Goal: Task Accomplishment & Management: Manage account settings

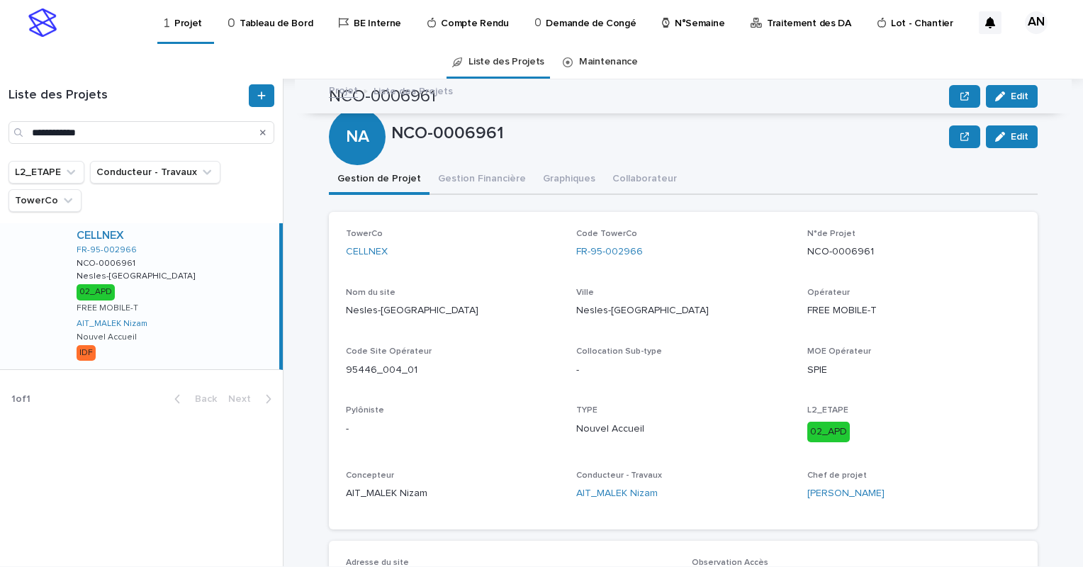
scroll to position [283, 0]
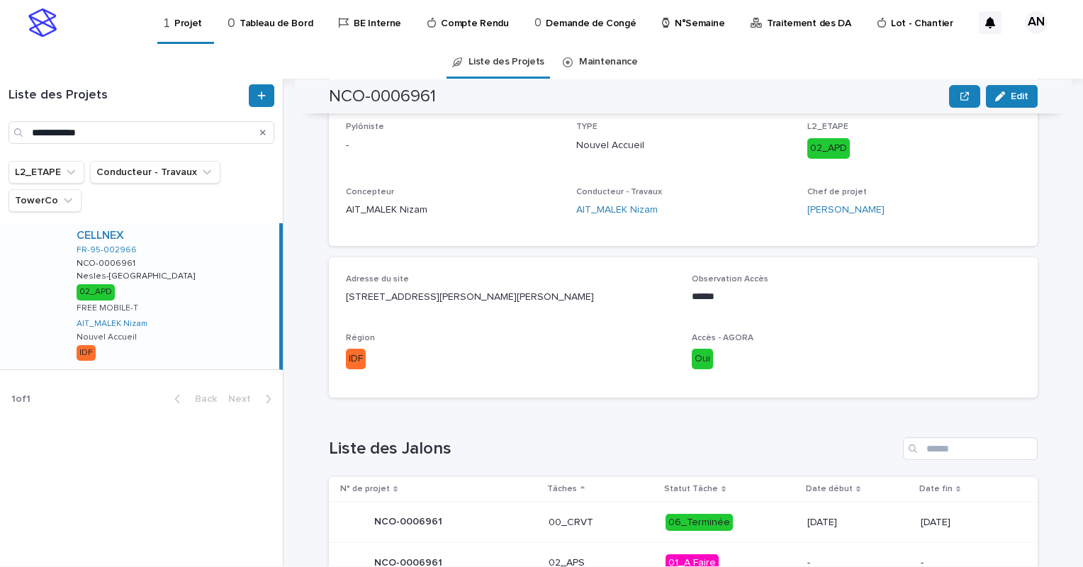
click at [684, 21] on p "N°Semaine" at bounding box center [699, 15] width 50 height 30
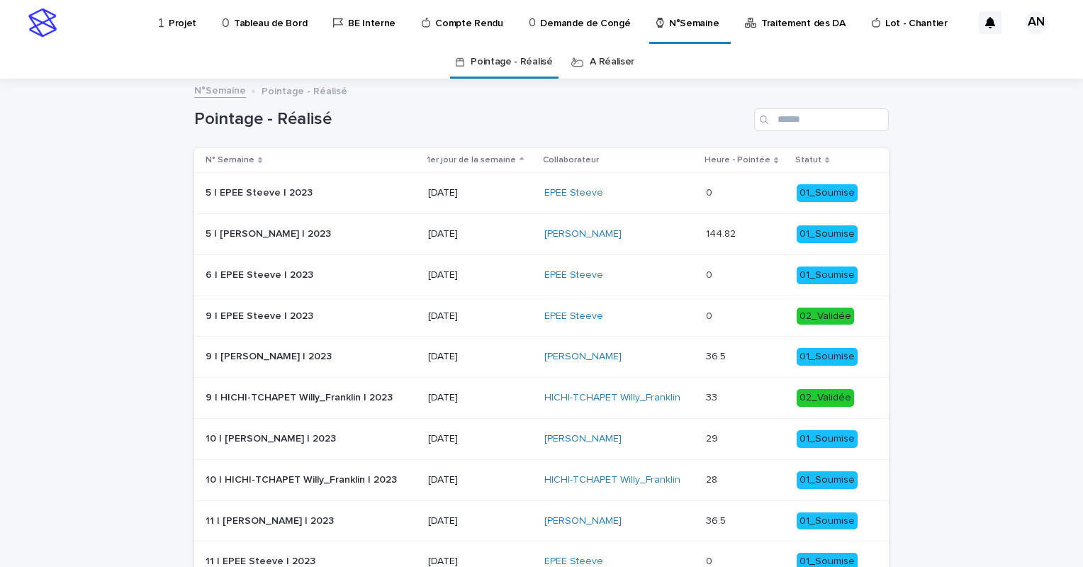
click at [601, 67] on link "A Réaliser" at bounding box center [611, 61] width 45 height 33
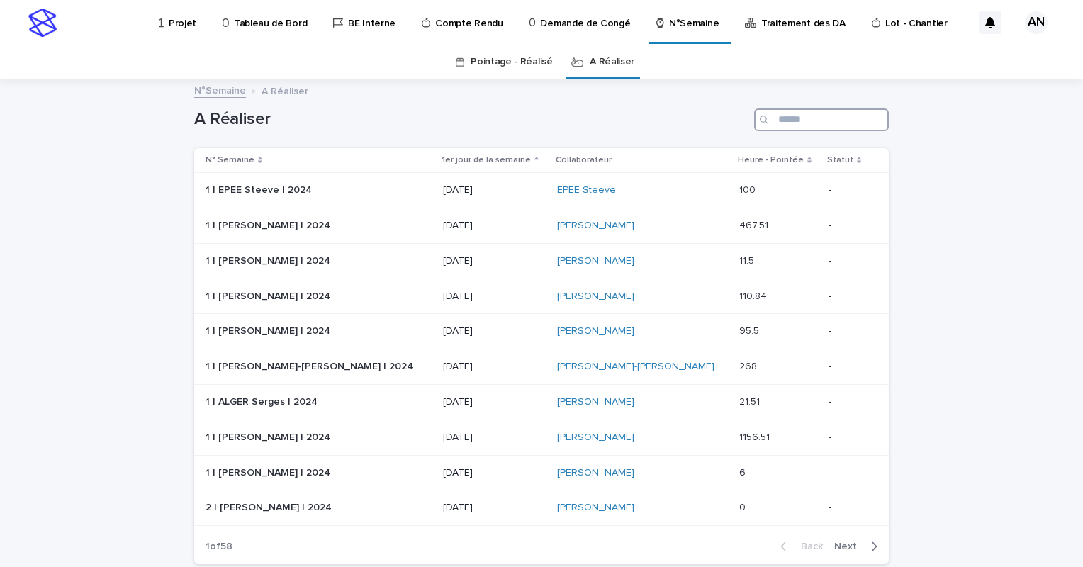
click at [787, 114] on input "Search" at bounding box center [821, 119] width 135 height 23
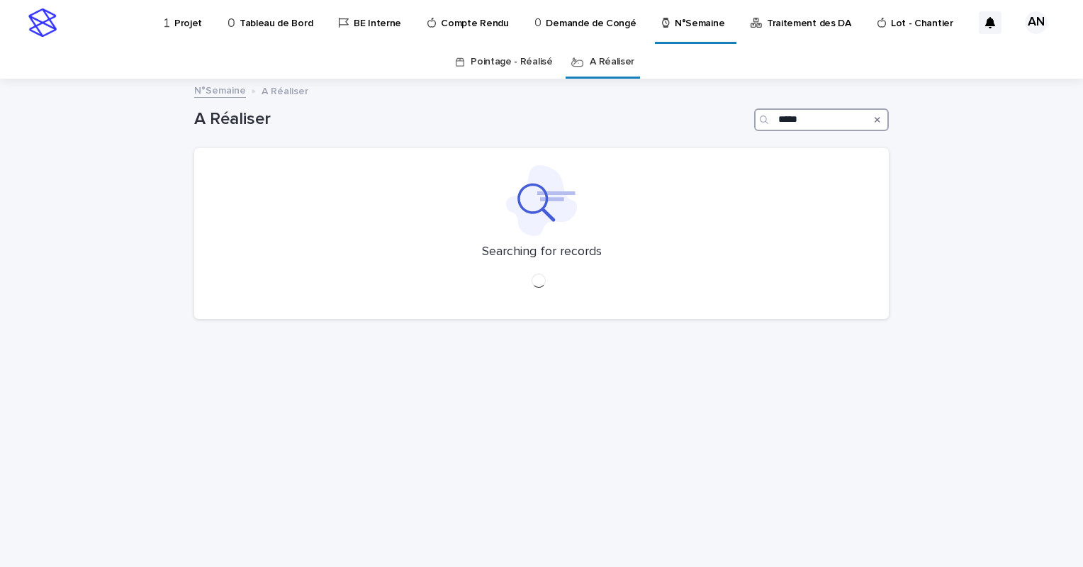
type input "*****"
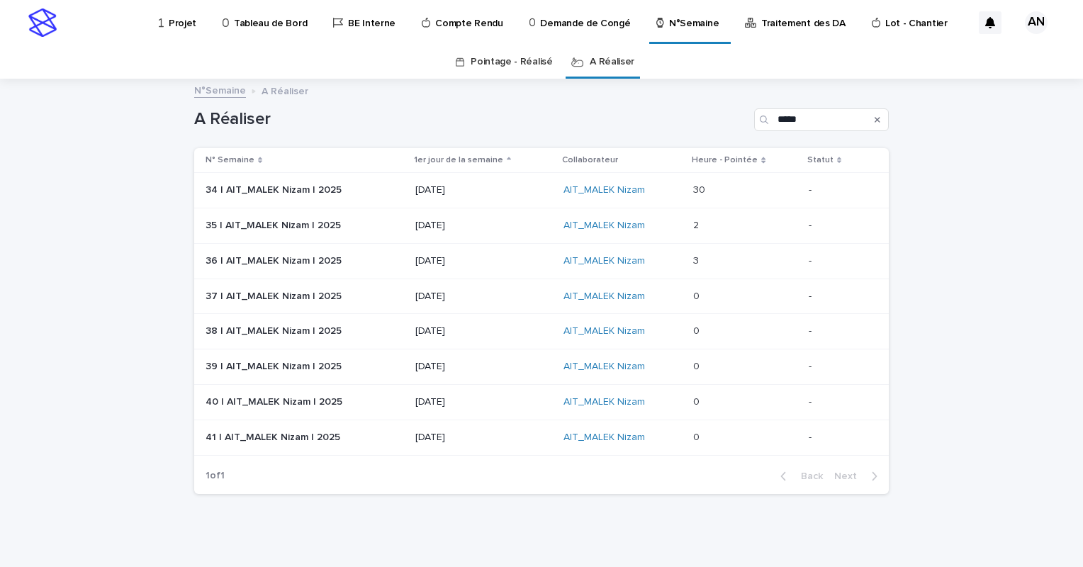
click at [724, 189] on p at bounding box center [745, 190] width 104 height 12
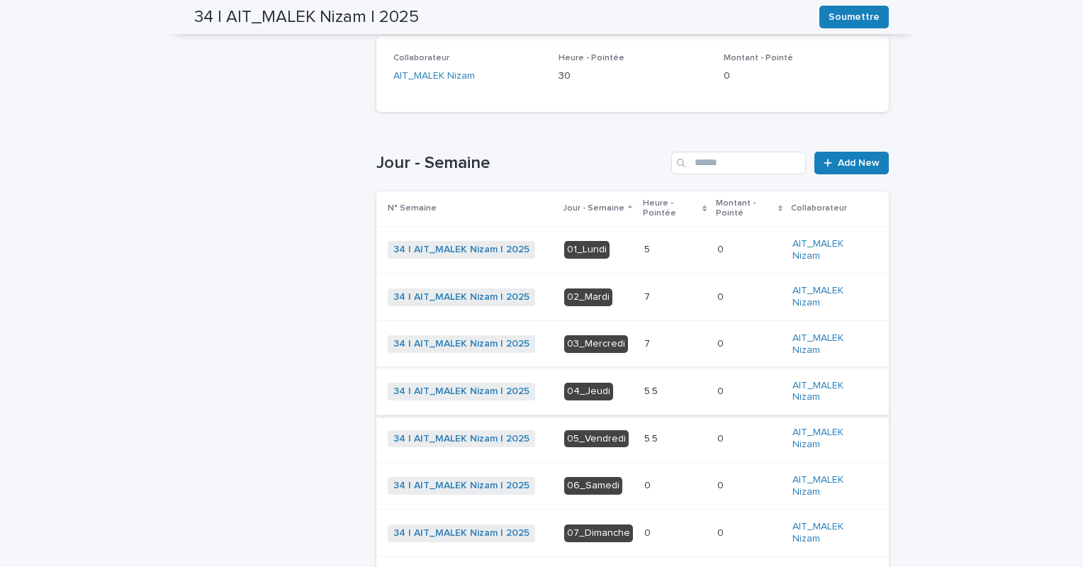
scroll to position [392, 0]
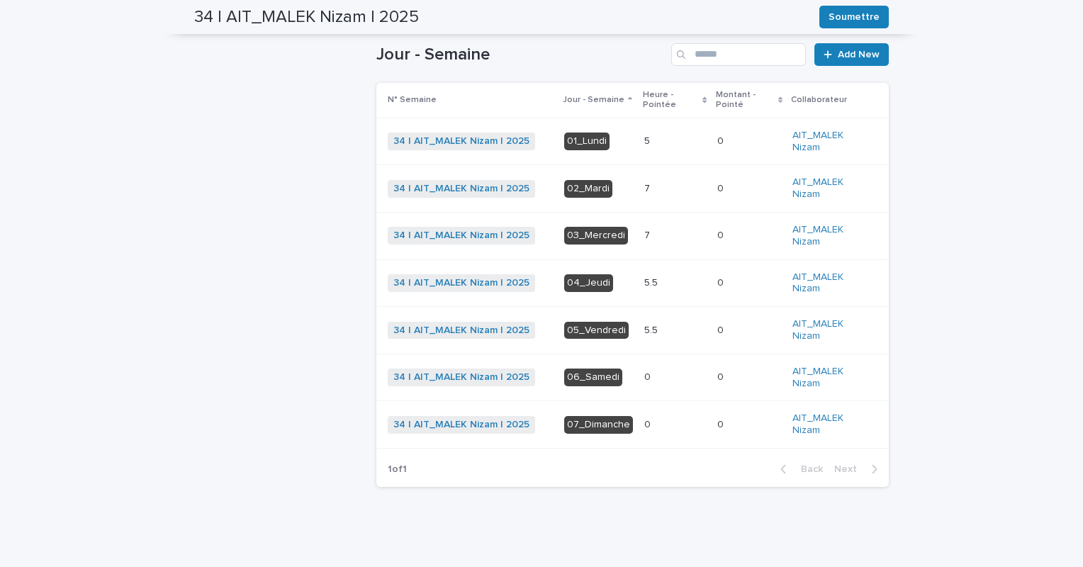
click at [657, 278] on p at bounding box center [675, 283] width 62 height 12
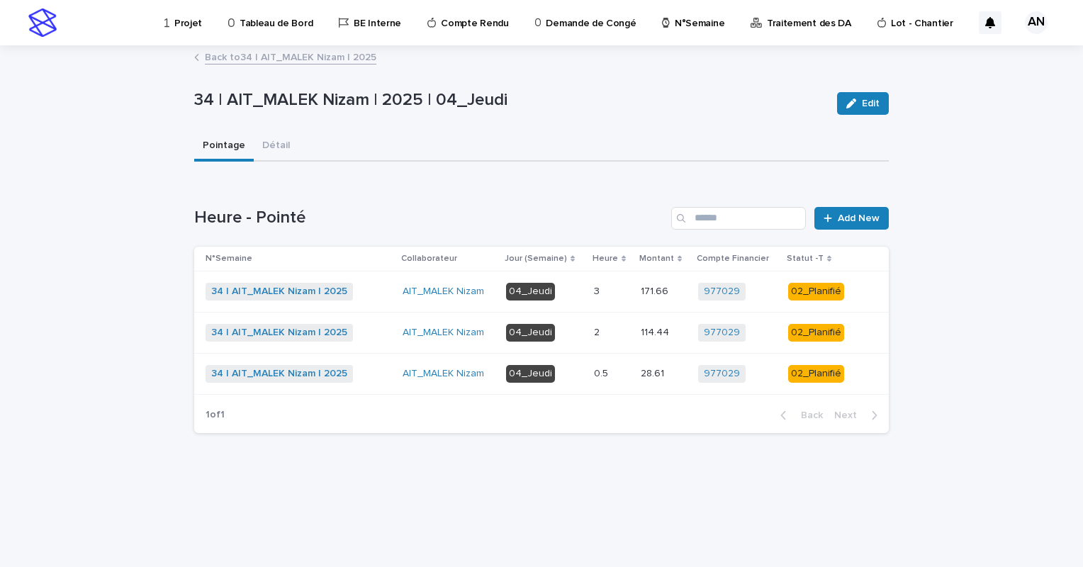
click at [618, 292] on p at bounding box center [611, 292] width 35 height 12
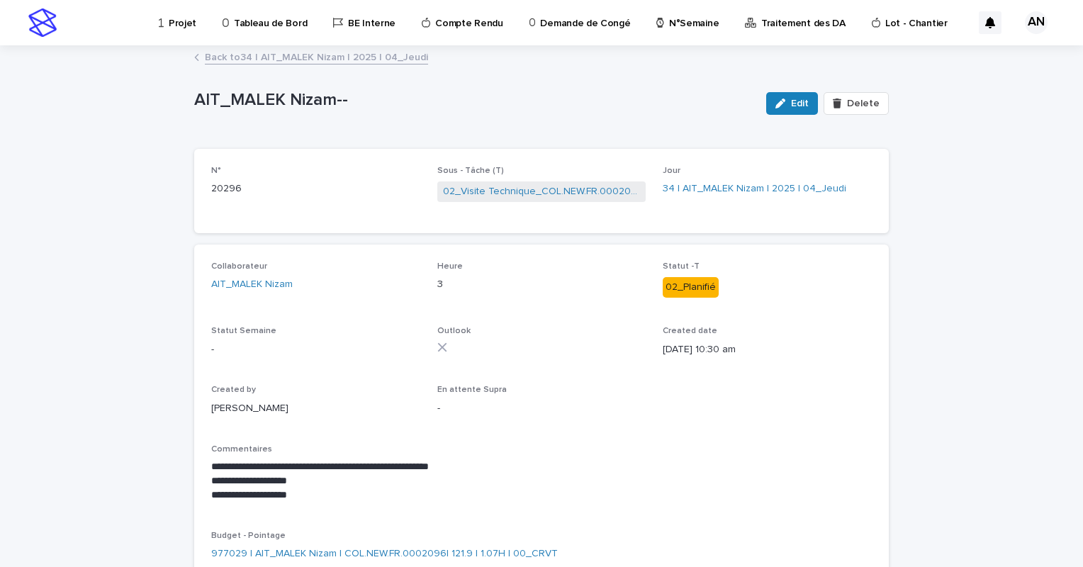
scroll to position [71, 0]
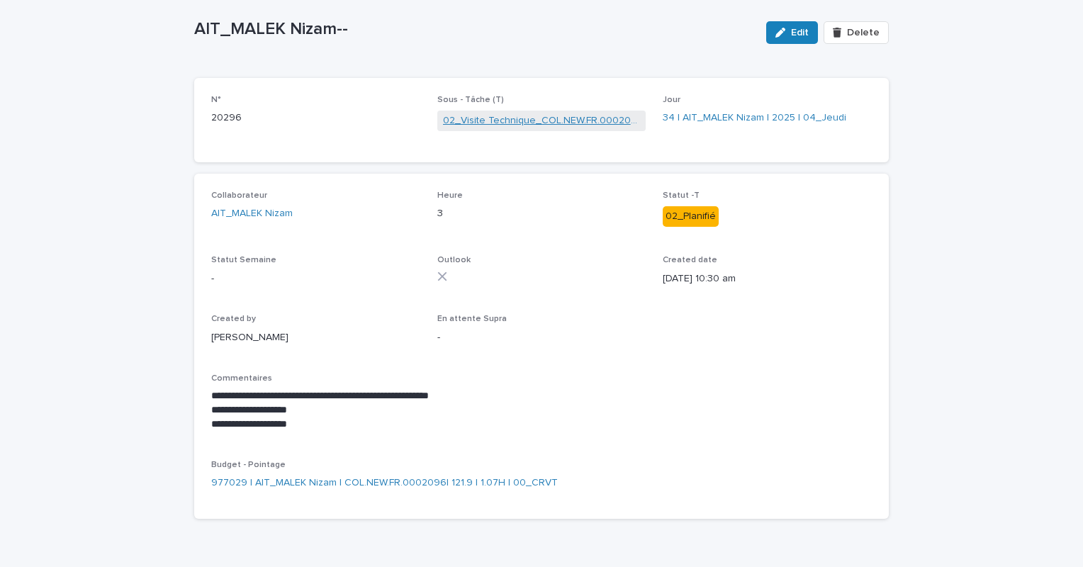
click at [553, 124] on link "02_Visite Technique_COL.NEW.FR.0002096" at bounding box center [542, 120] width 198 height 15
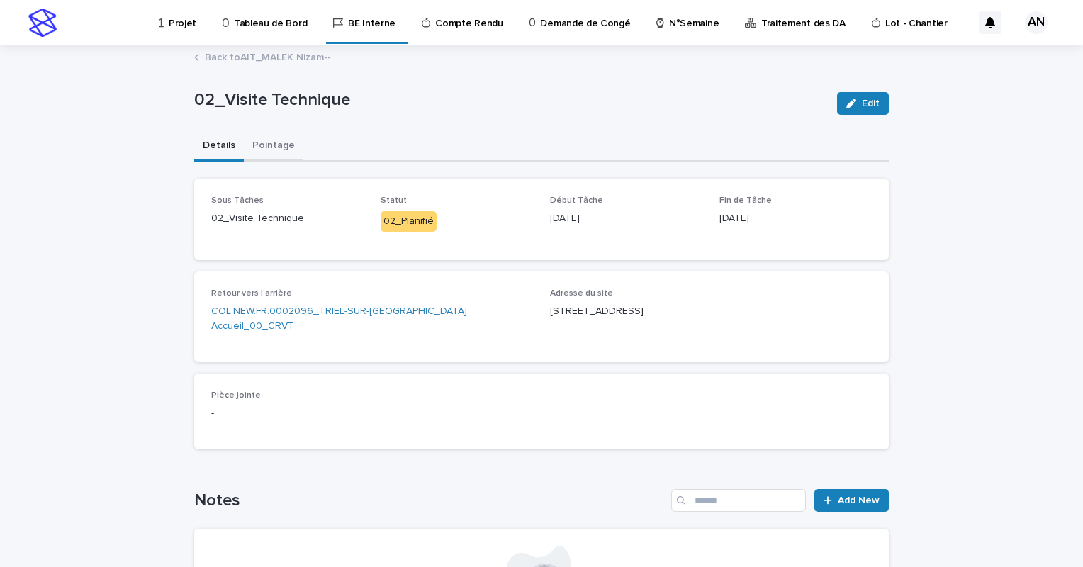
click at [260, 149] on button "Pointage" at bounding box center [274, 147] width 60 height 30
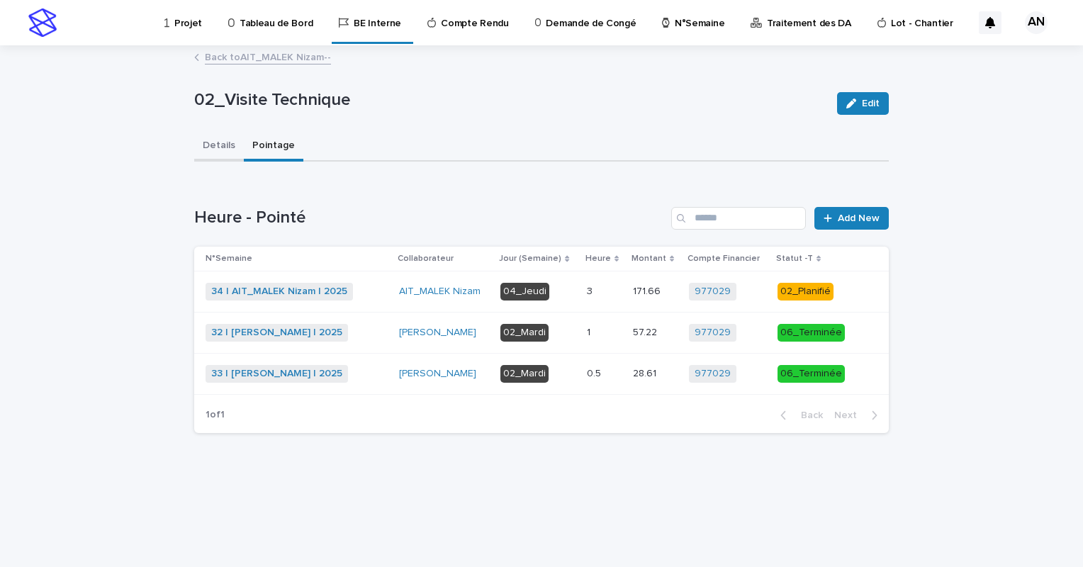
click at [218, 144] on button "Details" at bounding box center [219, 147] width 50 height 30
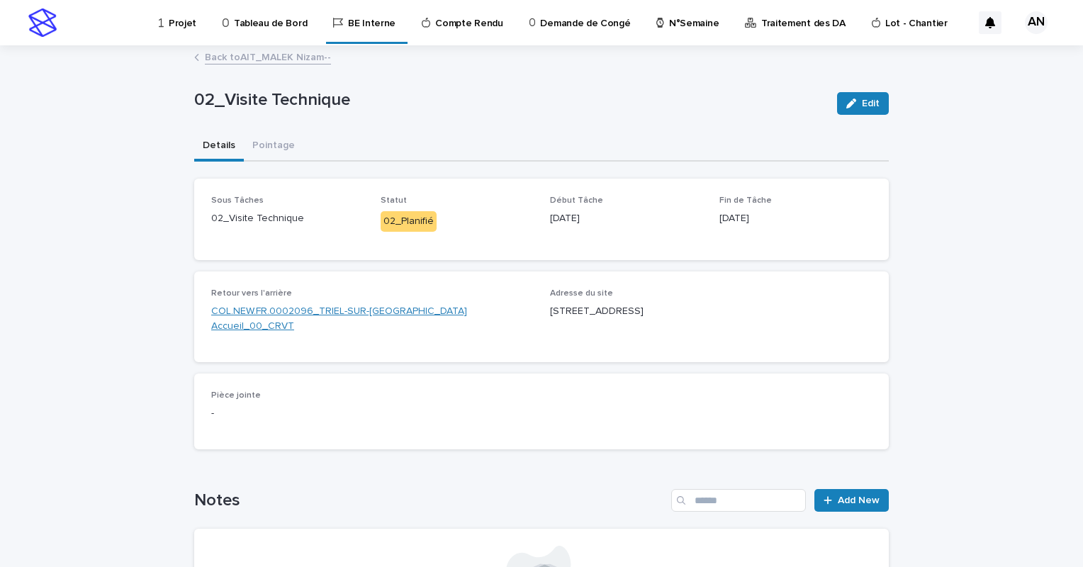
click at [407, 314] on link "COL.NEW.FR.0002096_TRIEL-SUR-[GEOGRAPHIC_DATA] Accueil_00_CRVT" at bounding box center [372, 319] width 322 height 30
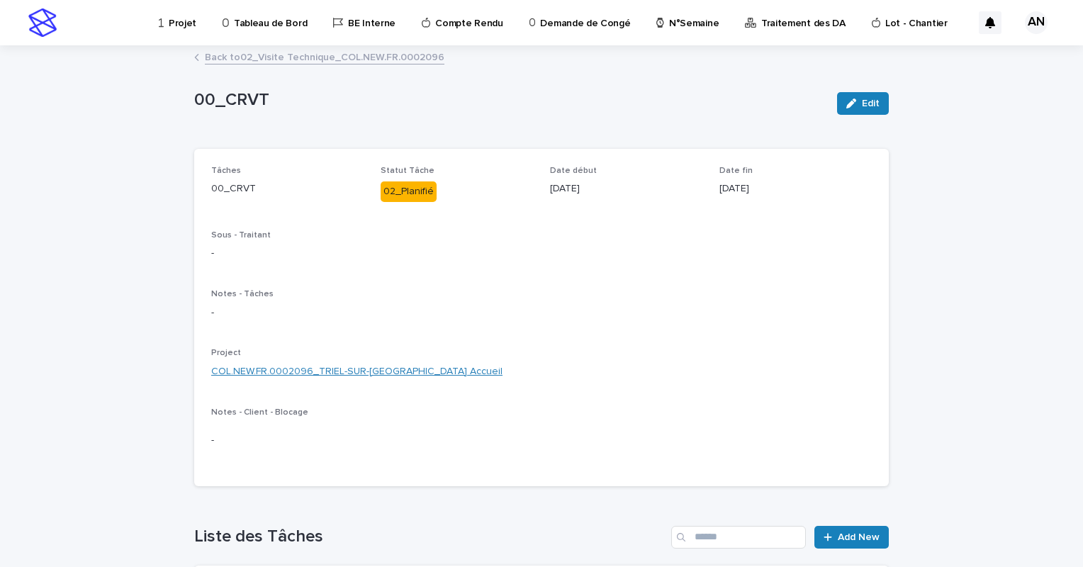
click at [403, 366] on link "COL.NEW.FR.0002096_TRIEL-SUR-SEINE_Triel-sur-Seine_Nouvel Accueil" at bounding box center [356, 371] width 291 height 15
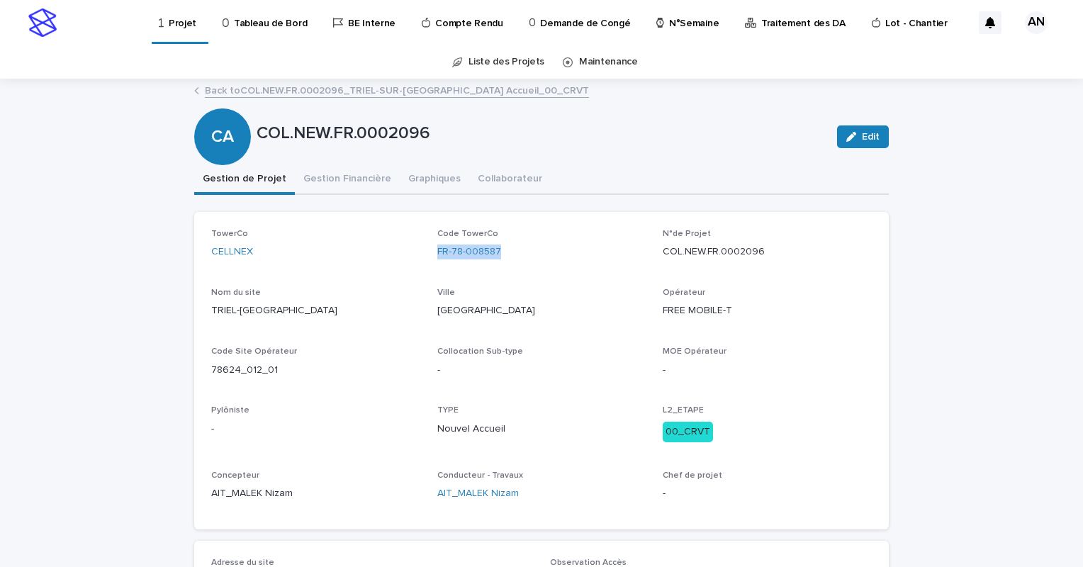
drag, startPoint x: 516, startPoint y: 250, endPoint x: 426, endPoint y: 264, distance: 91.0
click at [426, 264] on div "TowerCo CELLNEX Code TowerCo FR-78-008587 N°de Projet COL.NEW.FR.0002096 Nom du…" at bounding box center [541, 370] width 660 height 283
copy link "FR-78-008587"
click at [367, 92] on link "Back to COL.NEW.FR.0002096_TRIEL-SUR-SEINE_Triel-sur-Seine_Nouvel Accueil_00_CR…" at bounding box center [397, 89] width 384 height 16
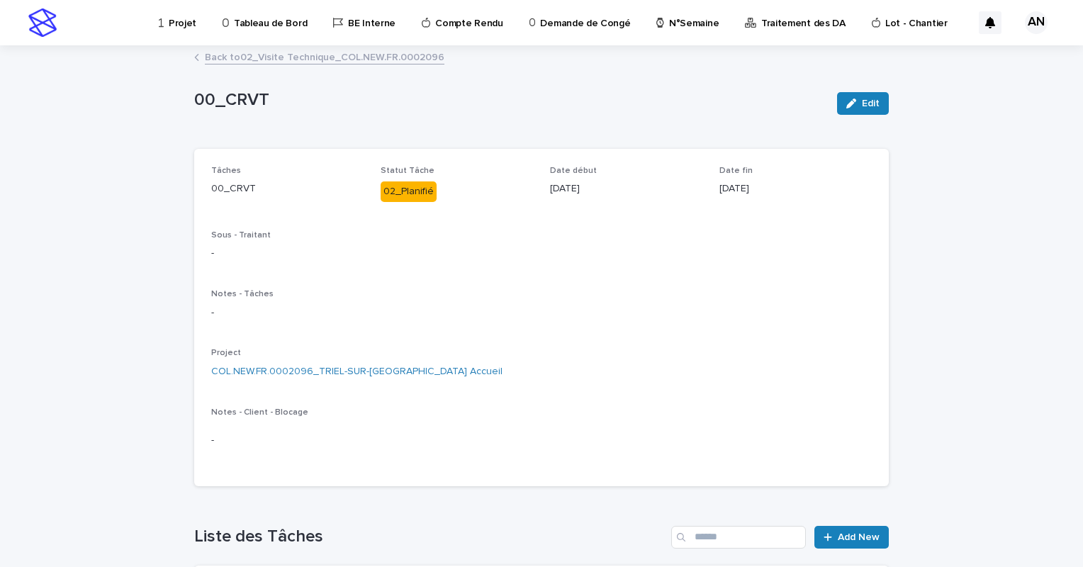
click at [341, 62] on link "Back to 02_Visite Technique_COL.NEW.FR.0002096" at bounding box center [324, 56] width 239 height 16
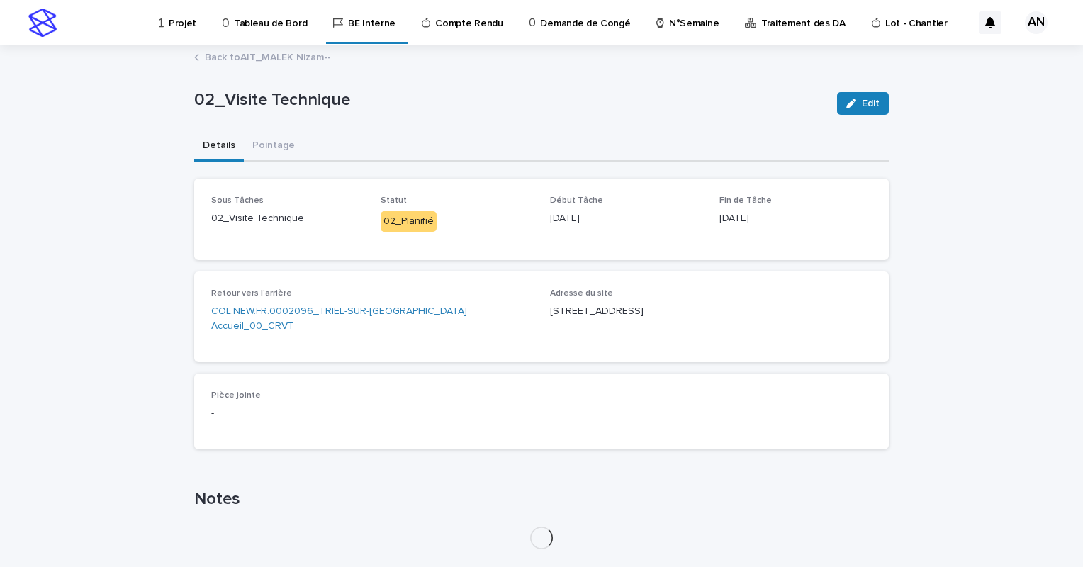
click at [298, 64] on link "Back to AIT_MALEK Nizam--" at bounding box center [268, 56] width 126 height 16
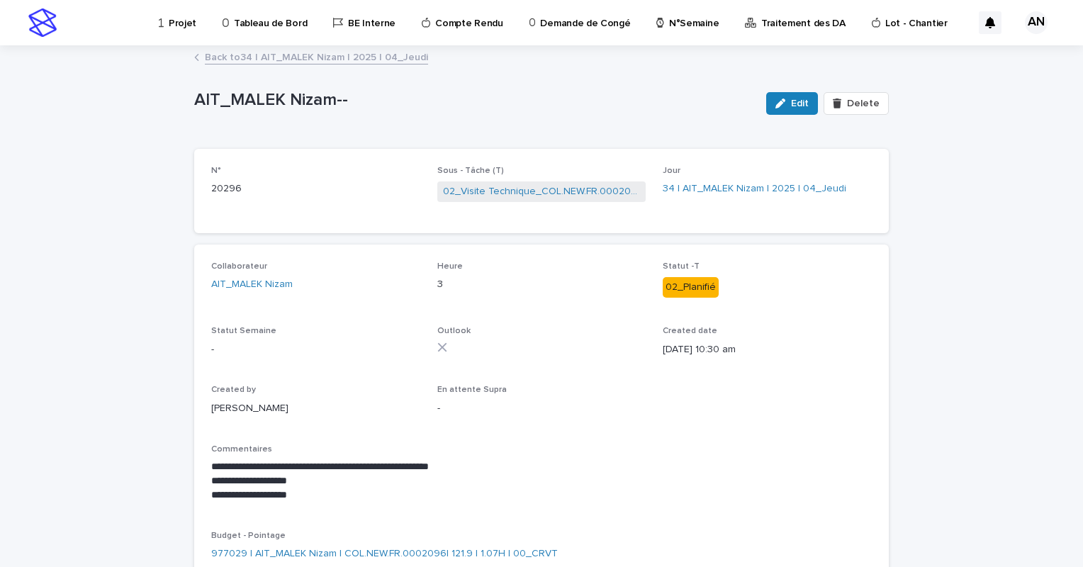
scroll to position [71, 0]
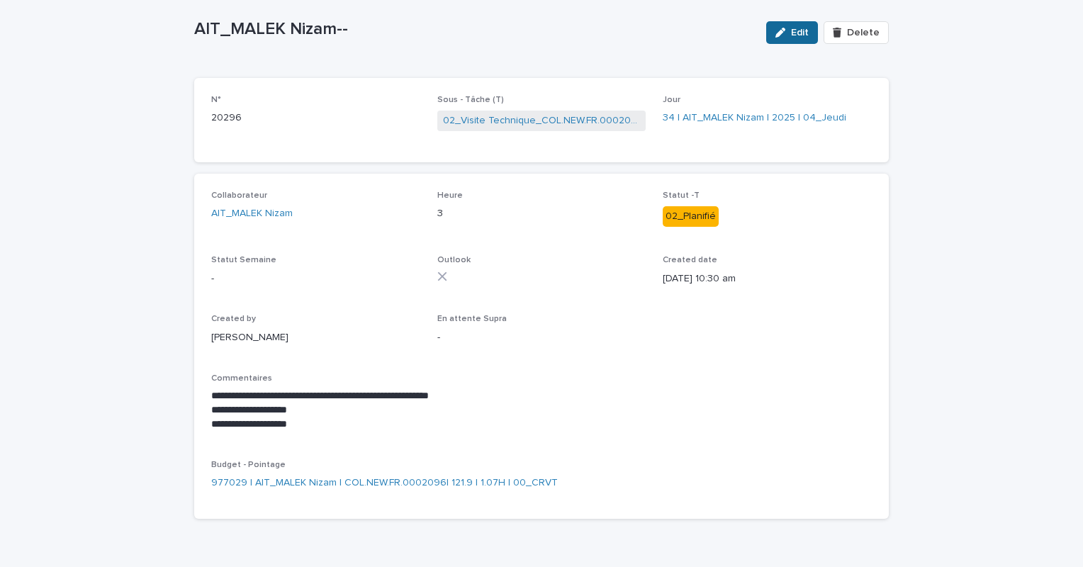
click at [791, 37] on button "Edit" at bounding box center [792, 32] width 52 height 23
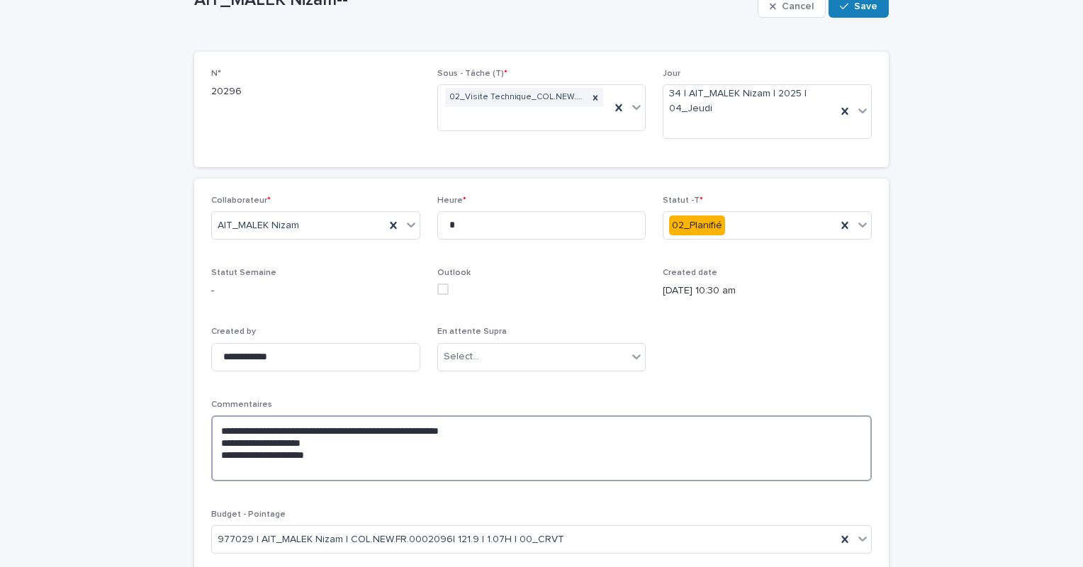
click at [315, 468] on textarea "**********" at bounding box center [541, 448] width 660 height 66
click at [336, 465] on textarea "**********" at bounding box center [541, 448] width 660 height 66
type textarea "**********"
click at [857, 224] on icon at bounding box center [862, 224] width 14 height 14
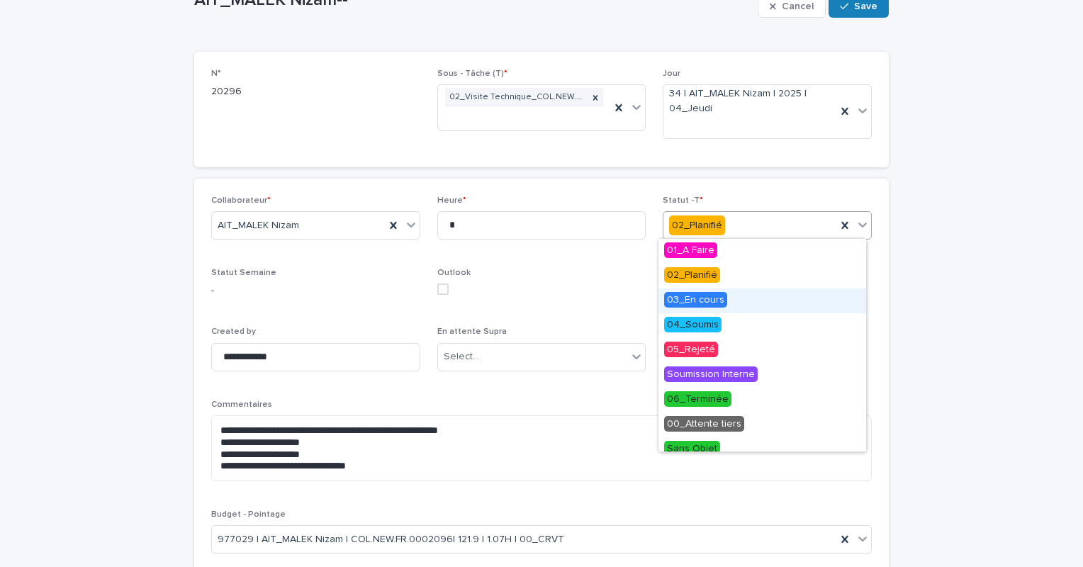
drag, startPoint x: 760, startPoint y: 286, endPoint x: 738, endPoint y: 299, distance: 25.4
click at [738, 300] on div "03_En cours" at bounding box center [762, 300] width 208 height 25
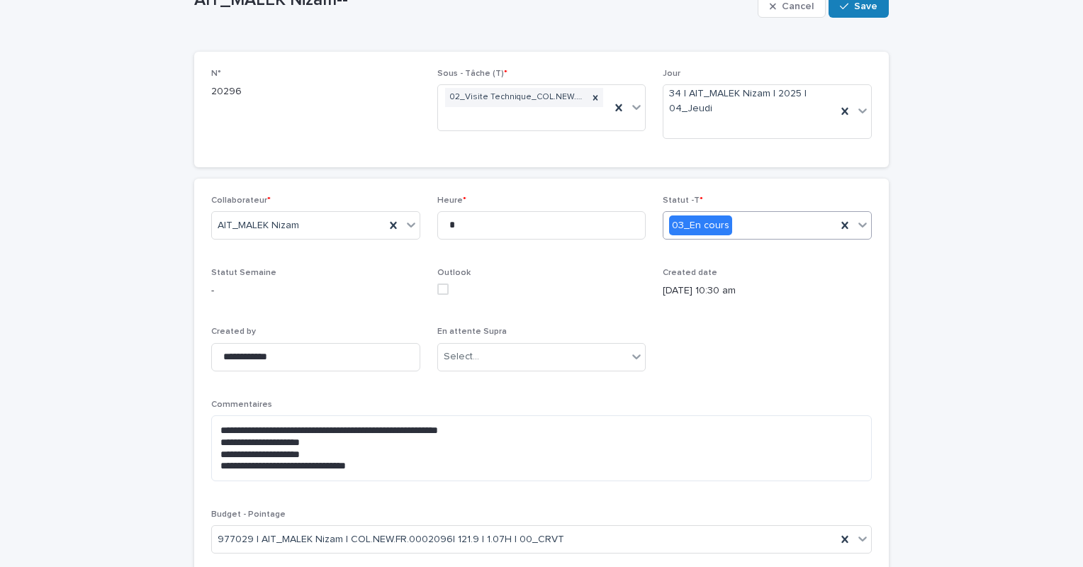
scroll to position [0, 0]
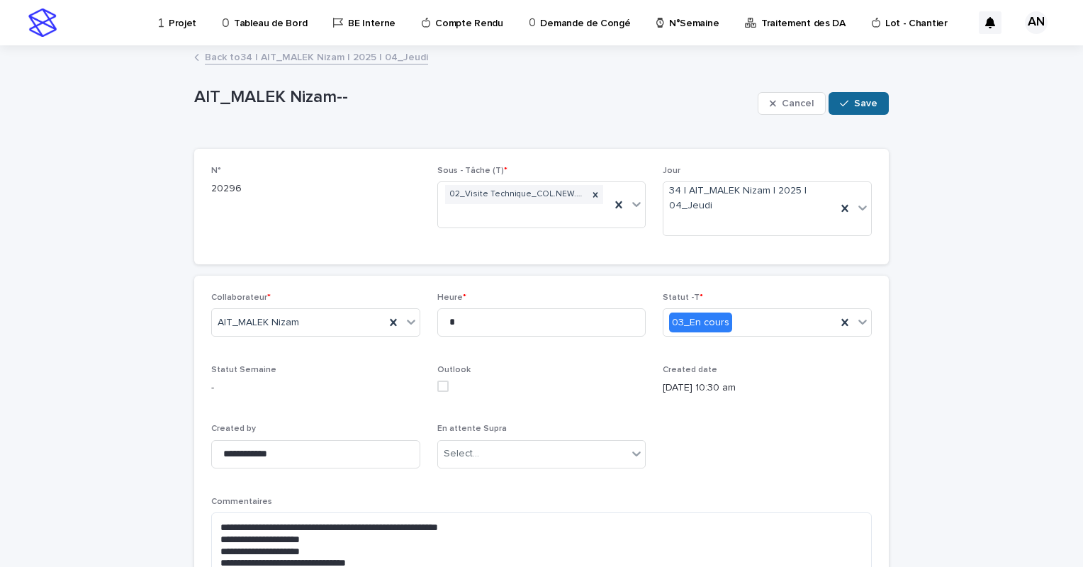
click at [853, 108] on button "Save" at bounding box center [858, 103] width 60 height 23
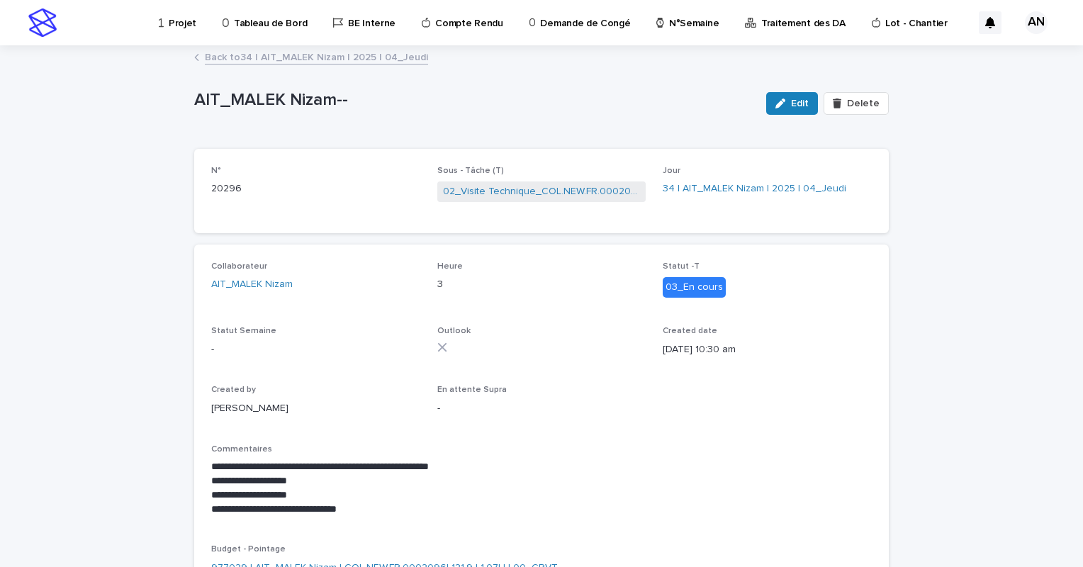
click at [363, 57] on link "Back to 34 | AIT_MALEK Nizam | 2025 | 04_Jeudi" at bounding box center [316, 56] width 223 height 16
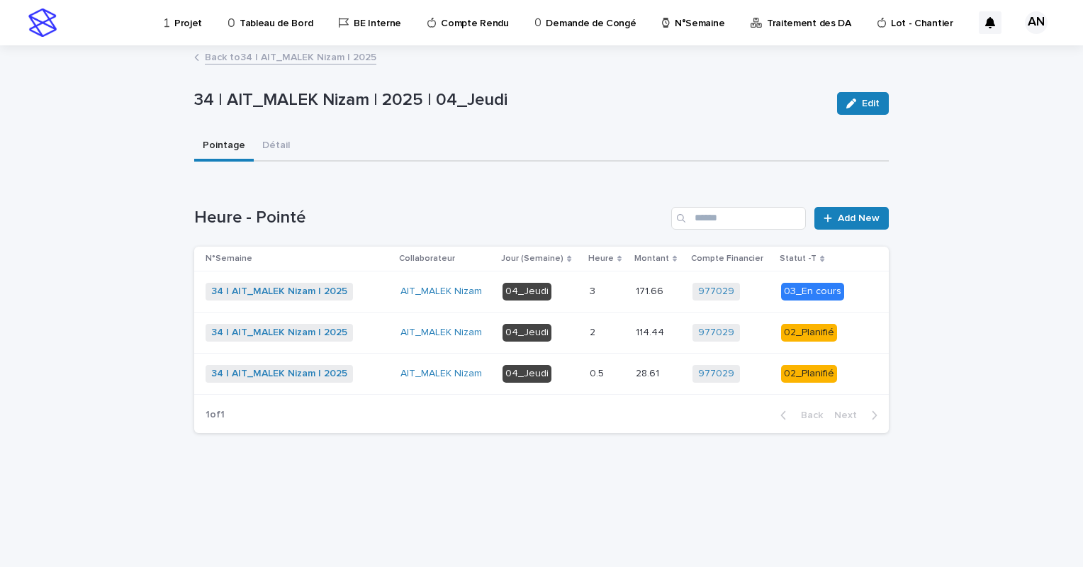
click at [612, 337] on p at bounding box center [606, 333] width 35 height 12
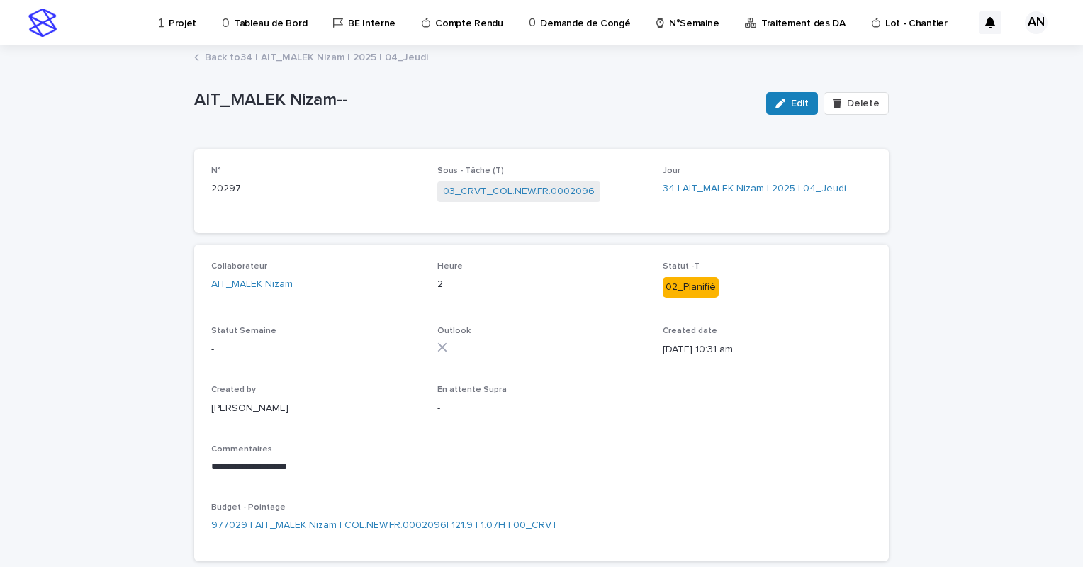
click at [374, 57] on link "Back to 34 | AIT_MALEK Nizam | 2025 | 04_Jeudi" at bounding box center [316, 56] width 223 height 16
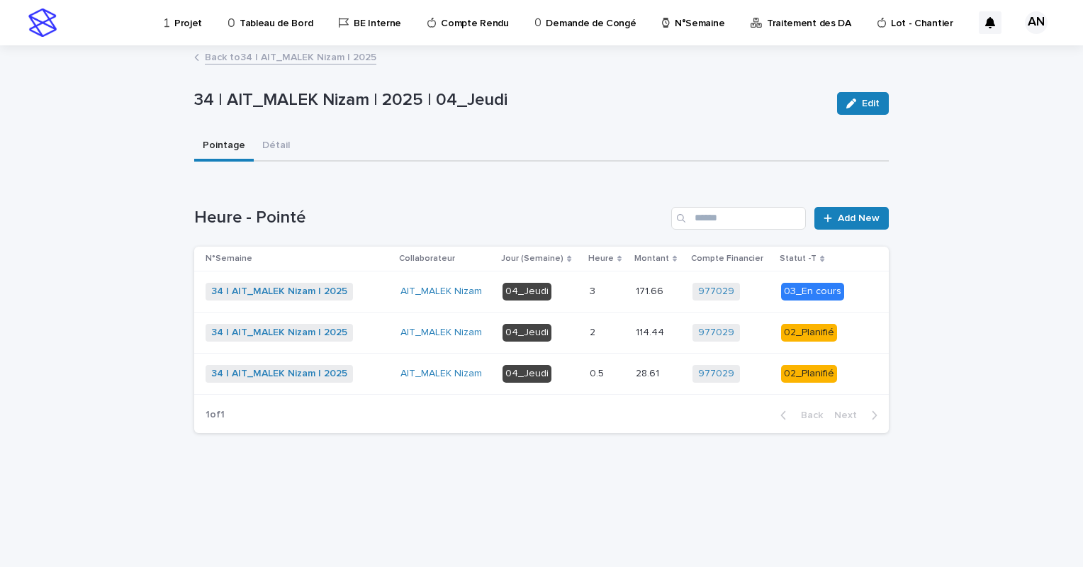
click at [574, 329] on p "04_Jeudi" at bounding box center [540, 333] width 76 height 18
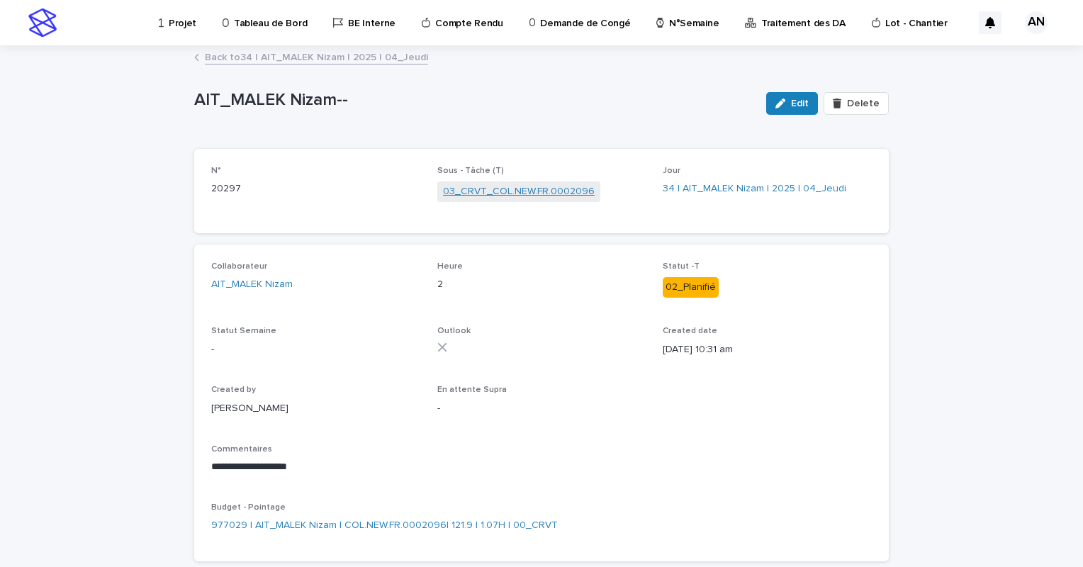
click at [519, 196] on link "03_CRVT_COL.NEW.FR.0002096" at bounding box center [519, 191] width 152 height 15
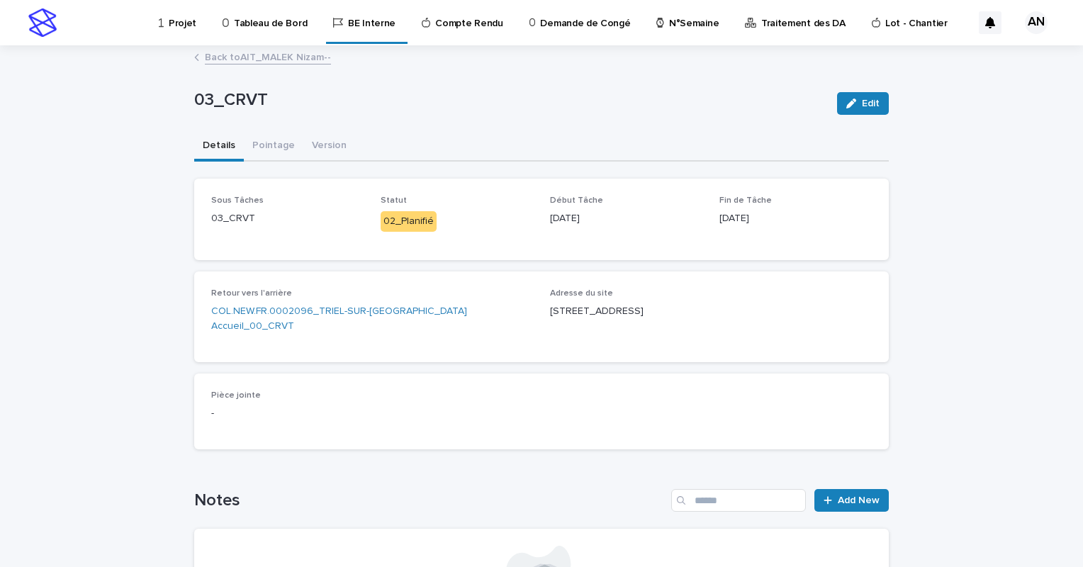
click at [286, 55] on link "Back to AIT_MALEK Nizam--" at bounding box center [268, 56] width 126 height 16
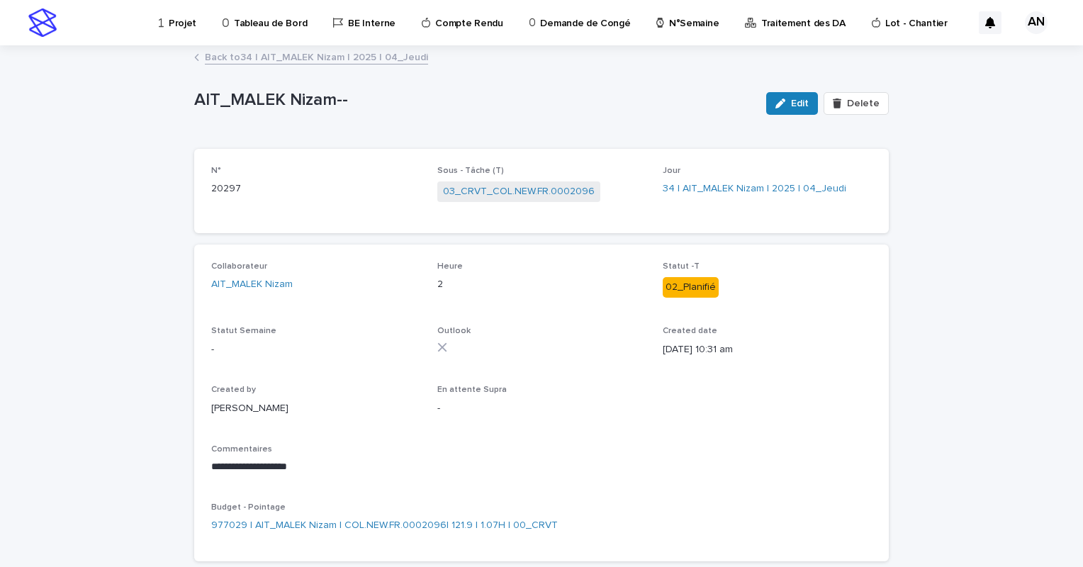
scroll to position [71, 0]
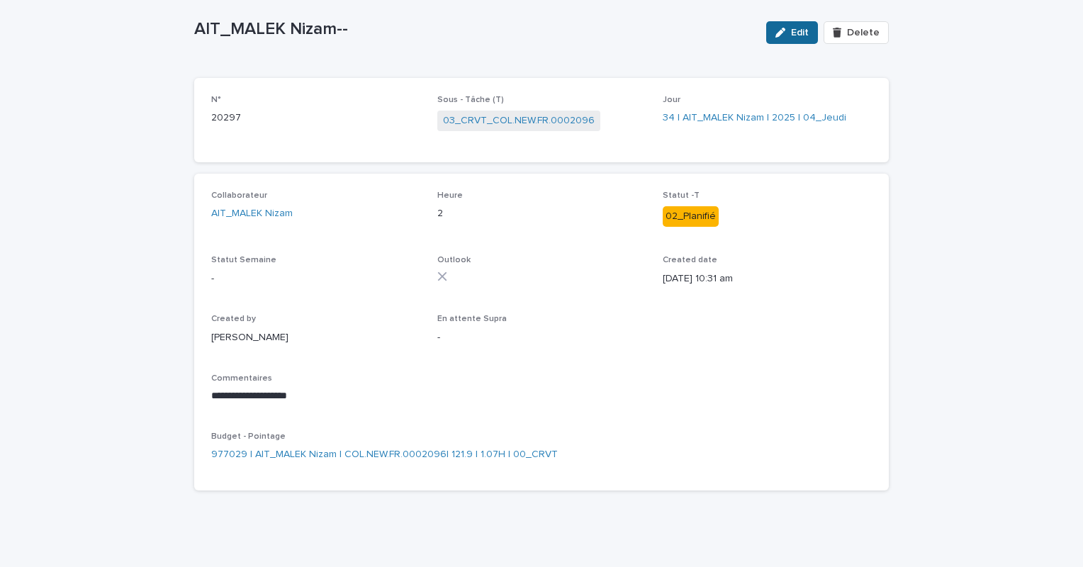
click at [788, 28] on div "button" at bounding box center [783, 33] width 16 height 10
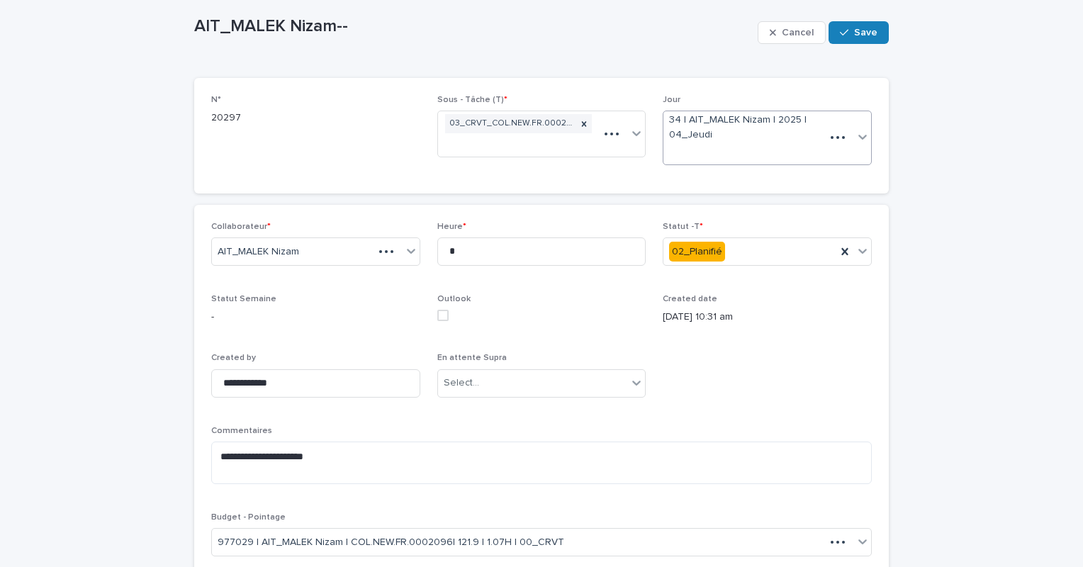
scroll to position [111, 0]
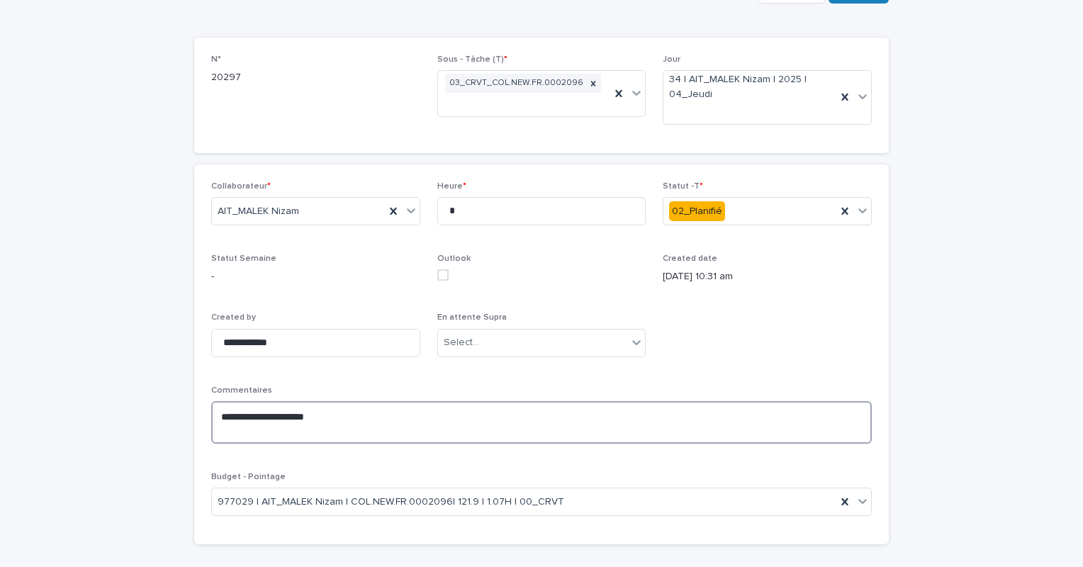
click at [329, 419] on textarea "**********" at bounding box center [541, 422] width 660 height 43
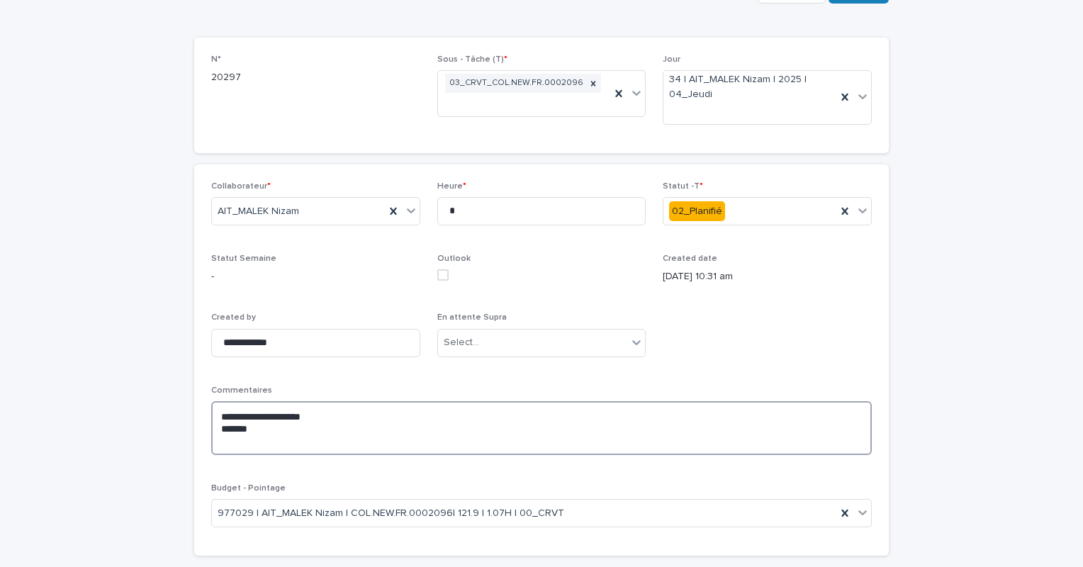
paste textarea "**********"
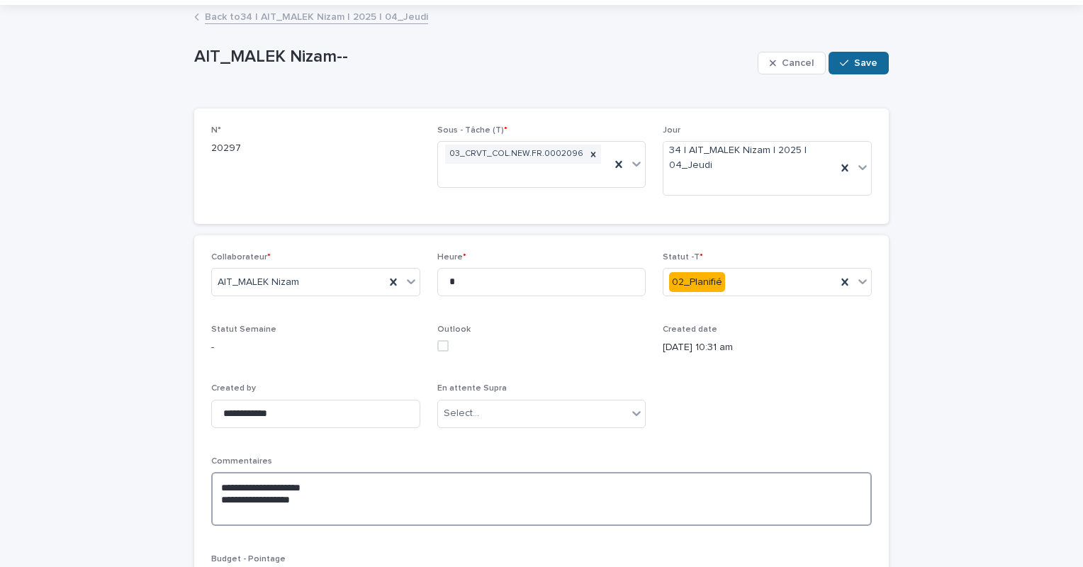
type textarea "**********"
click at [854, 60] on span "Save" at bounding box center [865, 63] width 23 height 10
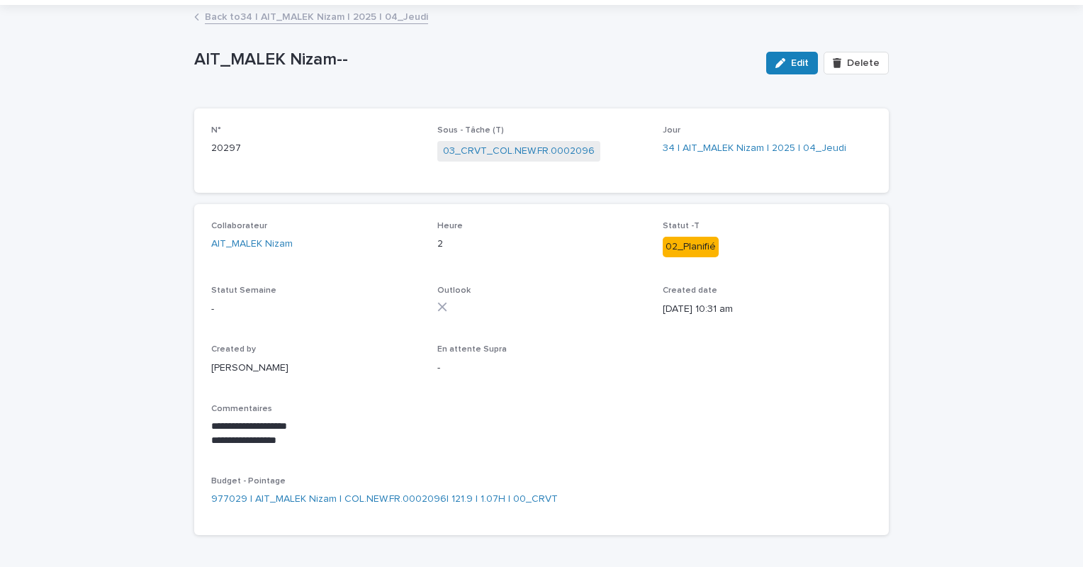
click at [388, 20] on link "Back to 34 | AIT_MALEK Nizam | 2025 | 04_Jeudi" at bounding box center [316, 16] width 223 height 16
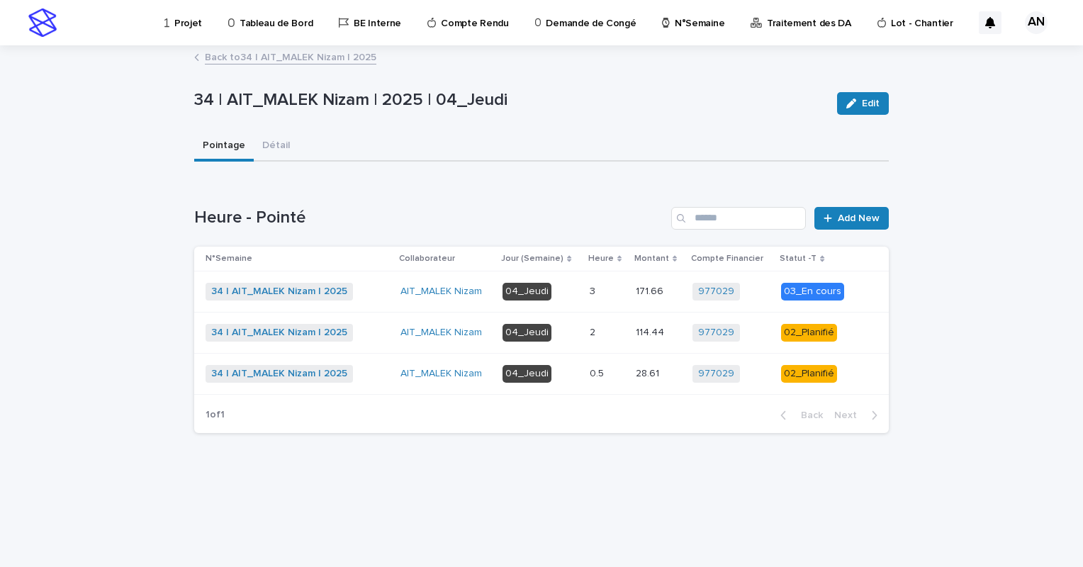
click at [570, 372] on p "04_Jeudi" at bounding box center [540, 374] width 76 height 18
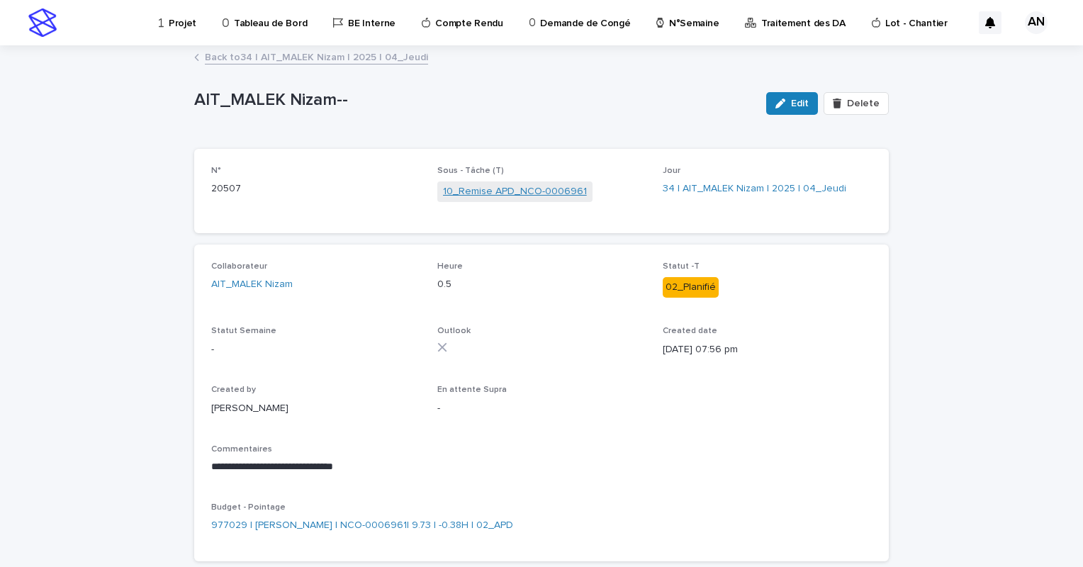
click at [516, 191] on link "10_Remise APD_NCO-0006961" at bounding box center [515, 191] width 144 height 15
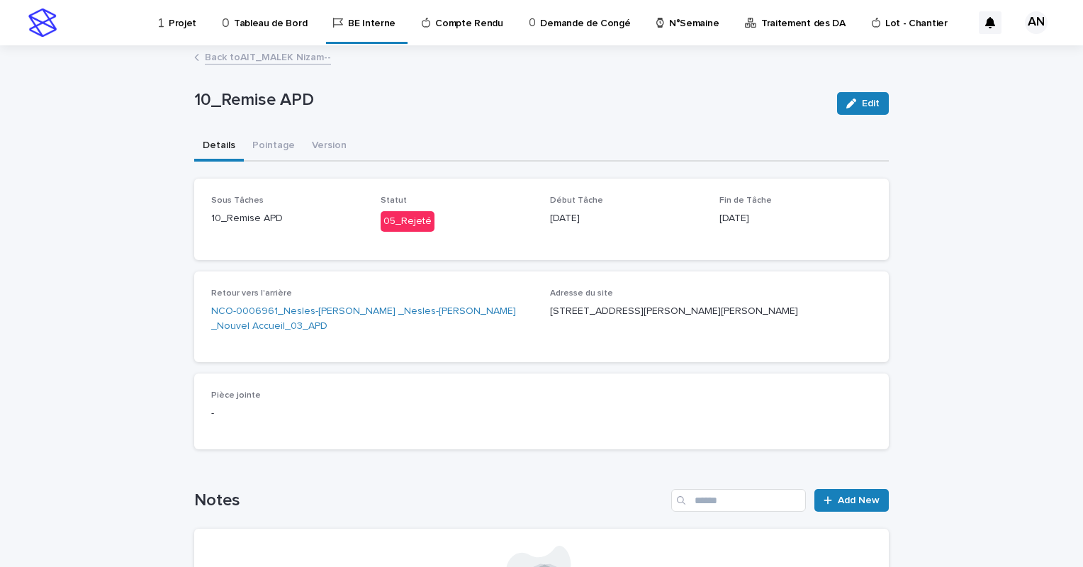
click at [279, 57] on link "Back to AIT_MALEK Nizam--" at bounding box center [268, 56] width 126 height 16
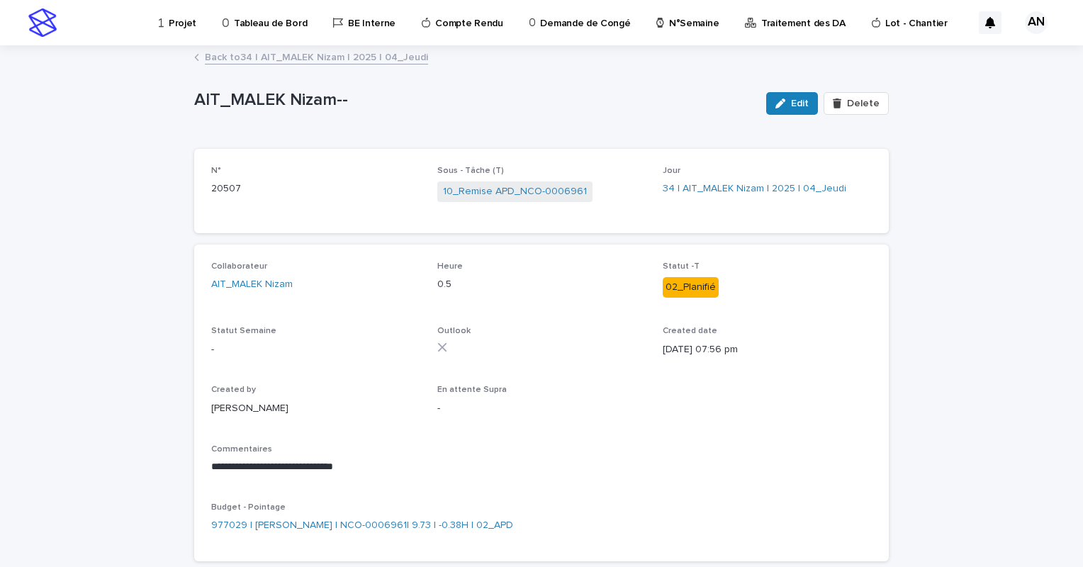
scroll to position [71, 0]
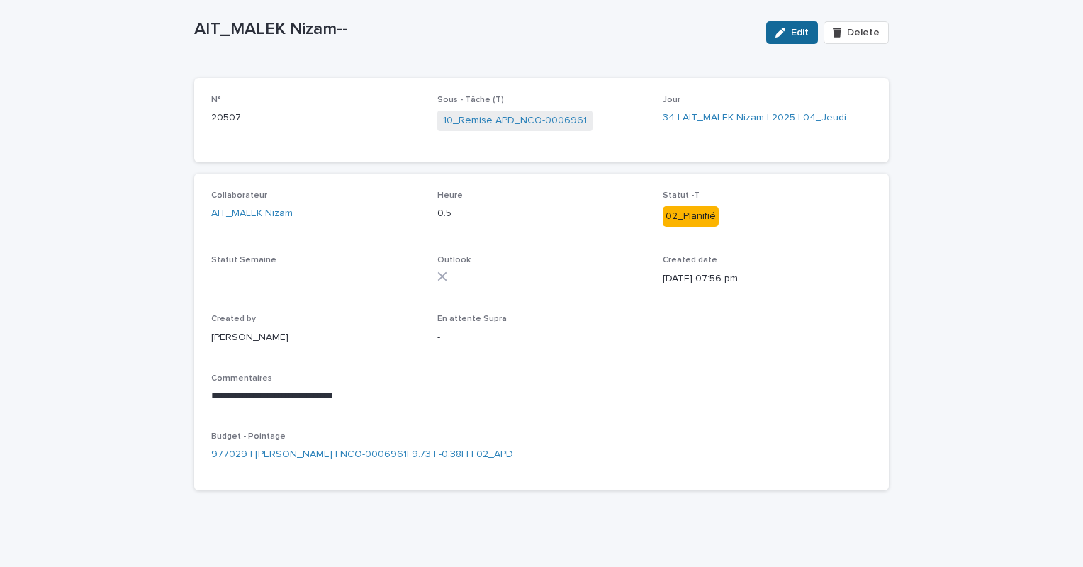
click at [791, 31] on span "Edit" at bounding box center [800, 33] width 18 height 10
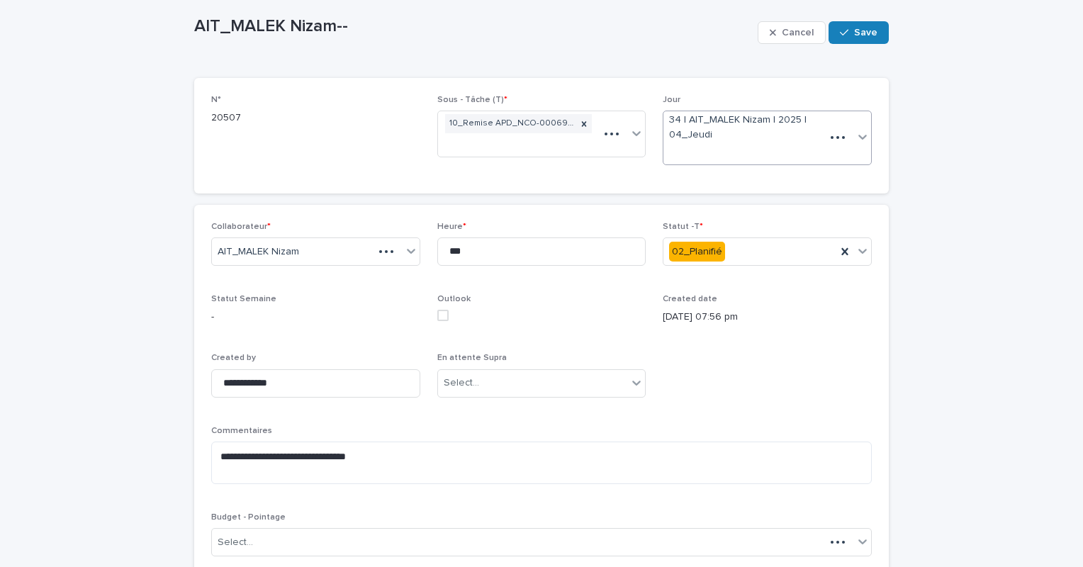
scroll to position [111, 0]
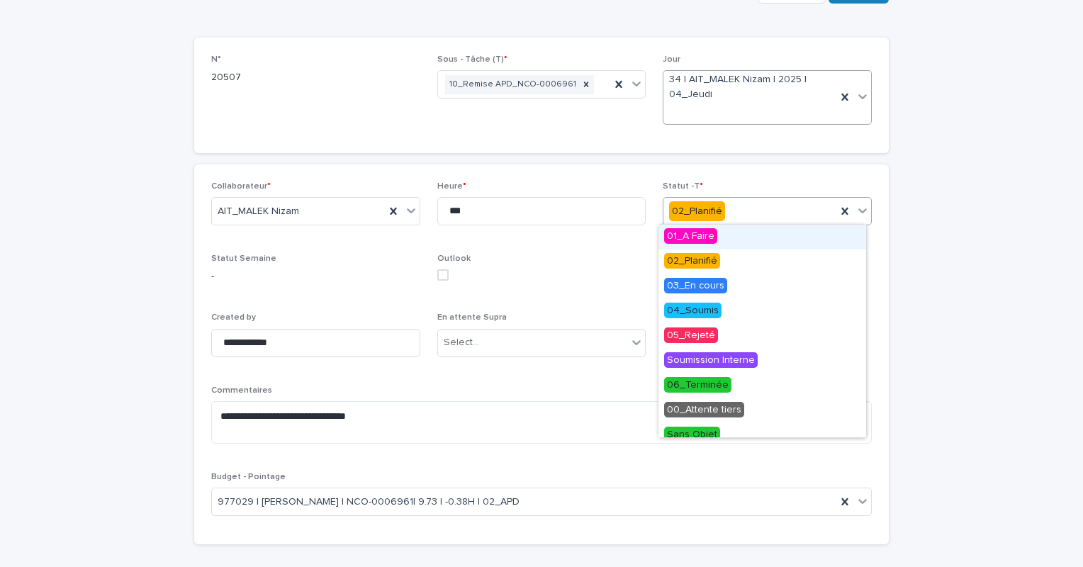
click at [858, 210] on icon at bounding box center [862, 210] width 9 height 5
click at [696, 292] on span "03_En cours" at bounding box center [695, 286] width 63 height 16
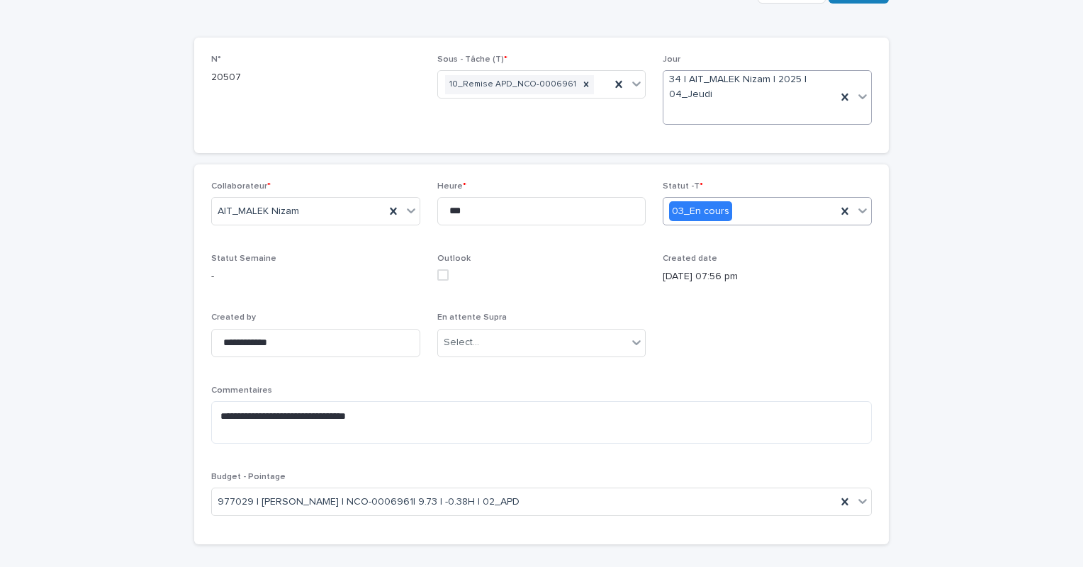
scroll to position [0, 0]
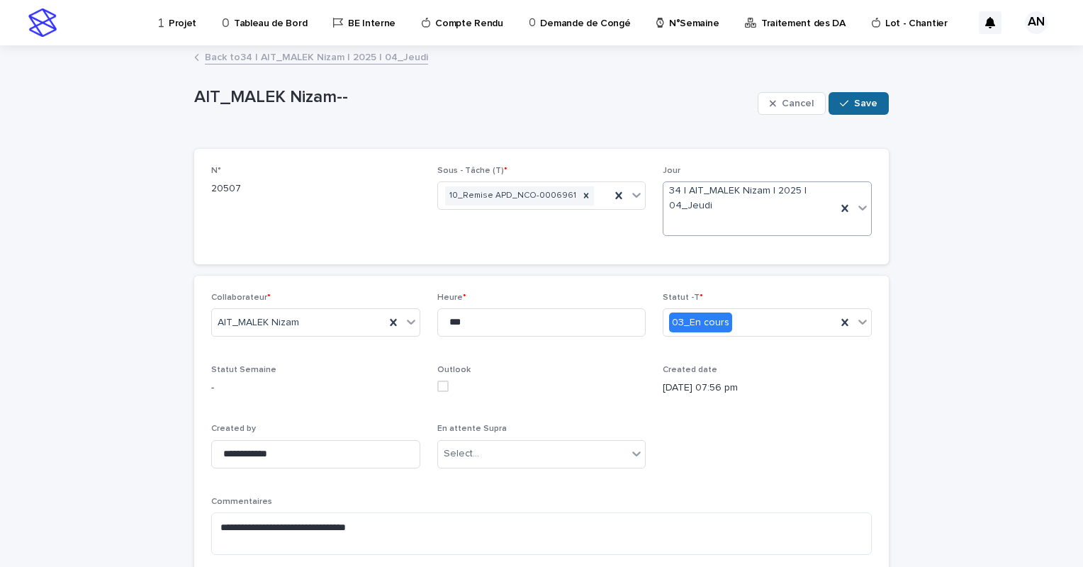
click at [844, 98] on div "button" at bounding box center [847, 103] width 14 height 10
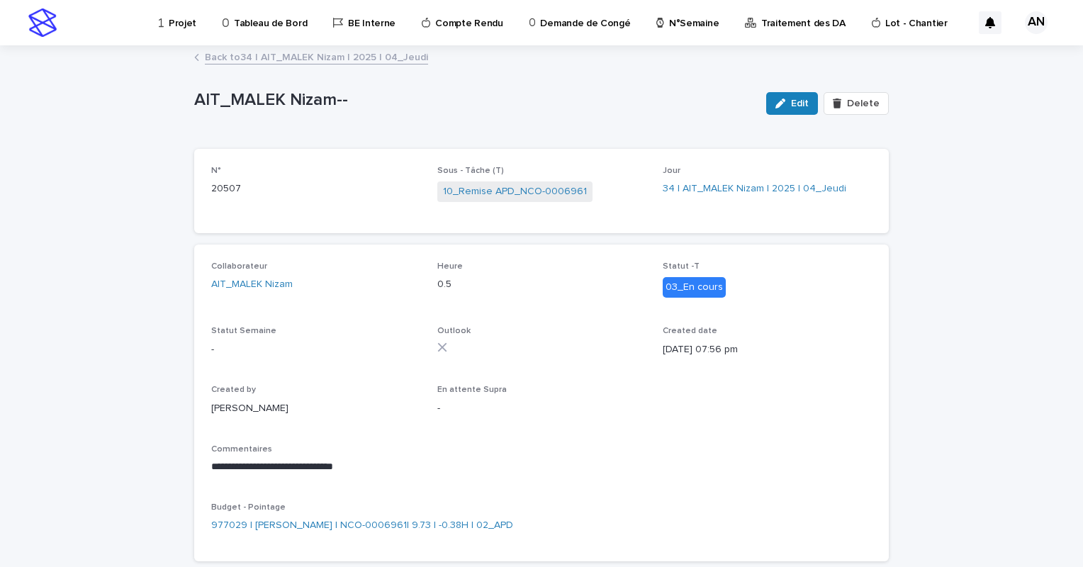
click at [392, 58] on link "Back to 34 | AIT_MALEK Nizam | 2025 | 04_Jeudi" at bounding box center [316, 56] width 223 height 16
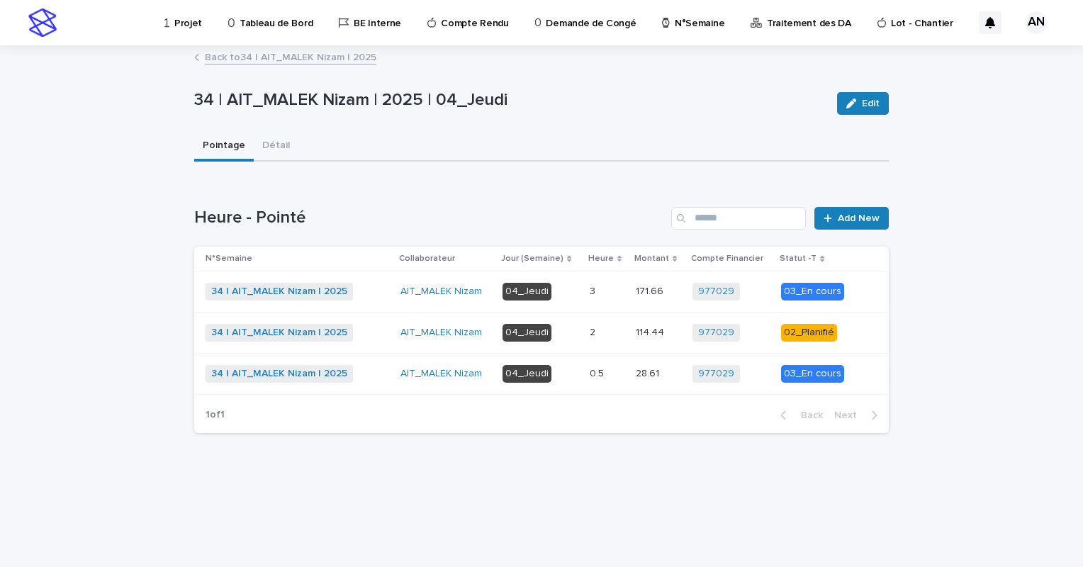
click at [567, 372] on p "04_Jeudi" at bounding box center [540, 374] width 76 height 18
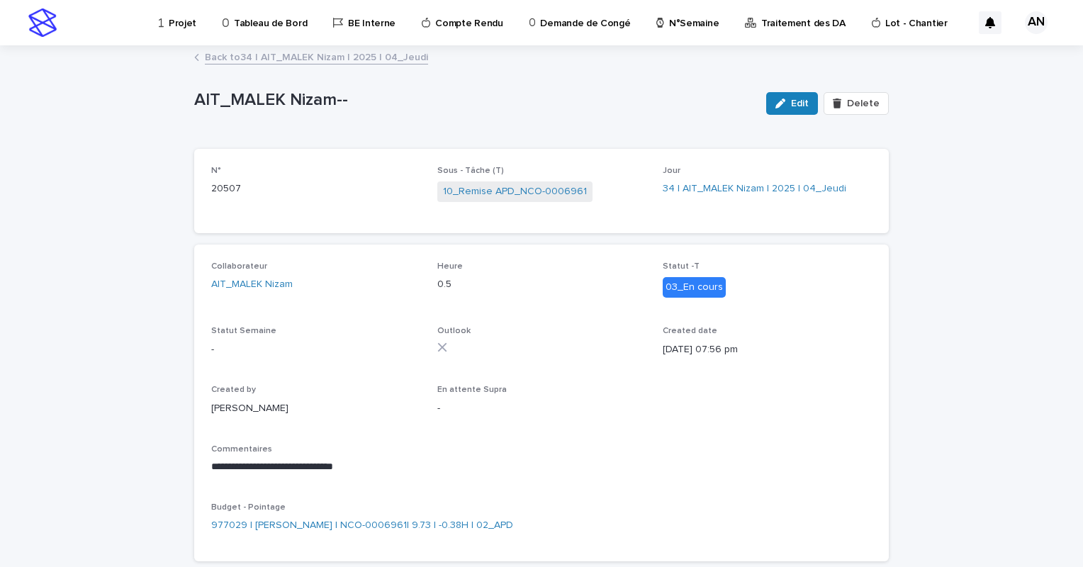
click at [393, 56] on link "Back to 34 | AIT_MALEK Nizam | 2025 | 04_Jeudi" at bounding box center [316, 56] width 223 height 16
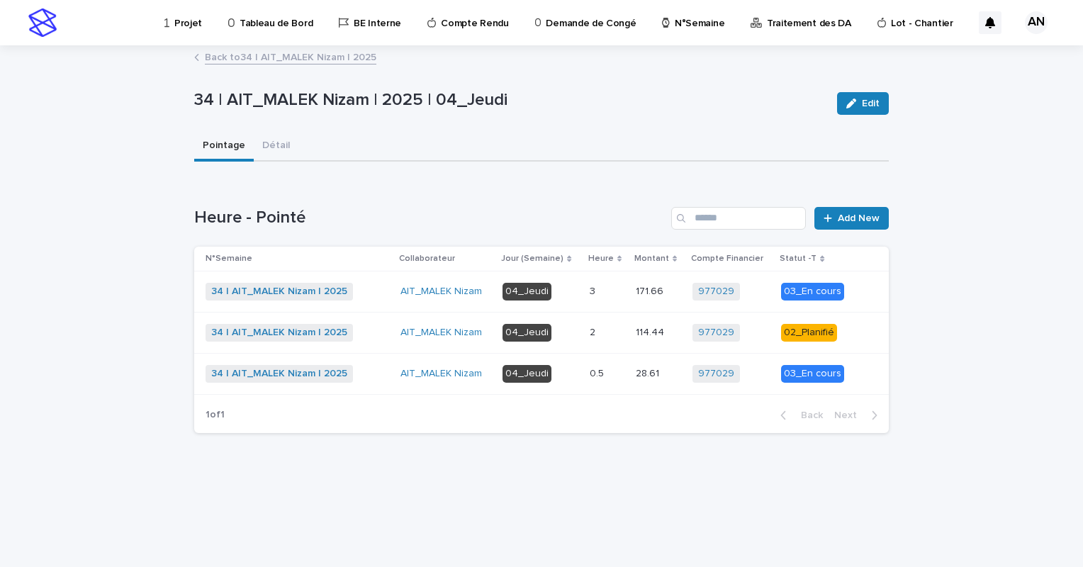
click at [310, 57] on link "Back to 34 | AIT_MALEK Nizam | 2025" at bounding box center [290, 56] width 171 height 16
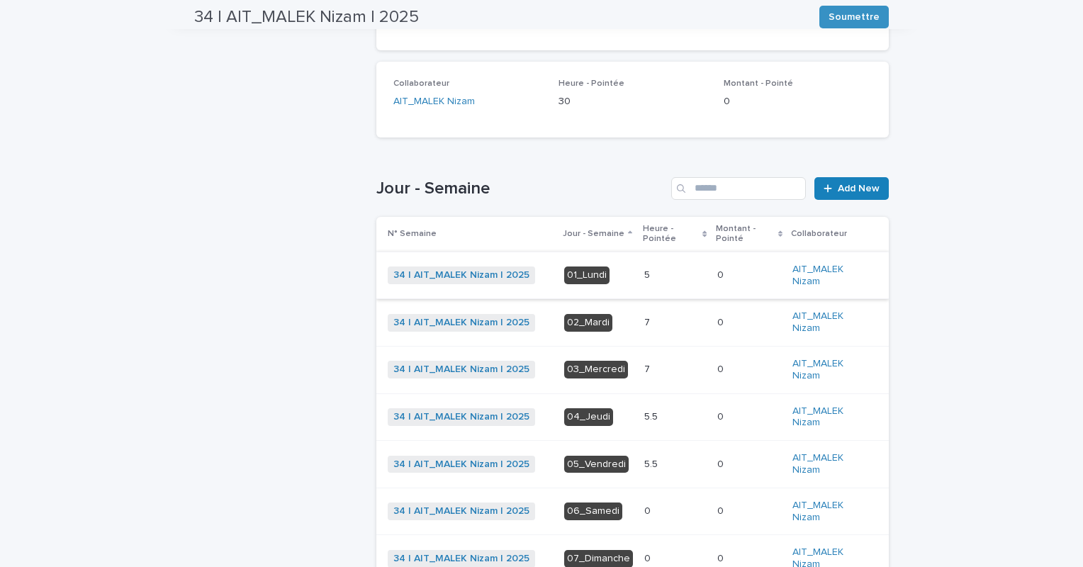
scroll to position [392, 0]
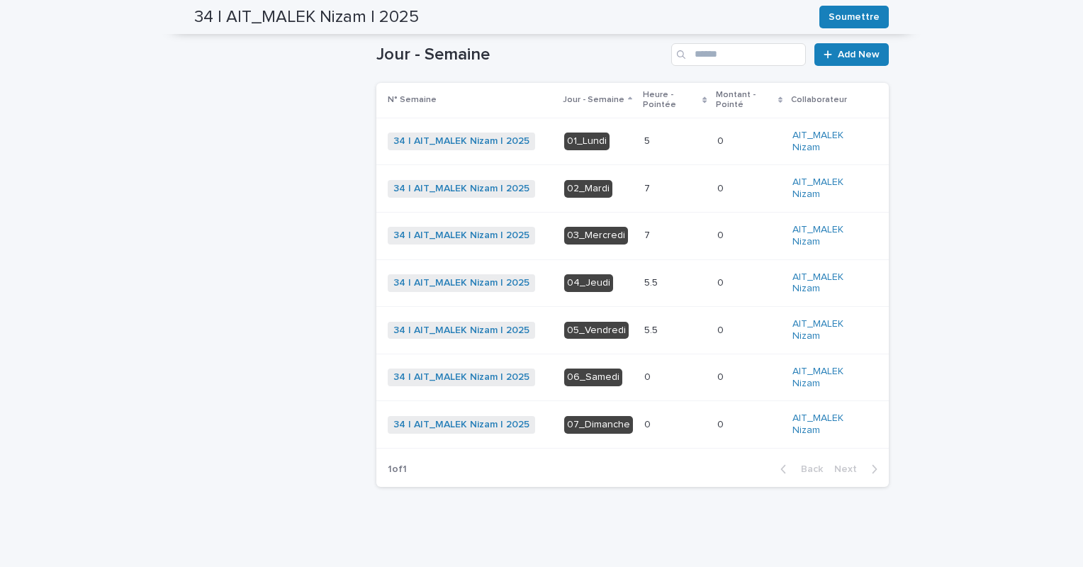
click at [652, 326] on p at bounding box center [675, 330] width 62 height 12
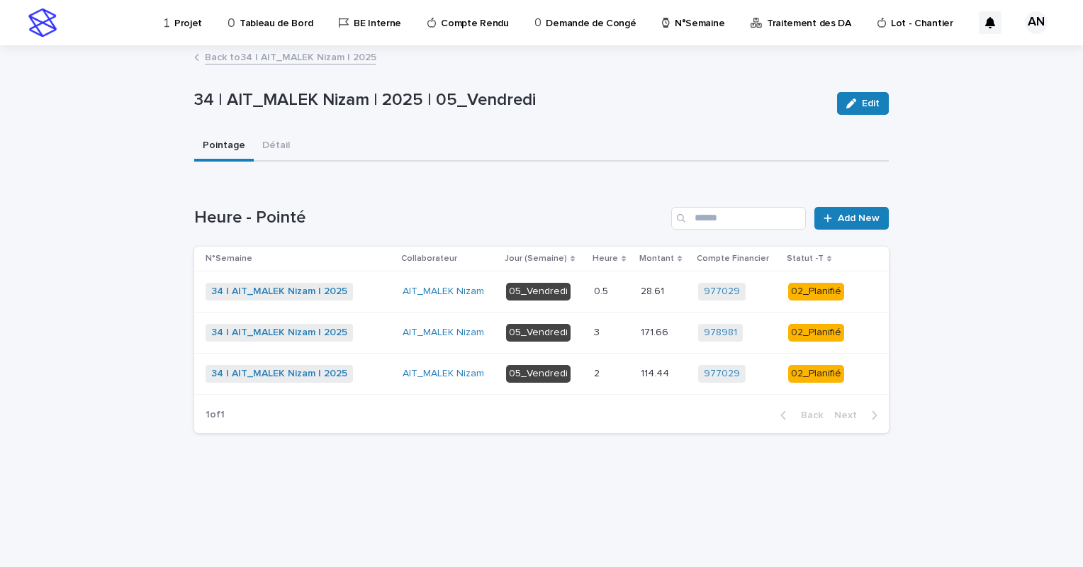
click at [332, 54] on link "Back to 34 | AIT_MALEK Nizam | 2025" at bounding box center [290, 56] width 171 height 16
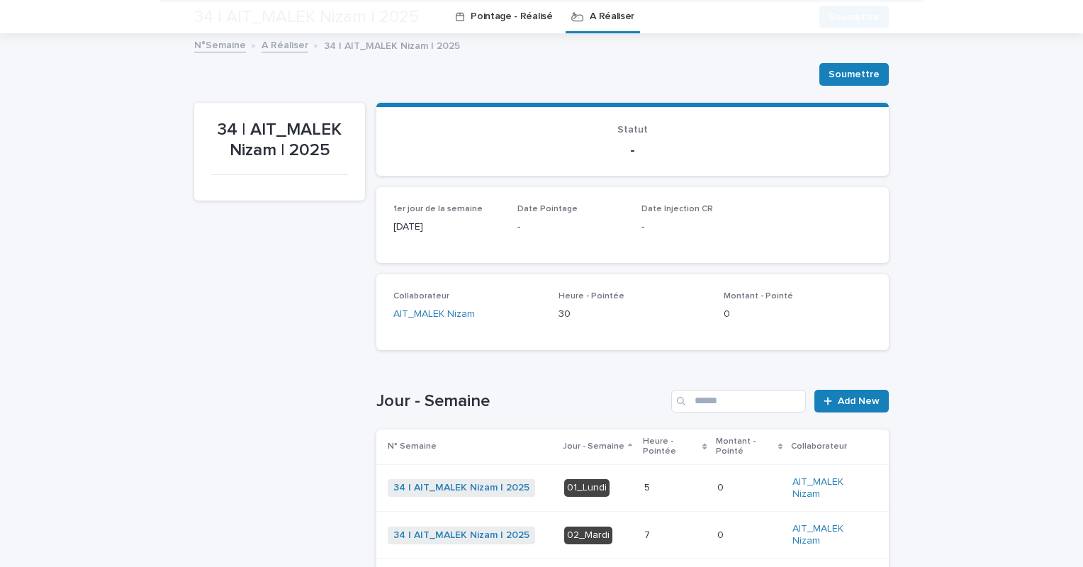
scroll to position [392, 0]
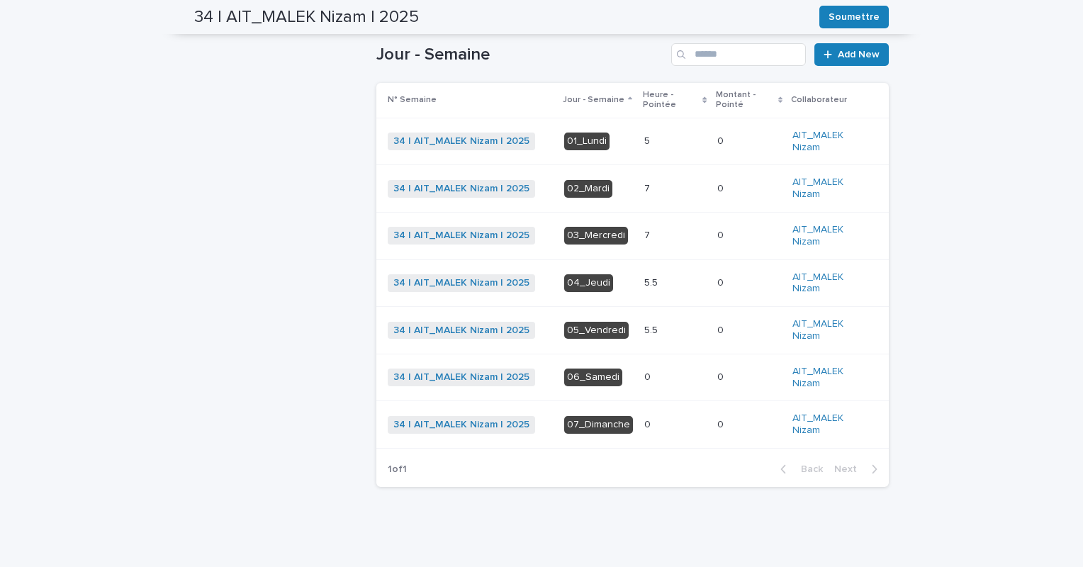
click at [655, 140] on p at bounding box center [675, 141] width 62 height 12
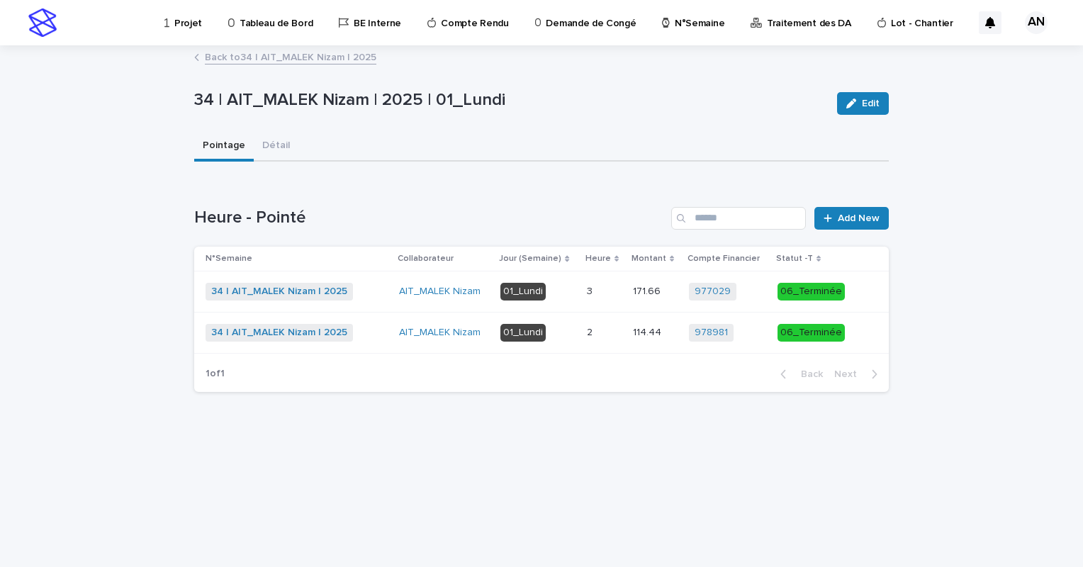
click at [349, 53] on link "Back to 34 | AIT_MALEK Nizam | 2025" at bounding box center [290, 56] width 171 height 16
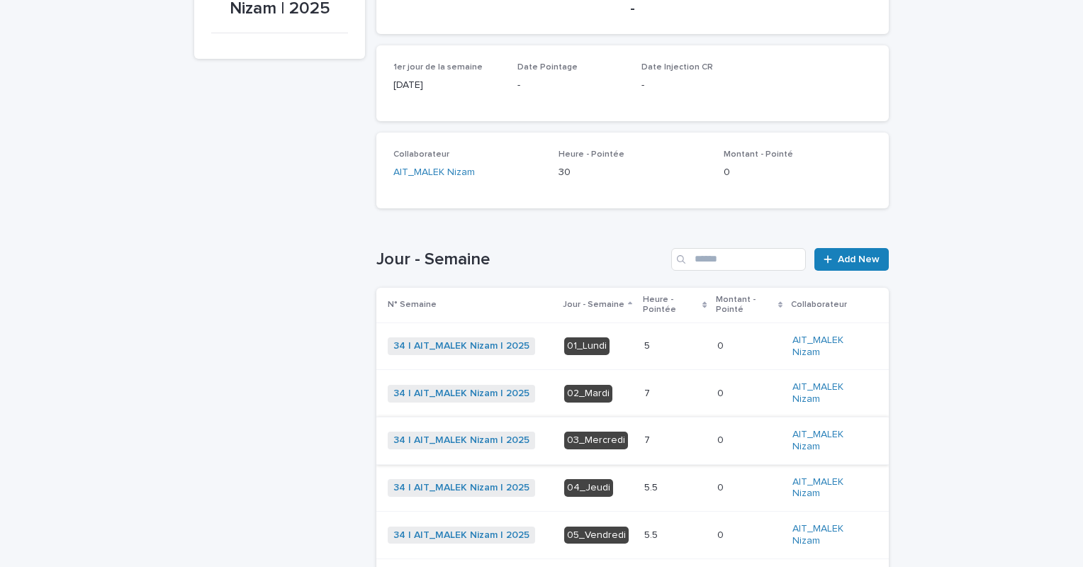
scroll to position [258, 0]
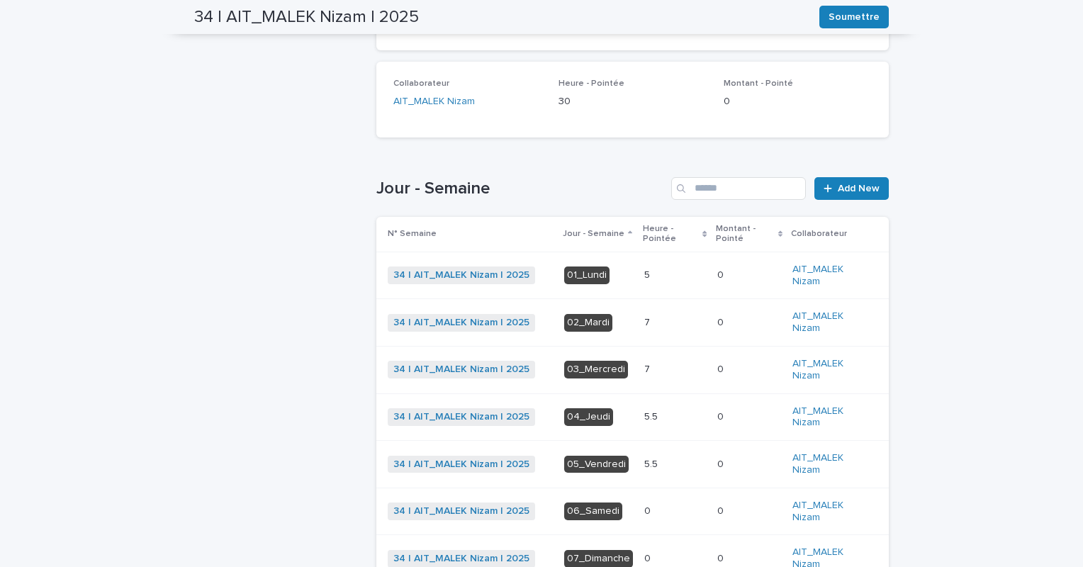
click at [655, 328] on div "7 7" at bounding box center [675, 322] width 62 height 23
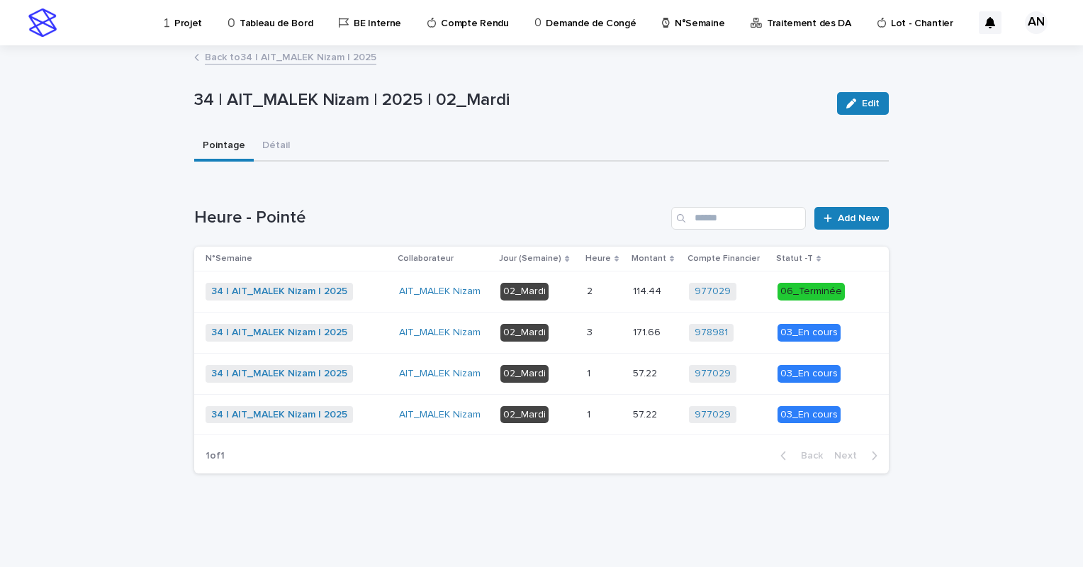
click at [605, 327] on p at bounding box center [604, 333] width 35 height 12
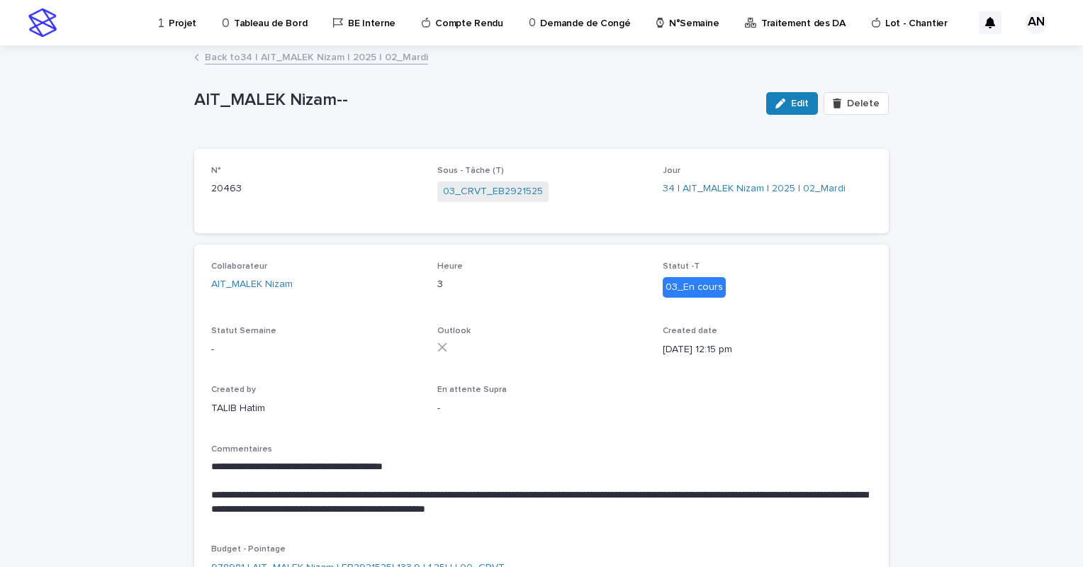
click at [365, 58] on link "Back to 34 | AIT_MALEK Nizam | 2025 | 02_Mardi" at bounding box center [316, 56] width 223 height 16
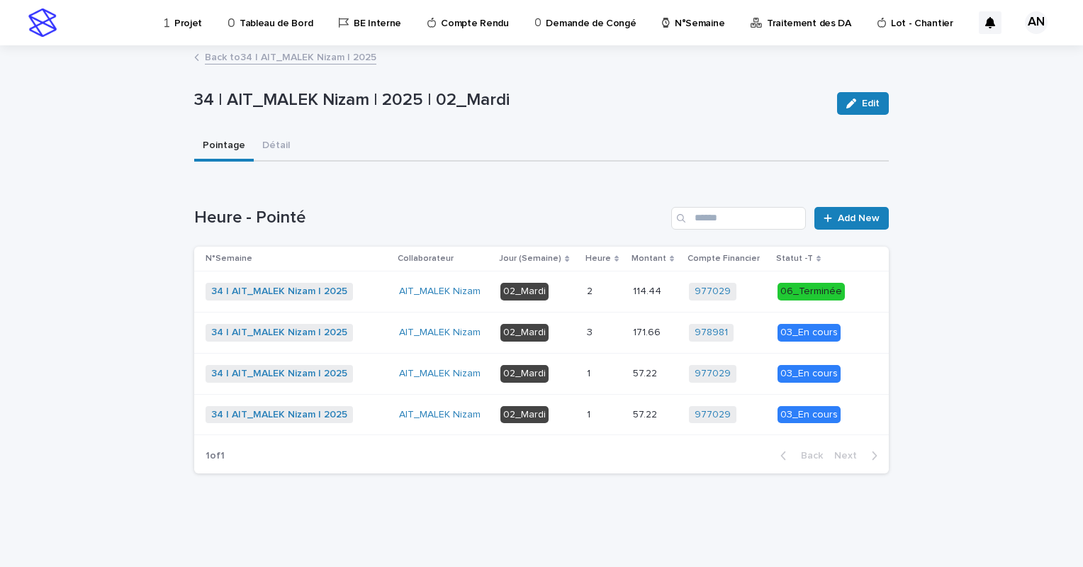
click at [606, 342] on div "3 3" at bounding box center [604, 332] width 35 height 23
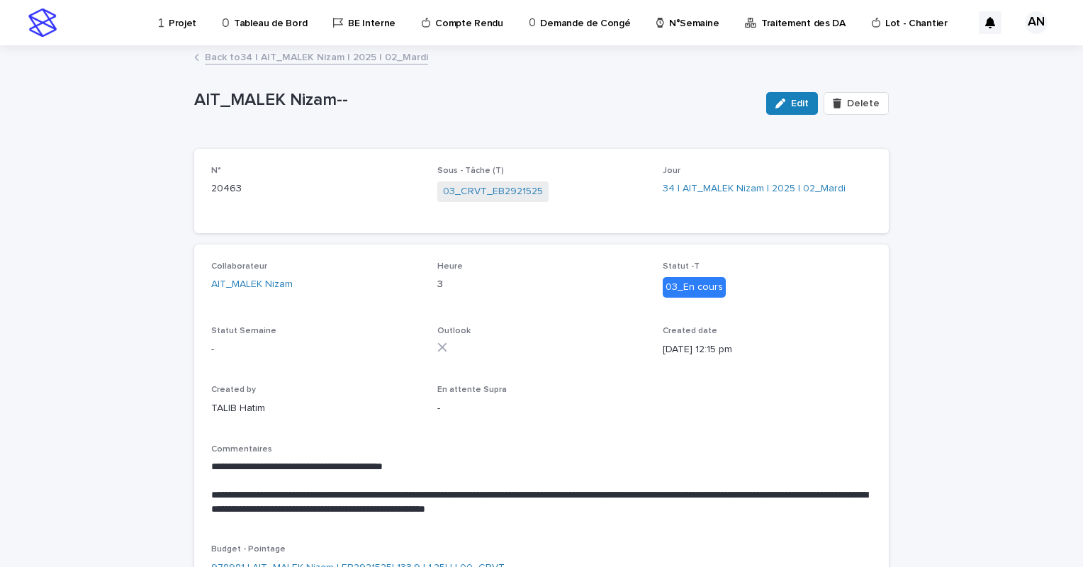
click at [369, 57] on link "Back to 34 | AIT_MALEK Nizam | 2025 | 02_Mardi" at bounding box center [316, 56] width 223 height 16
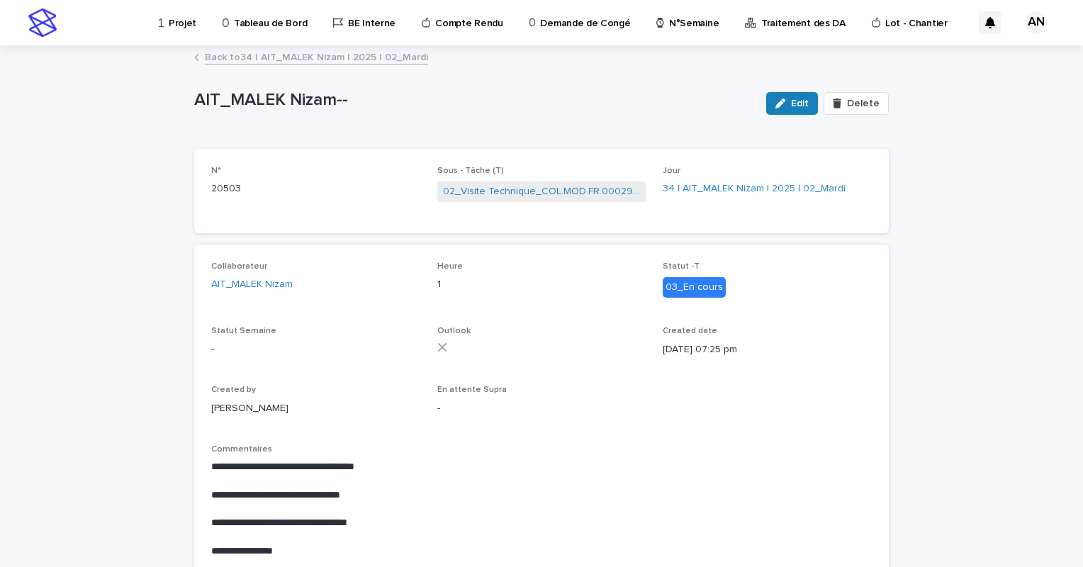
scroll to position [71, 0]
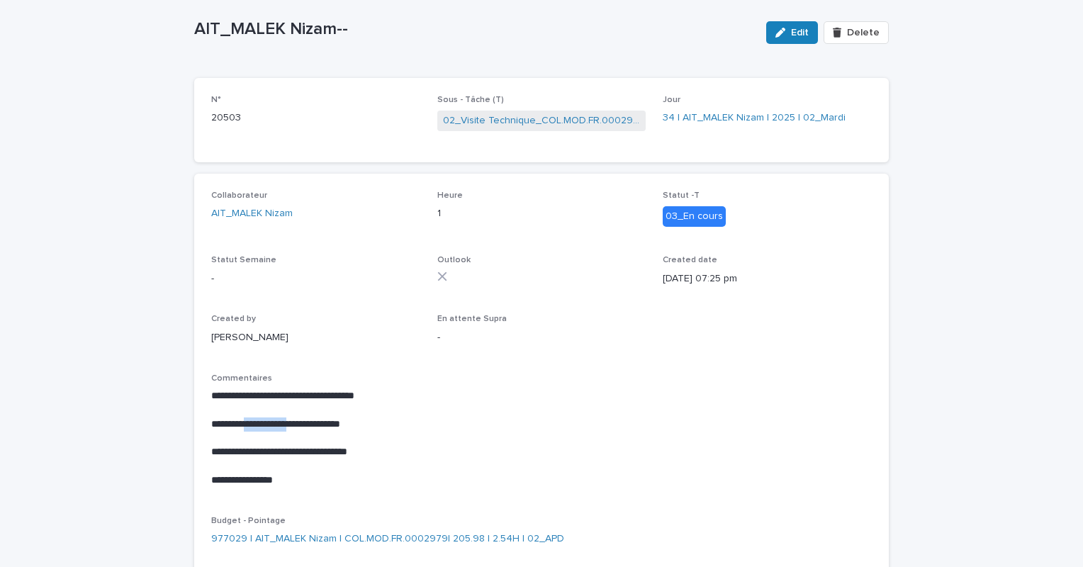
drag, startPoint x: 301, startPoint y: 424, endPoint x: 242, endPoint y: 419, distance: 59.0
click at [242, 419] on p "**********" at bounding box center [541, 424] width 660 height 14
copy p "**********"
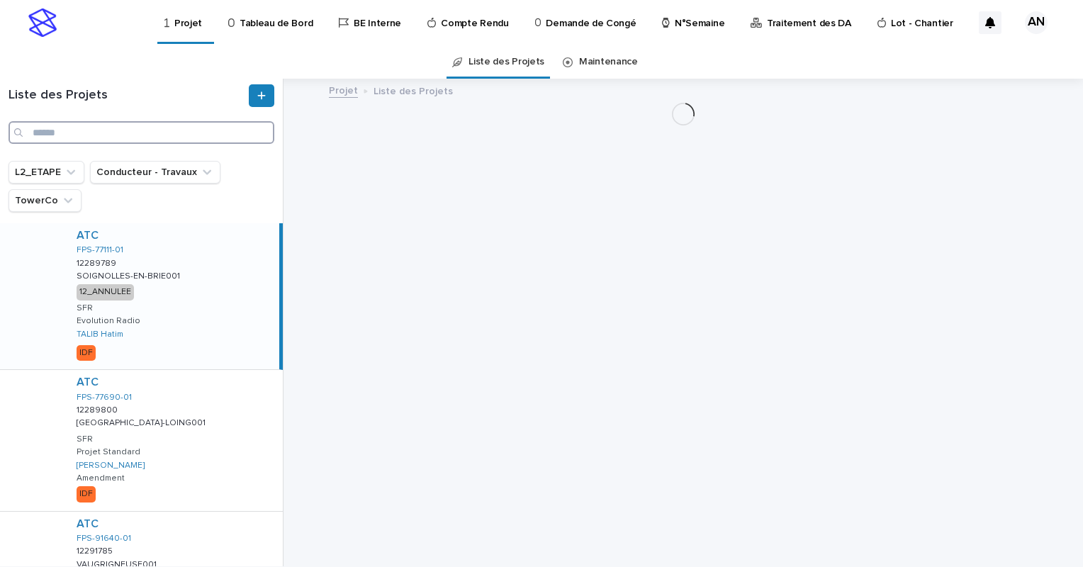
click at [122, 135] on input "Search" at bounding box center [142, 132] width 266 height 23
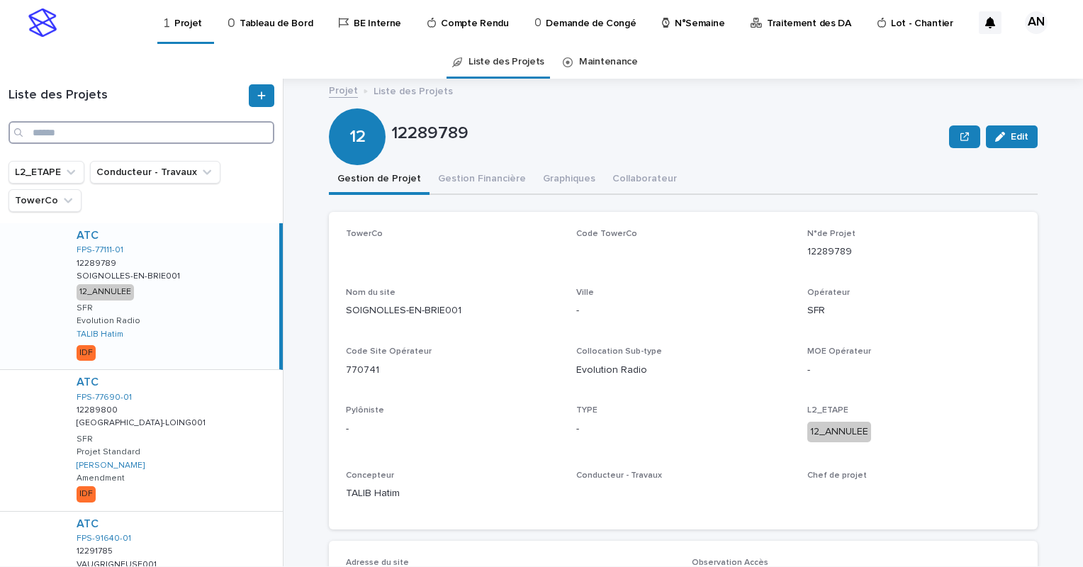
paste input "**********"
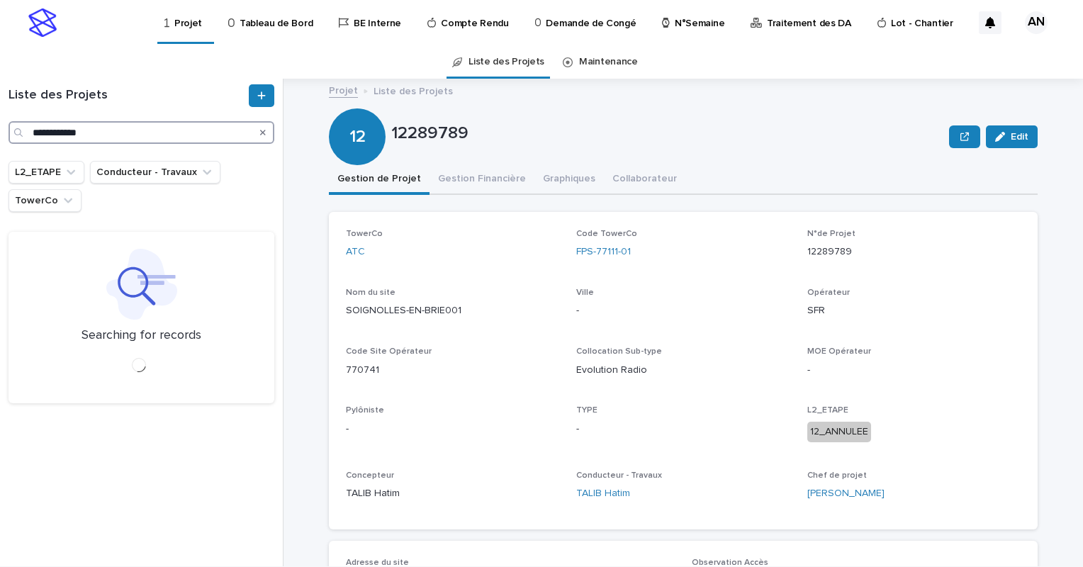
type input "**********"
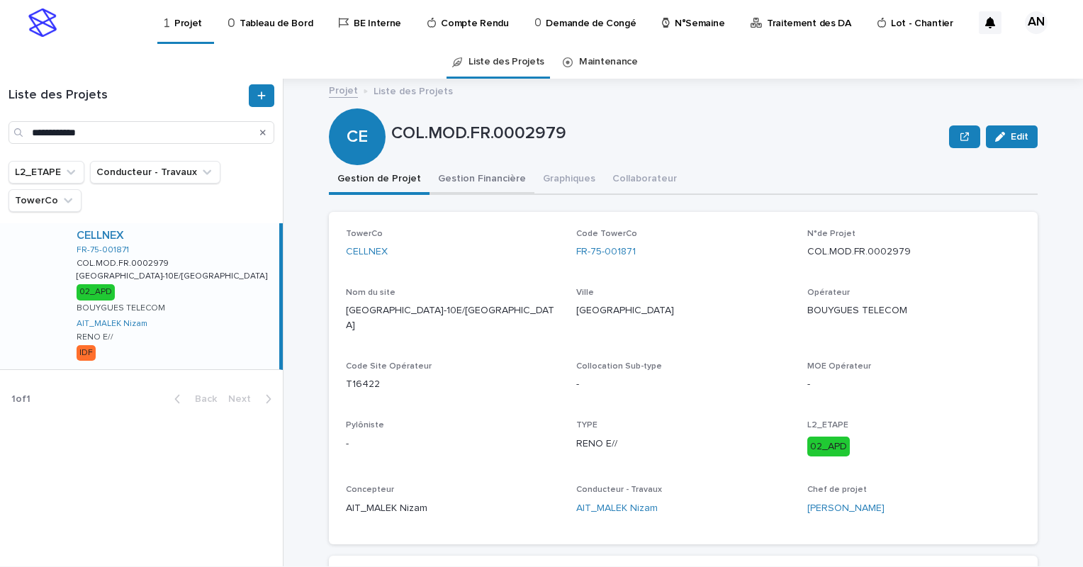
click at [462, 183] on button "Gestion Financière" at bounding box center [481, 180] width 105 height 30
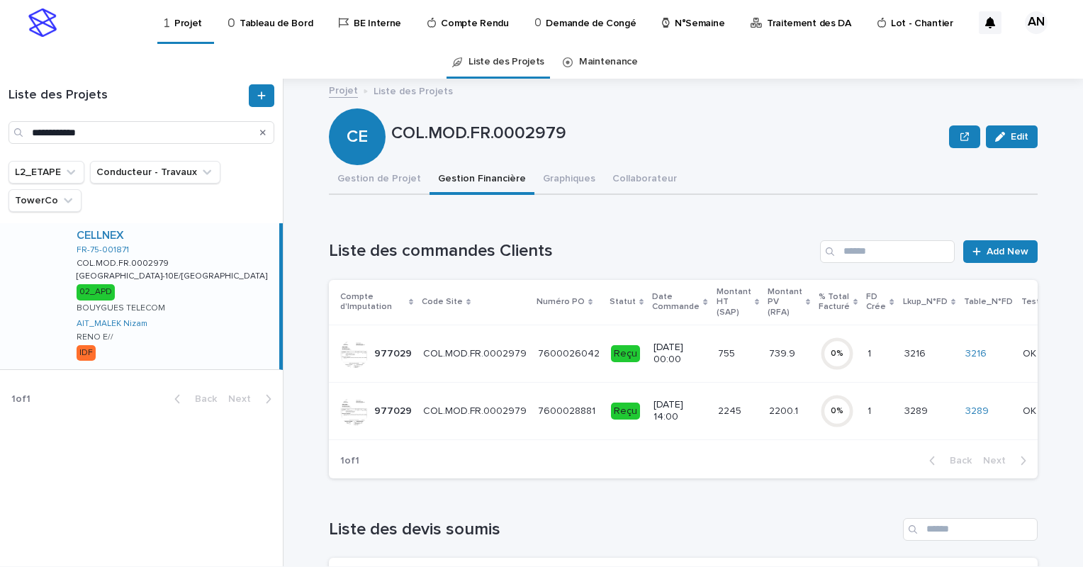
click at [439, 390] on td "COL.MOD.FR.0002979 COL.MOD.FR.0002979" at bounding box center [474, 410] width 115 height 57
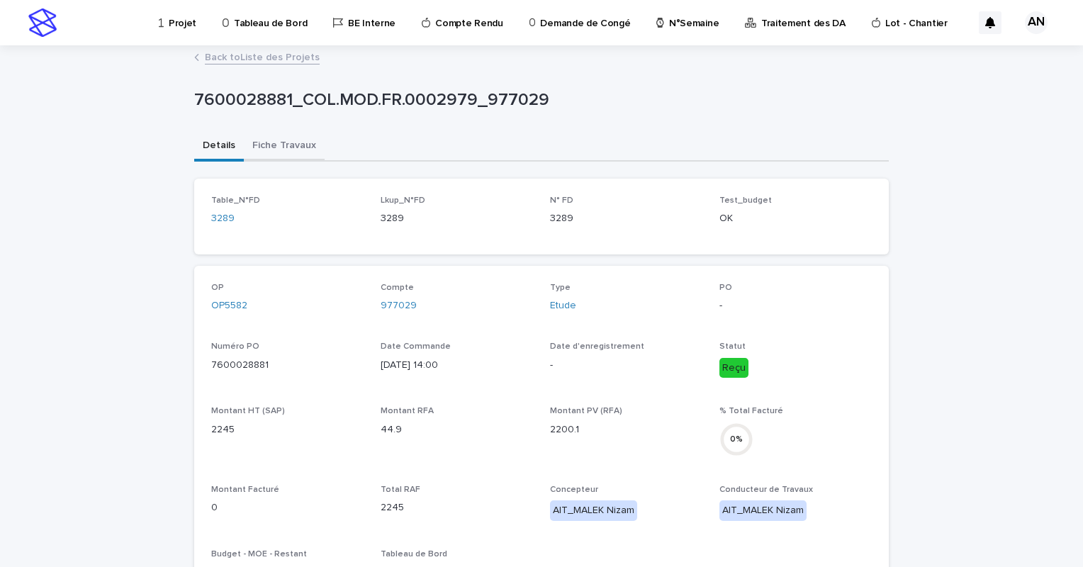
click at [281, 152] on button "Fiche Travaux" at bounding box center [284, 147] width 81 height 30
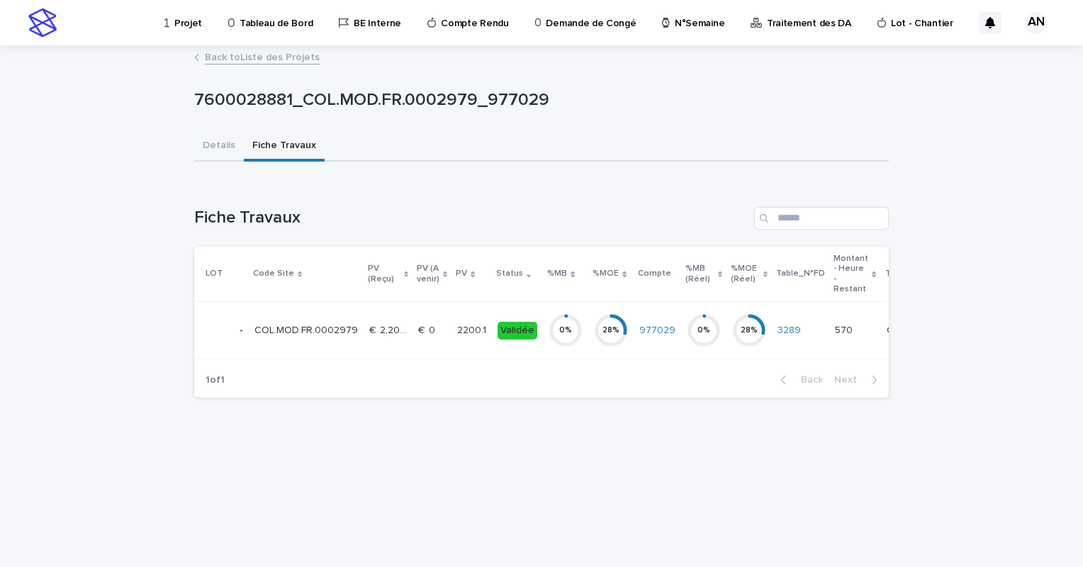
click at [412, 330] on td "€  0 €  0" at bounding box center [431, 330] width 39 height 57
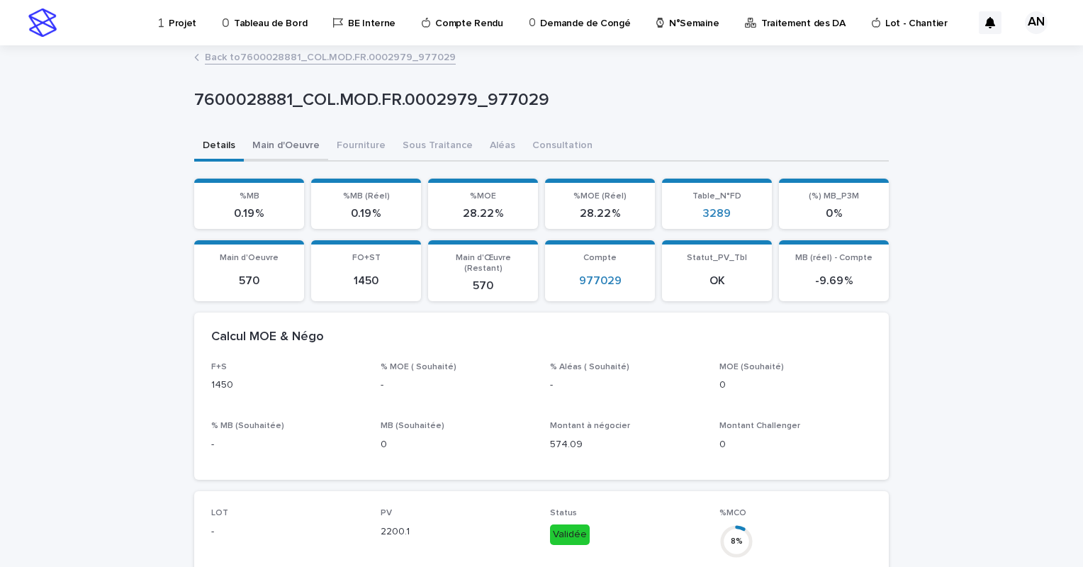
click at [286, 140] on button "Main d'Oeuvre" at bounding box center [286, 147] width 84 height 30
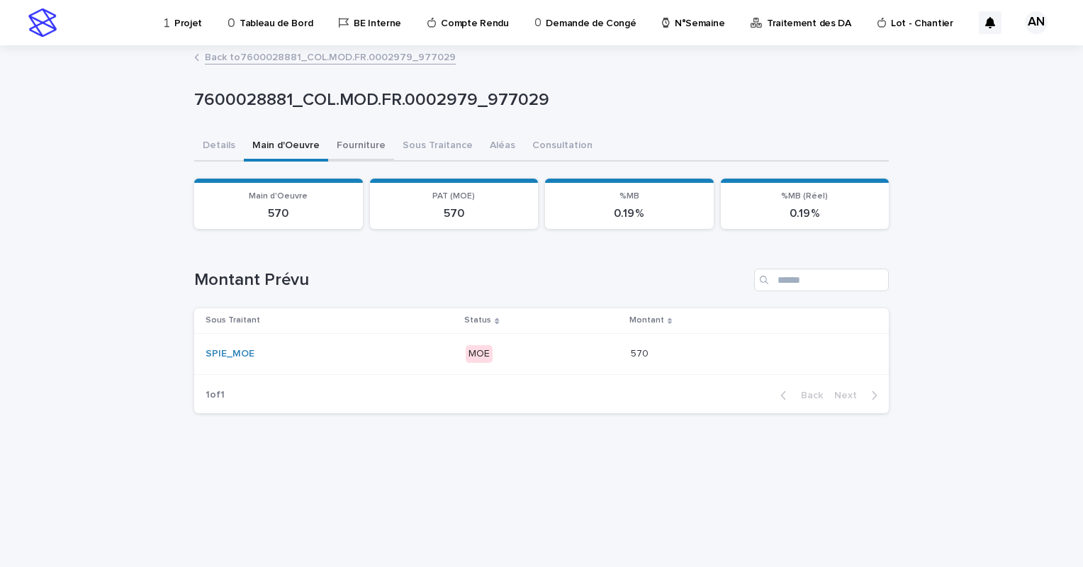
click at [351, 148] on button "Fourniture" at bounding box center [361, 147] width 66 height 30
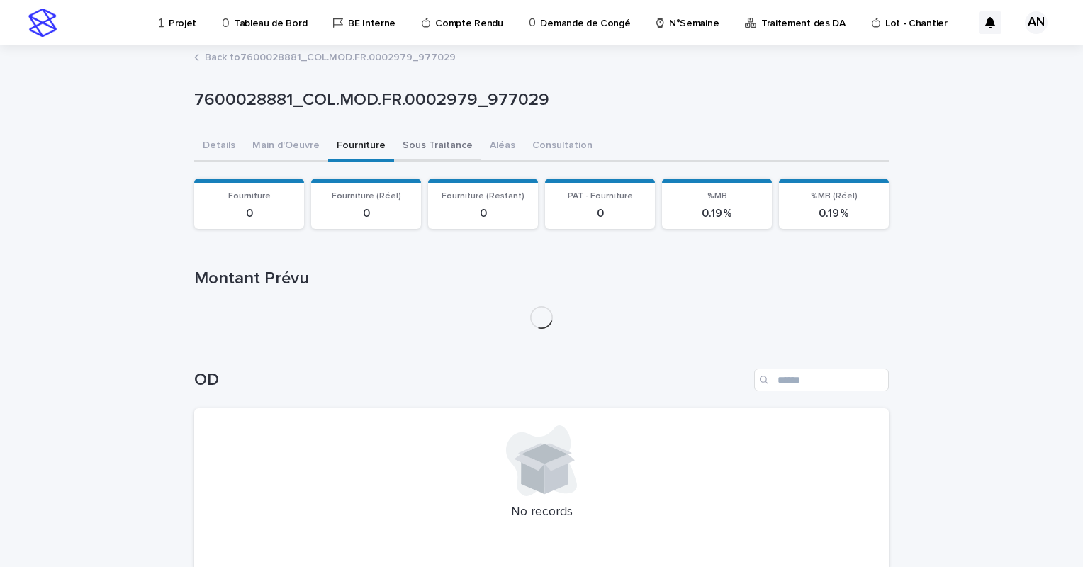
click at [421, 147] on button "Sous Traitance" at bounding box center [437, 147] width 87 height 30
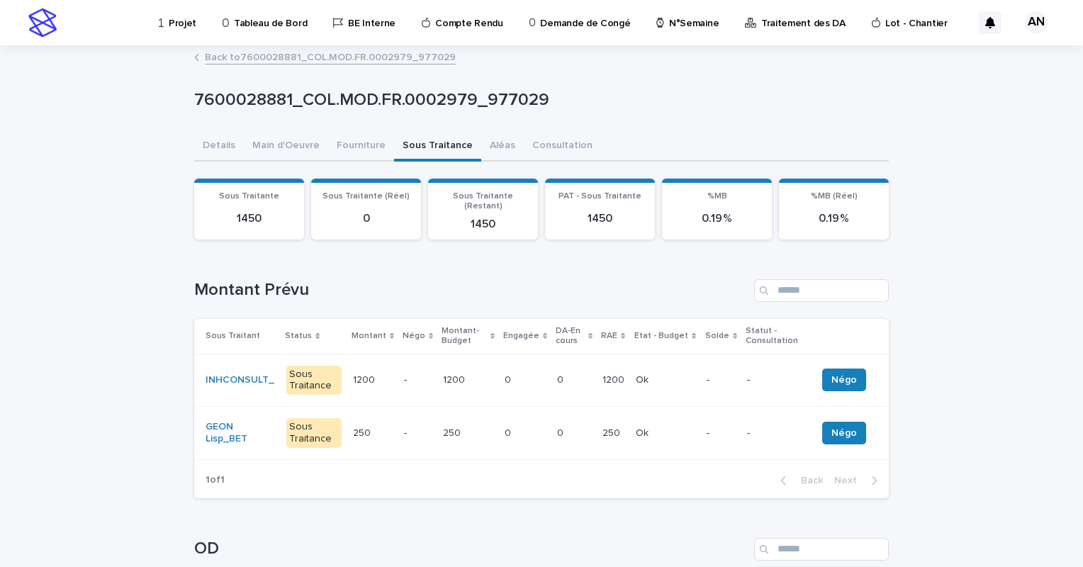
click at [404, 377] on div "-" at bounding box center [418, 379] width 28 height 23
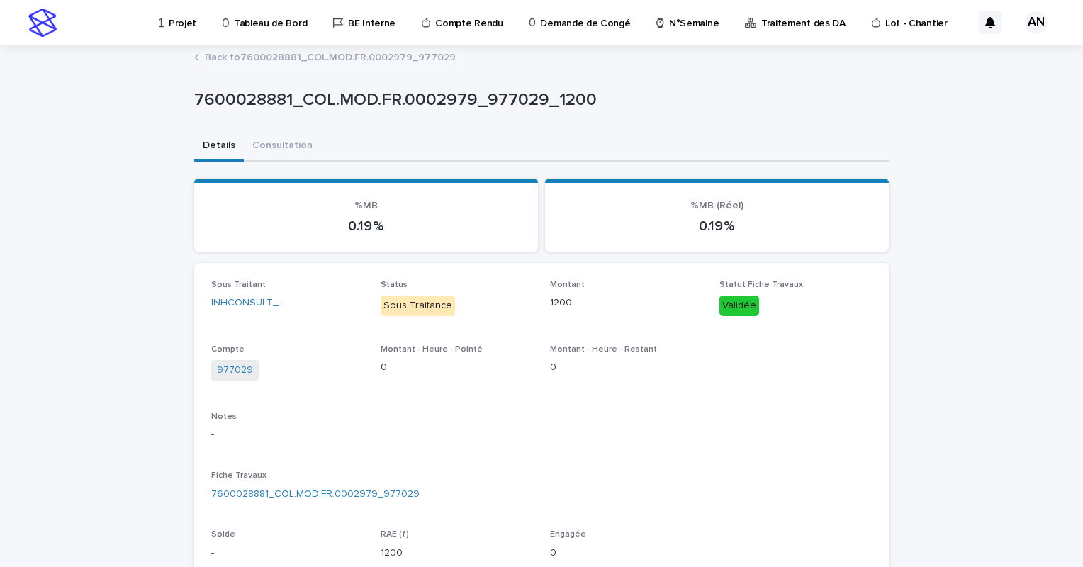
click at [322, 58] on link "Back to 7600028881_COL.MOD.FR.0002979_977029" at bounding box center [330, 56] width 251 height 16
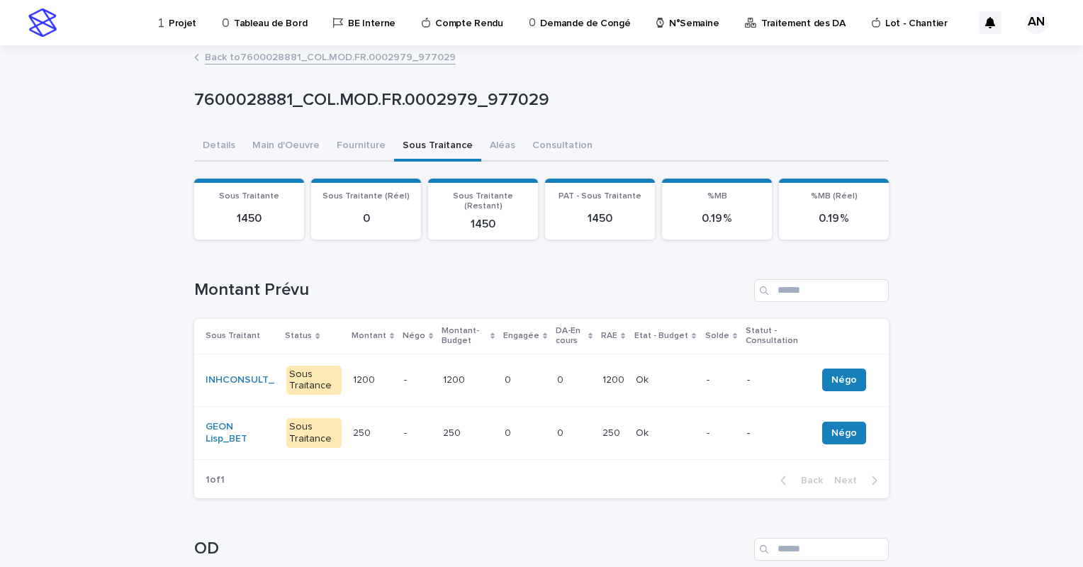
click at [519, 374] on p at bounding box center [524, 380] width 41 height 12
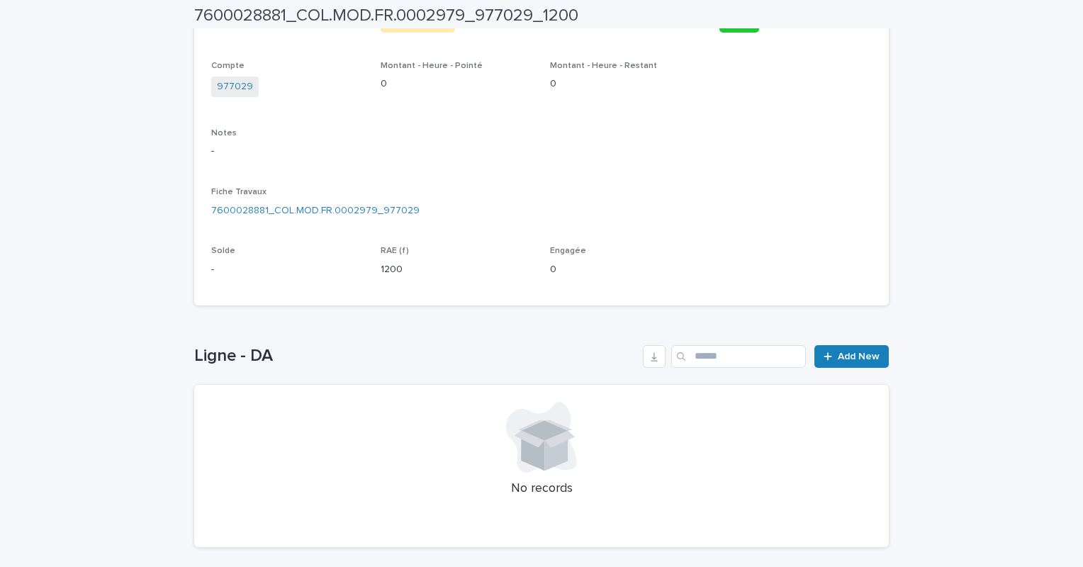
scroll to position [345, 0]
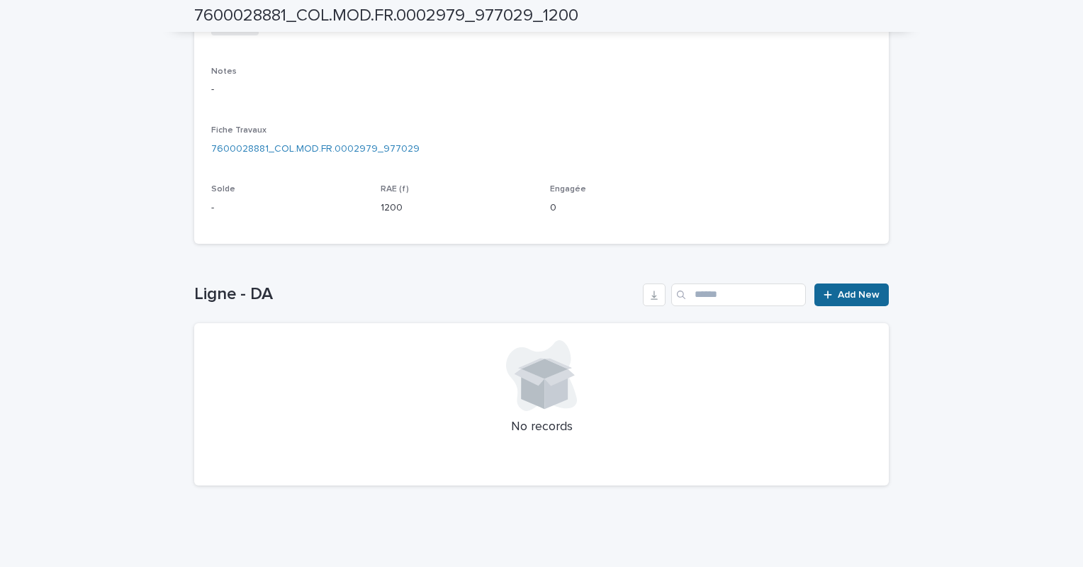
click at [844, 295] on span "Add New" at bounding box center [858, 295] width 42 height 10
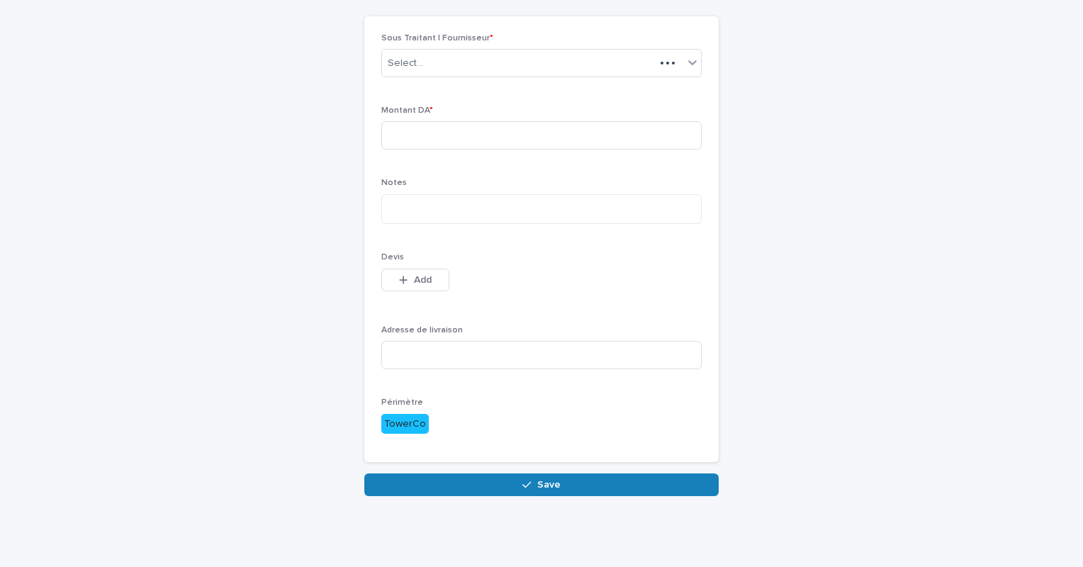
scroll to position [96, 0]
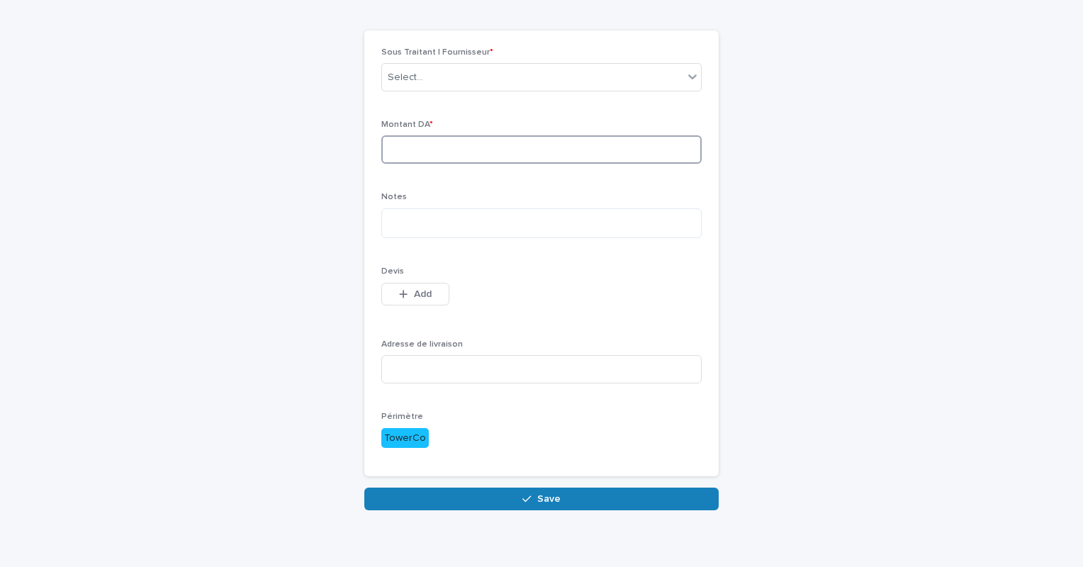
click at [431, 152] on input at bounding box center [541, 149] width 320 height 28
type input "***"
click at [776, 192] on div "Demande d'achat Loading... Saving… Loading... Saving… Loading... Saving… Sous T…" at bounding box center [541, 230] width 694 height 560
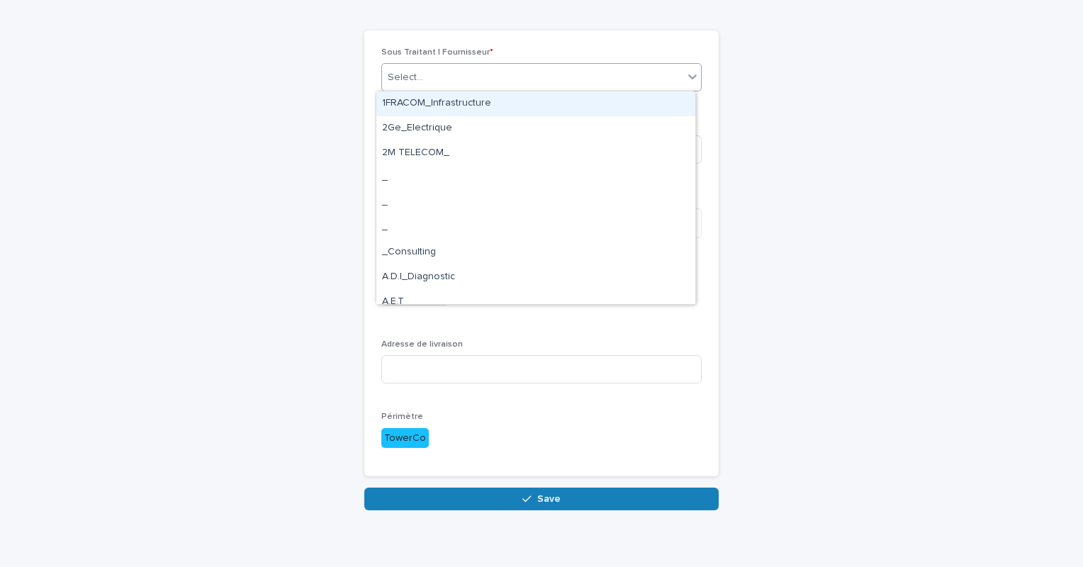
click at [663, 83] on div "Select..." at bounding box center [532, 77] width 301 height 23
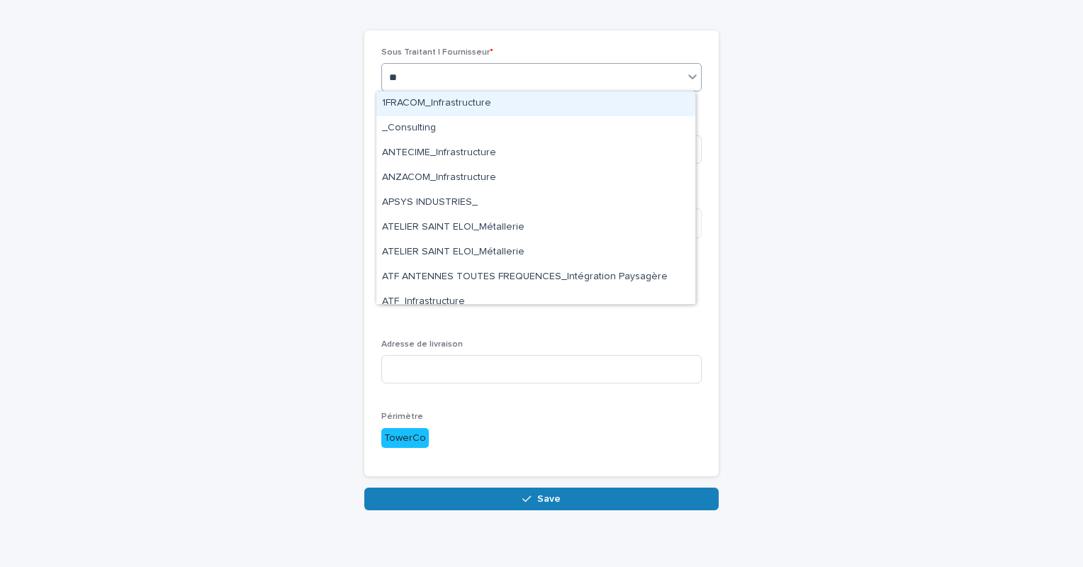
type input "***"
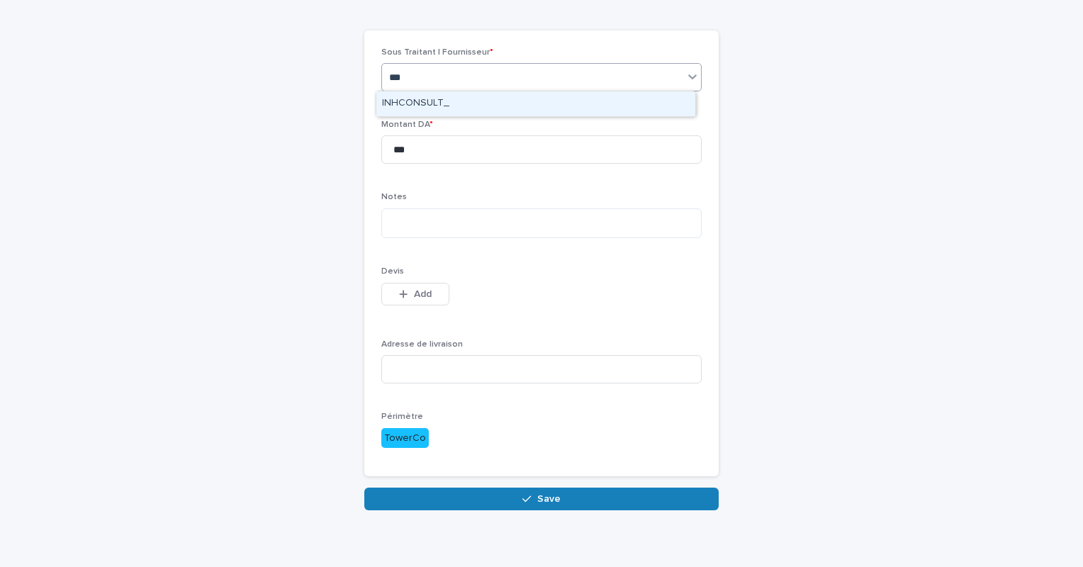
click at [442, 103] on div "INHCONSULT_" at bounding box center [535, 103] width 319 height 25
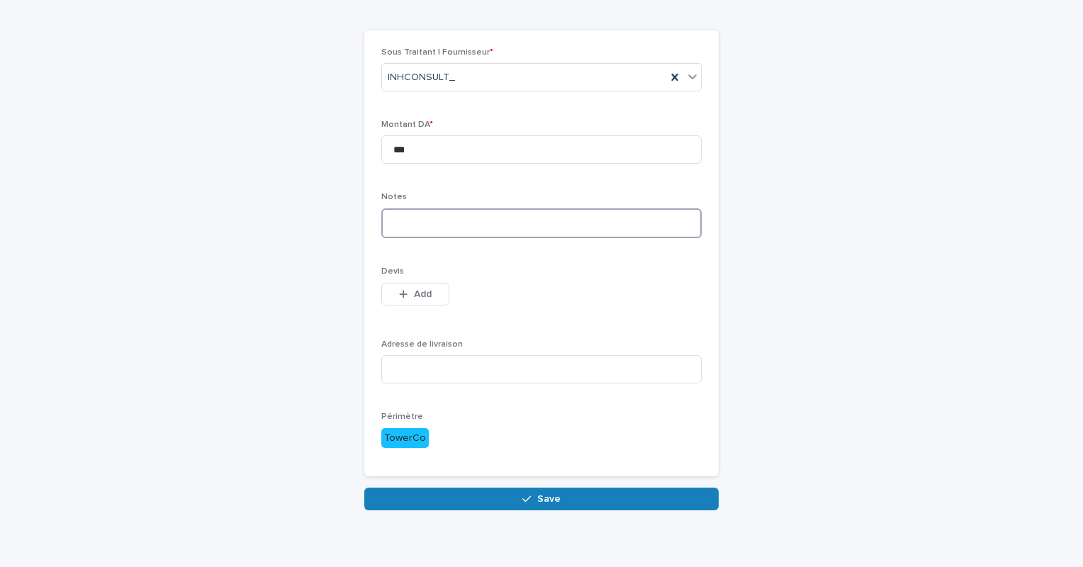
click at [402, 226] on textarea at bounding box center [541, 223] width 320 height 30
paste textarea "**********"
type textarea "**********"
click at [419, 378] on input at bounding box center [541, 369] width 320 height 28
paste input "**********"
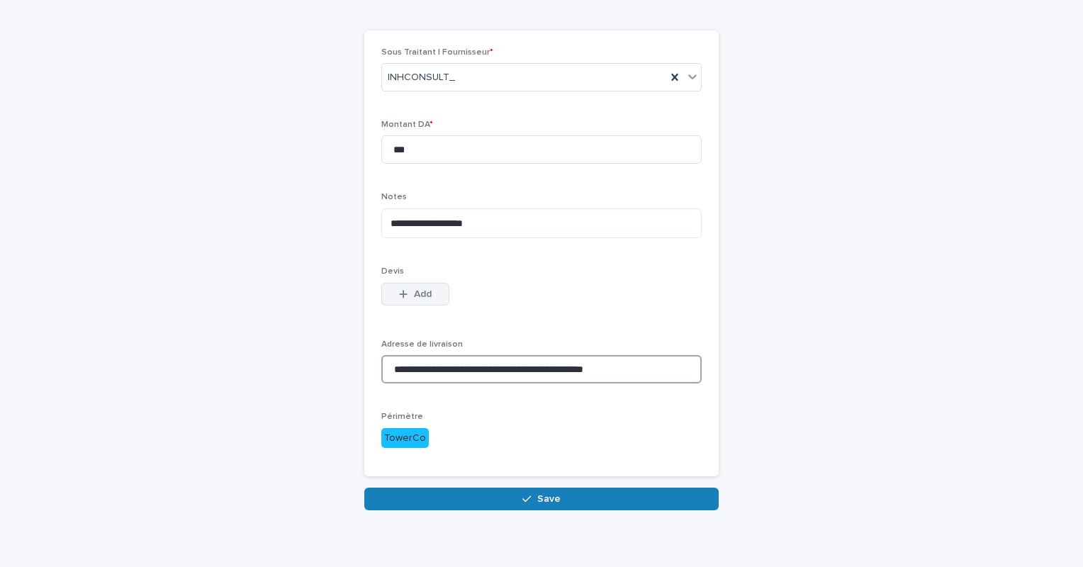
type input "**********"
click at [420, 290] on span "Add" at bounding box center [423, 294] width 18 height 10
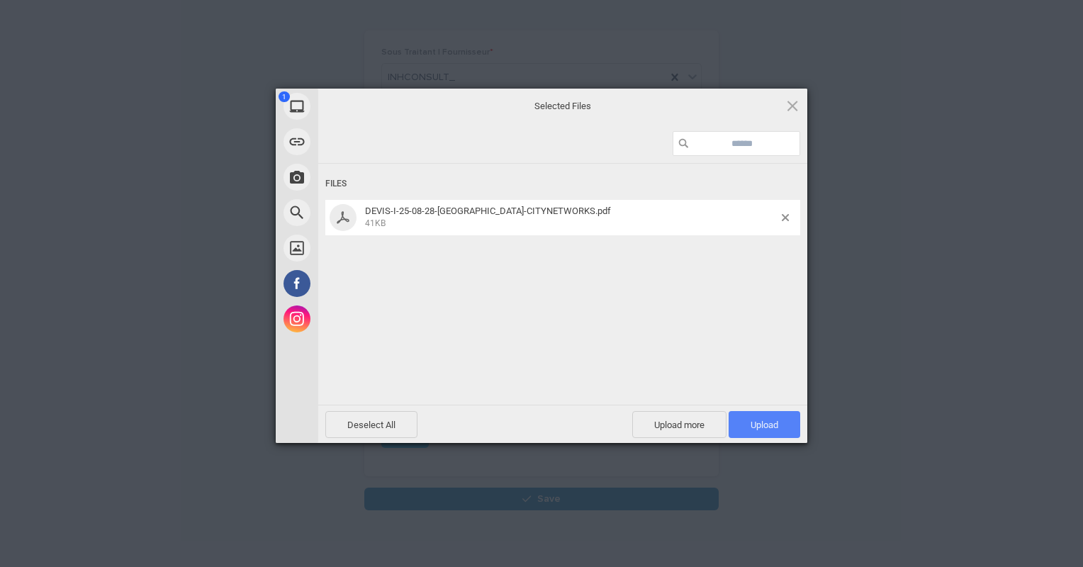
click at [769, 425] on span "Upload 1" at bounding box center [764, 424] width 28 height 11
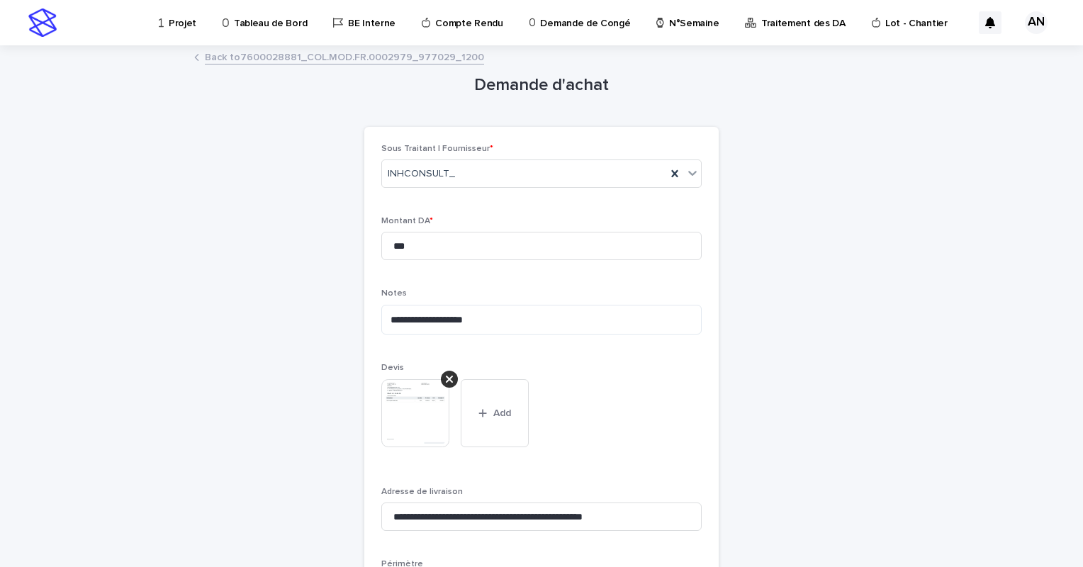
scroll to position [142, 0]
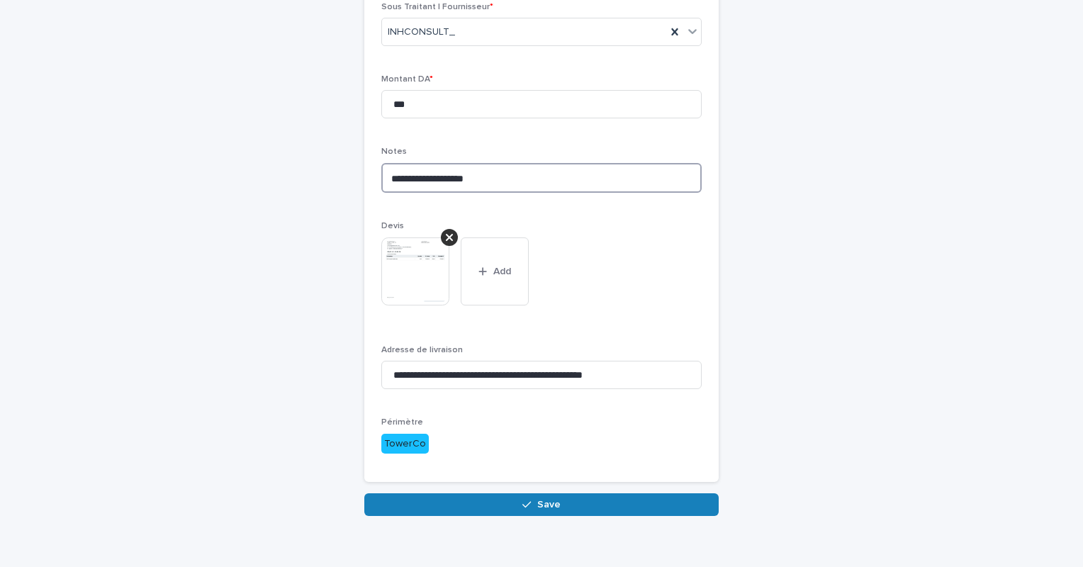
click at [505, 181] on textarea "**********" at bounding box center [541, 178] width 320 height 30
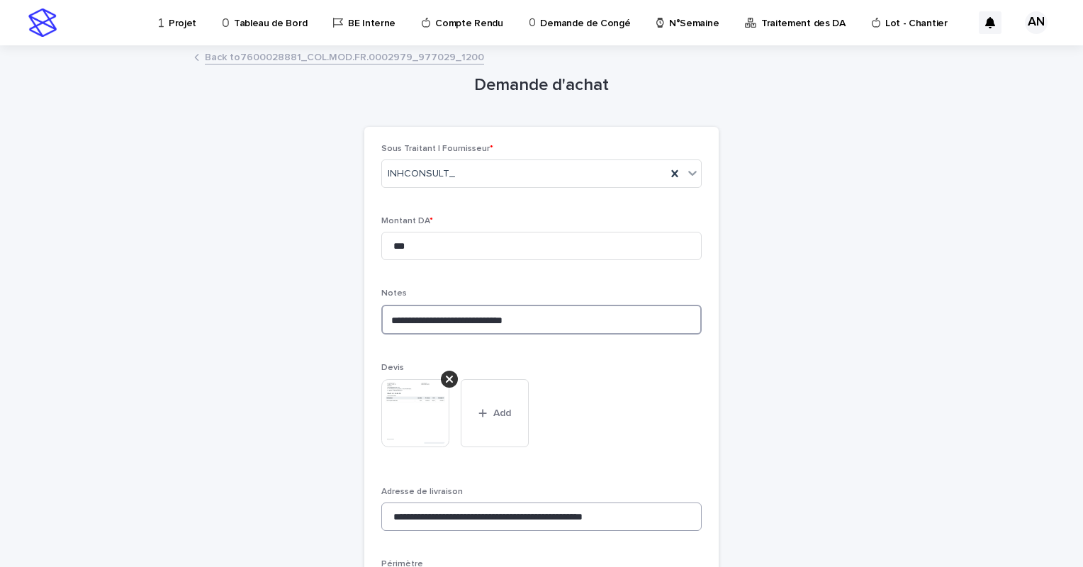
scroll to position [162, 0]
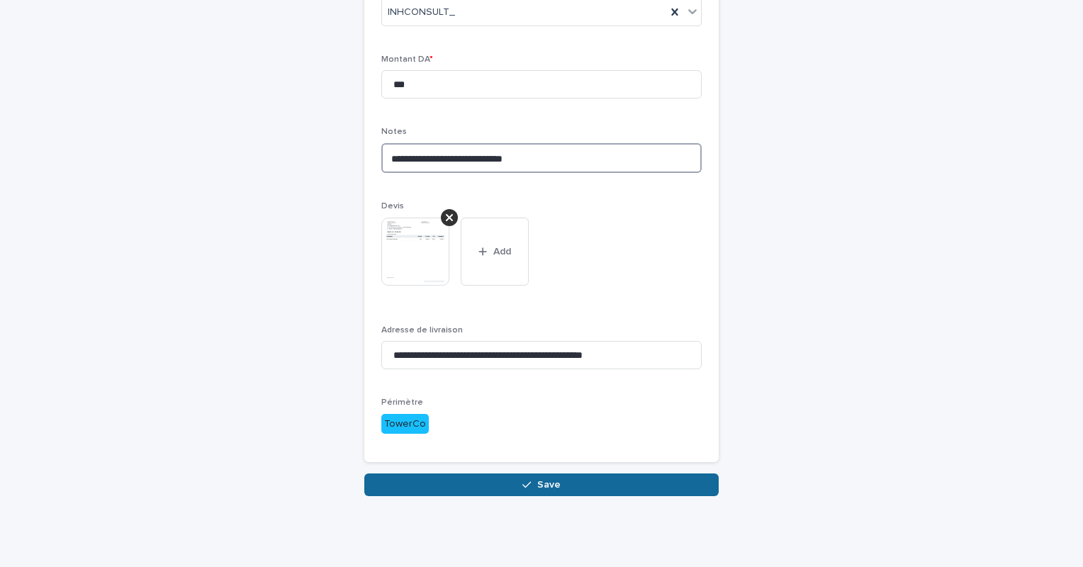
type textarea "**********"
click at [550, 482] on span "Save" at bounding box center [548, 485] width 23 height 10
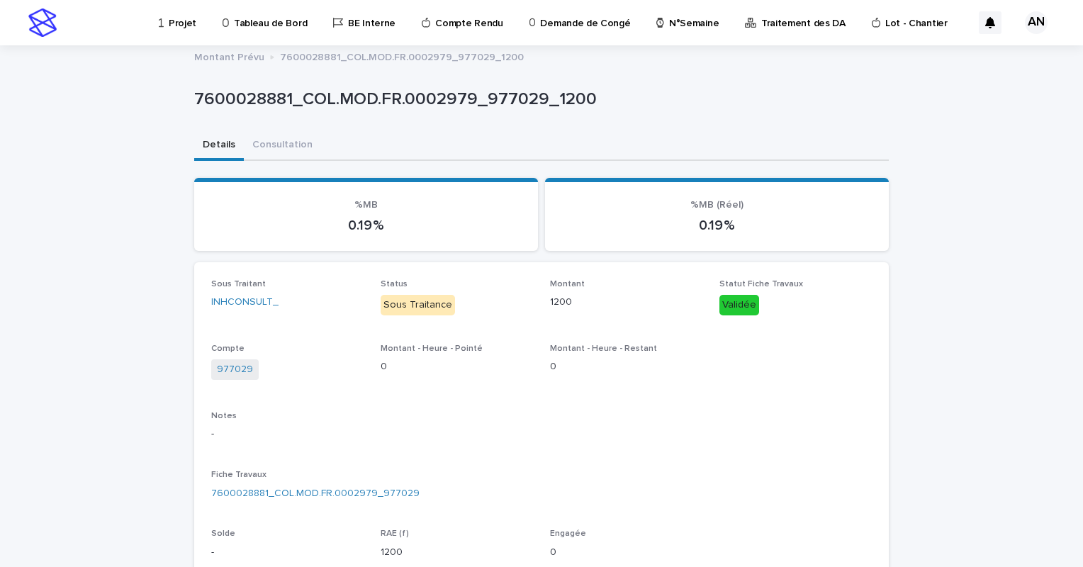
scroll to position [286, 0]
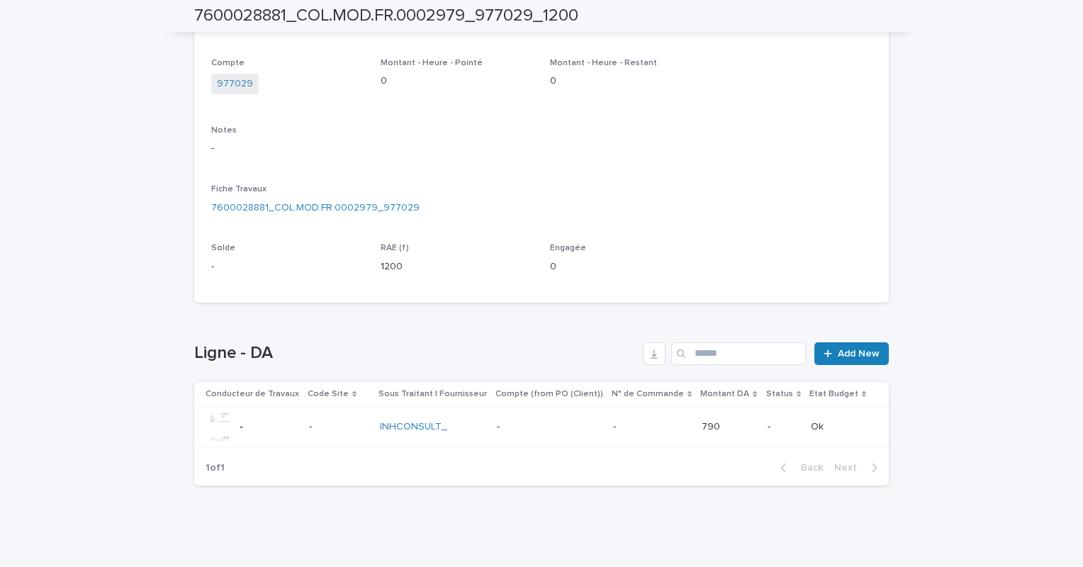
click at [522, 424] on p "-" at bounding box center [549, 427] width 105 height 12
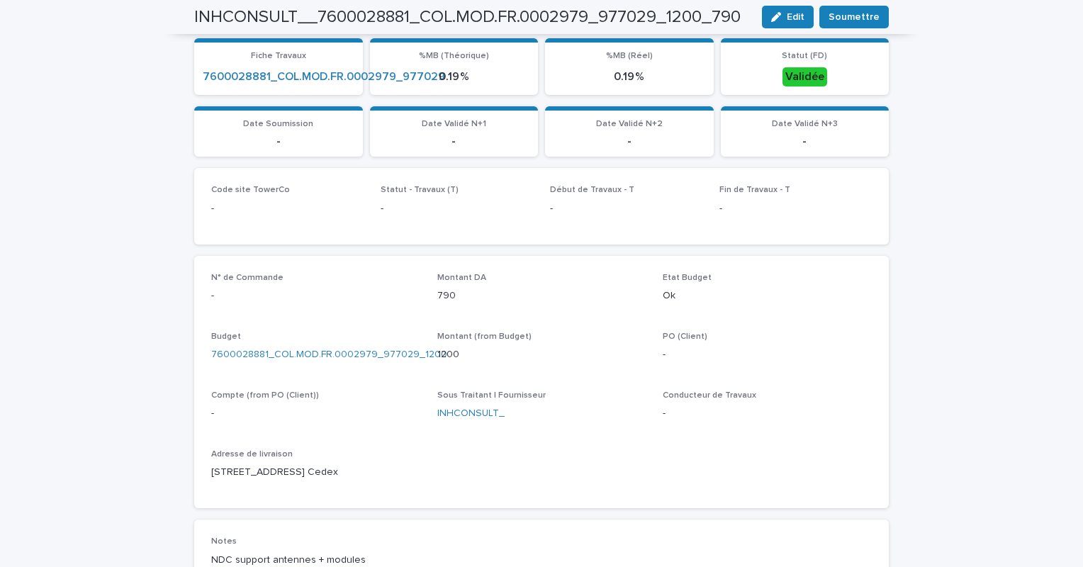
scroll to position [74, 0]
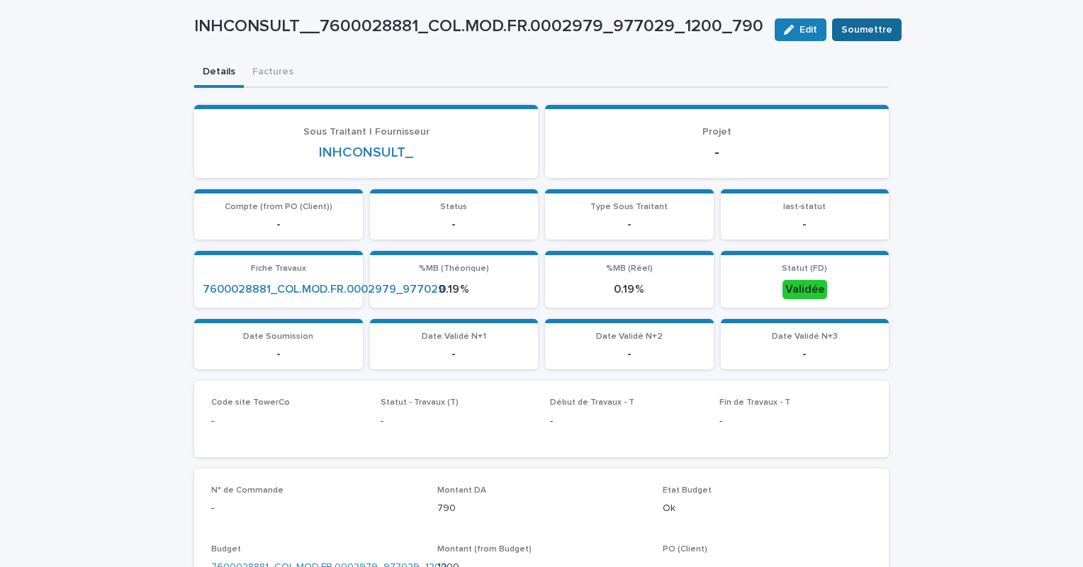
click at [841, 24] on span "Soumettre" at bounding box center [866, 30] width 51 height 14
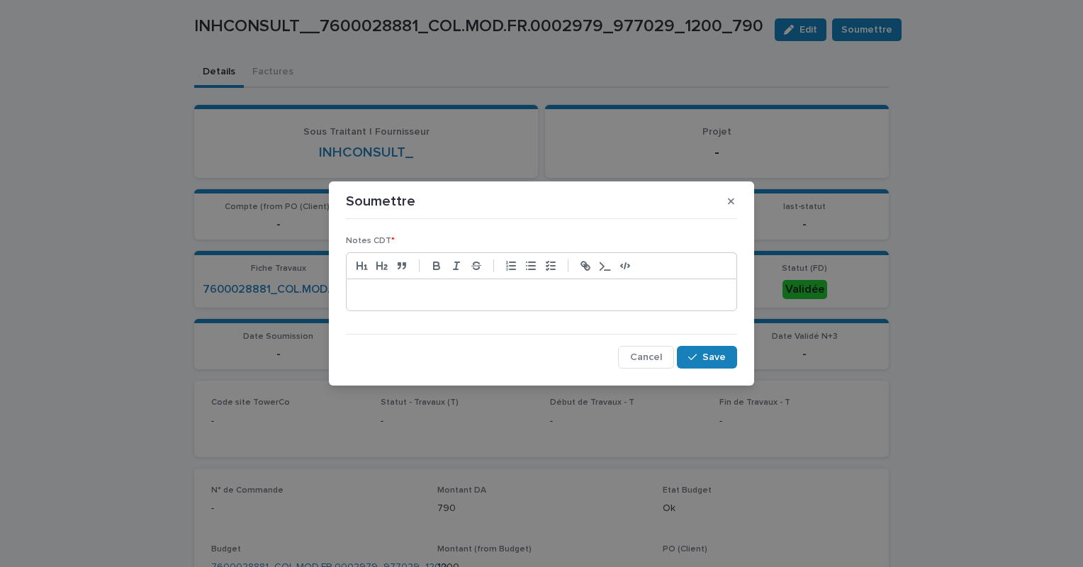
click at [436, 294] on p at bounding box center [541, 295] width 368 height 14
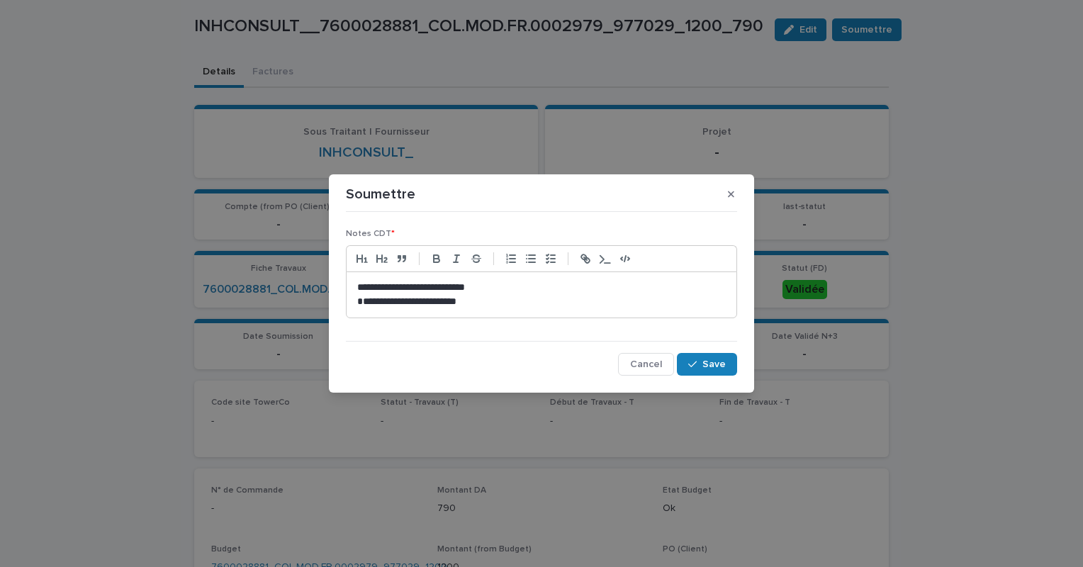
scroll to position [0, 0]
drag, startPoint x: 382, startPoint y: 287, endPoint x: 550, endPoint y: 323, distance: 171.7
click at [550, 323] on div "**********" at bounding box center [541, 279] width 391 height 100
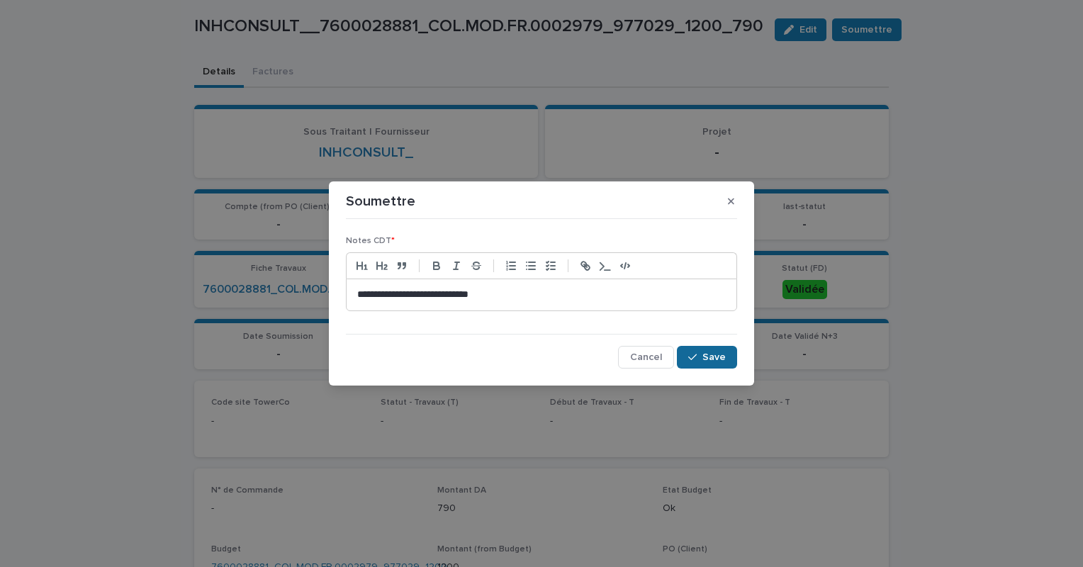
click at [705, 355] on span "Save" at bounding box center [713, 357] width 23 height 10
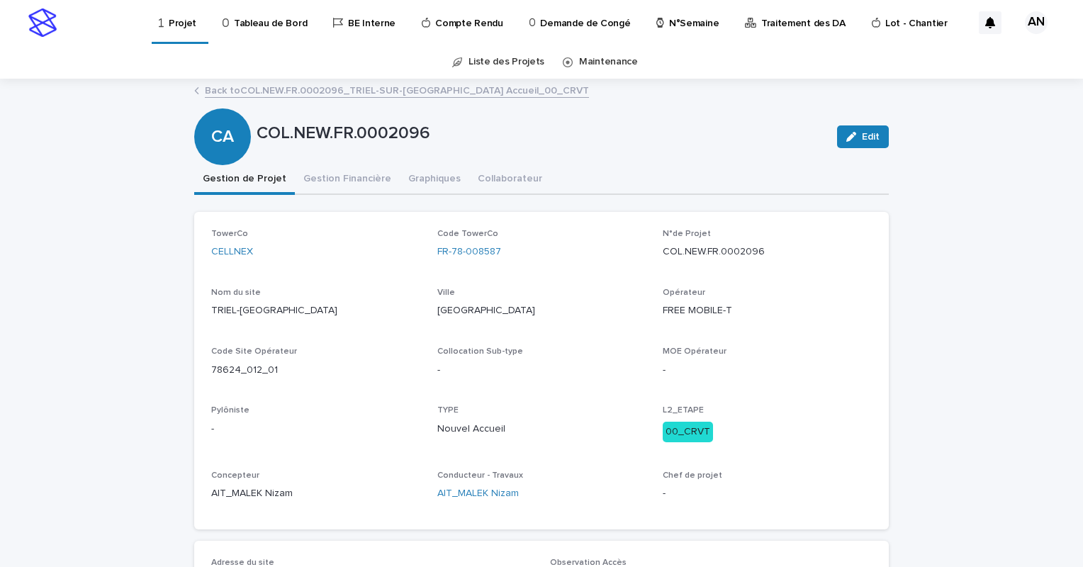
click at [243, 94] on link "Back to COL.NEW.FR.0002096_TRIEL-SUR-SEINE_Triel-sur-Seine_Nouvel Accueil_00_CR…" at bounding box center [397, 89] width 384 height 16
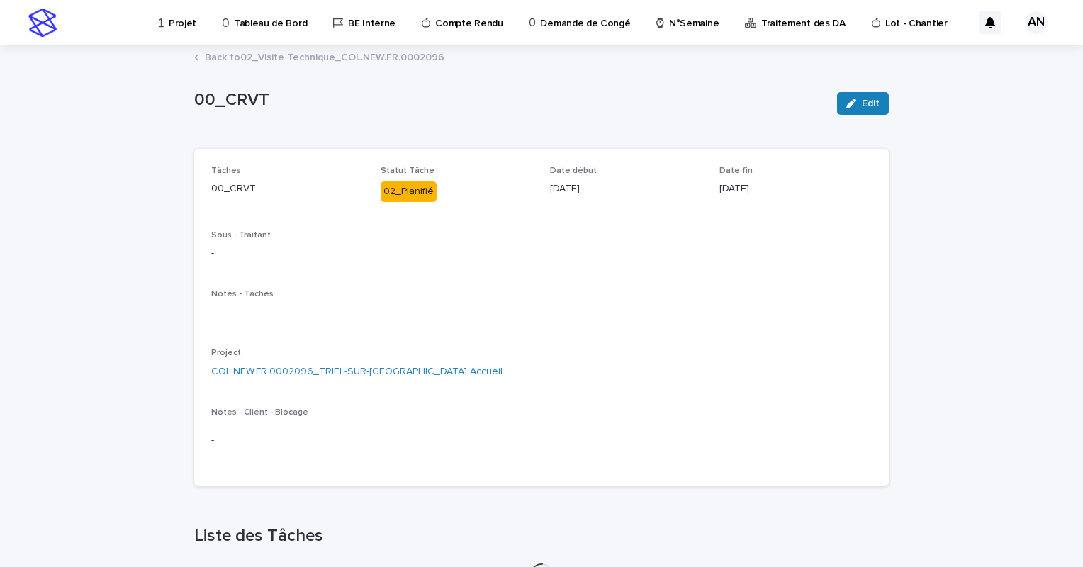
click at [243, 54] on link "Back to 02_Visite Technique_COL.NEW.FR.0002096" at bounding box center [324, 56] width 239 height 16
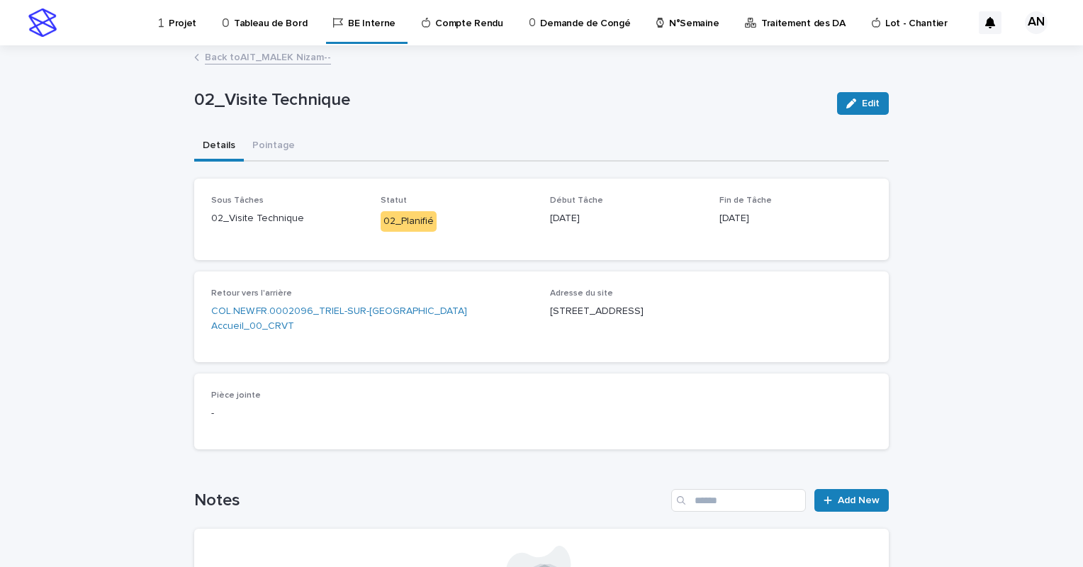
click at [242, 58] on link "Back to AIT_MALEK Nizam--" at bounding box center [268, 56] width 126 height 16
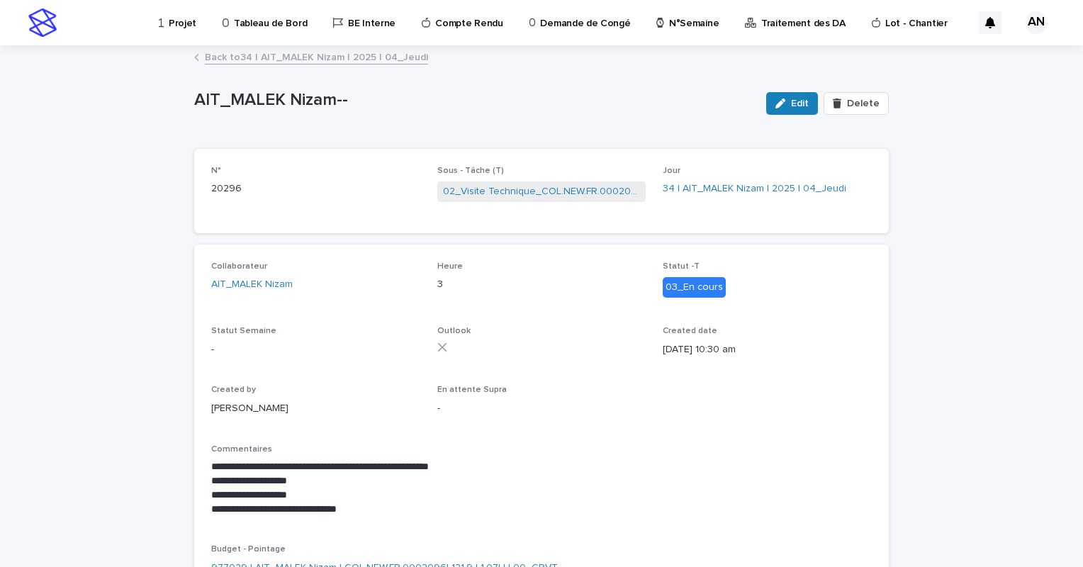
click at [307, 56] on link "Back to 34 | AIT_MALEK Nizam | 2025 | 04_Jeudi" at bounding box center [316, 56] width 223 height 16
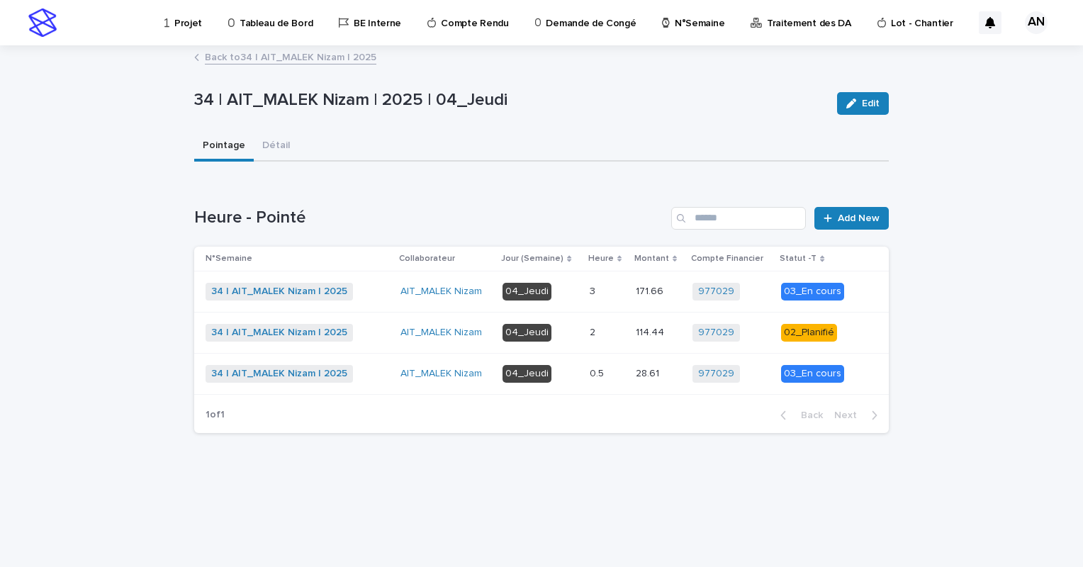
click at [638, 360] on td "28.61 28.61" at bounding box center [658, 373] width 57 height 41
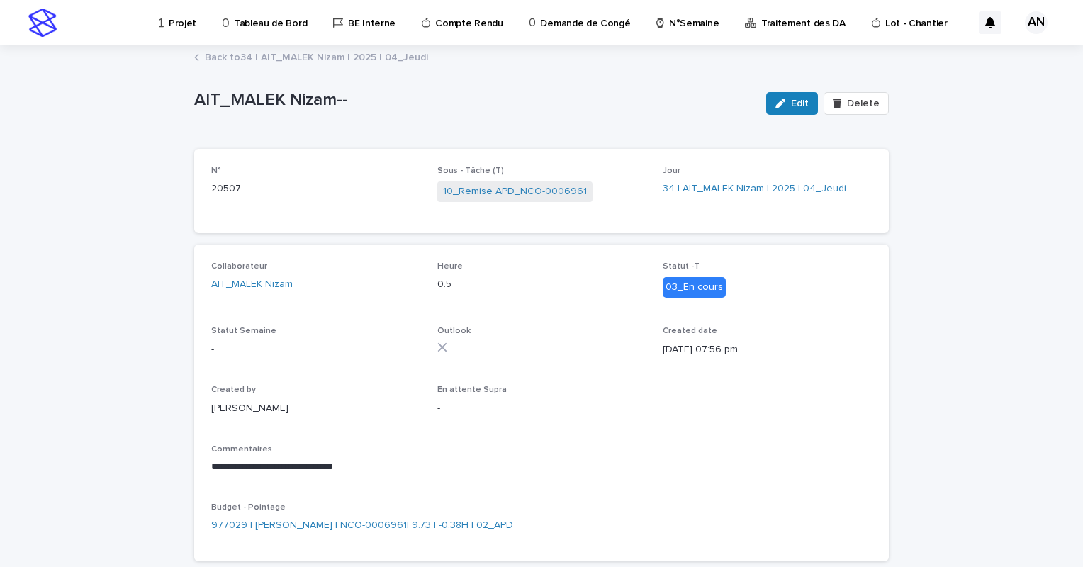
click at [345, 60] on link "Back to 34 | AIT_MALEK Nizam | 2025 | 04_Jeudi" at bounding box center [316, 56] width 223 height 16
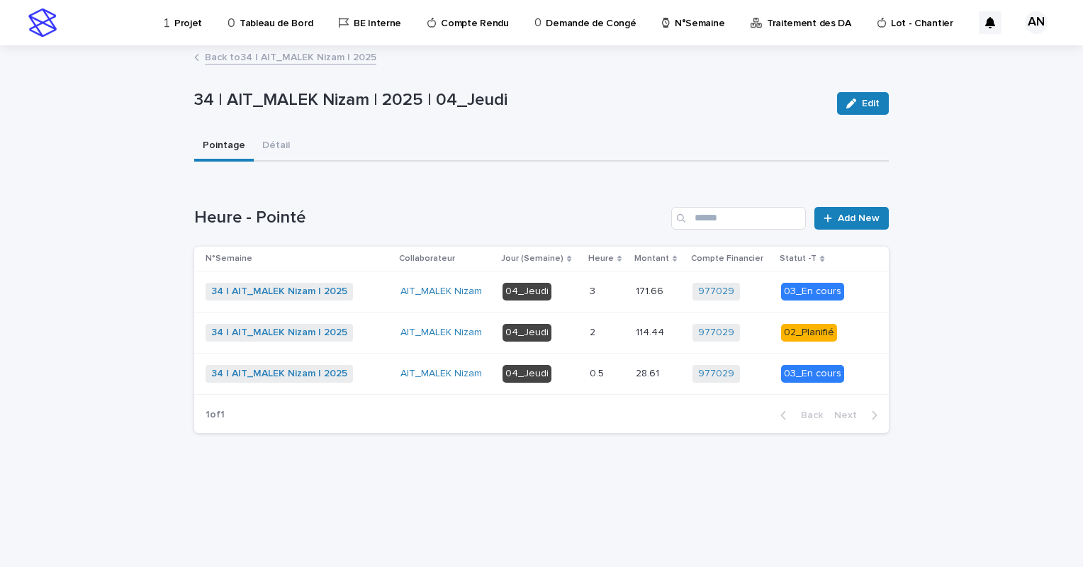
click at [575, 296] on p "04_Jeudi" at bounding box center [540, 292] width 76 height 18
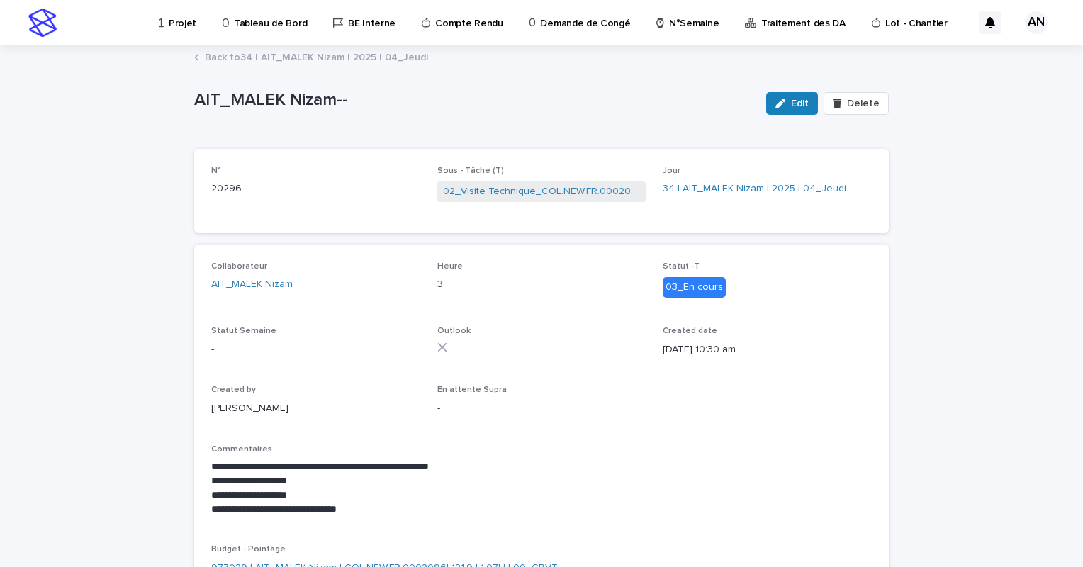
click at [265, 54] on link "Back to 34 | AIT_MALEK Nizam | 2025 | 04_Jeudi" at bounding box center [316, 56] width 223 height 16
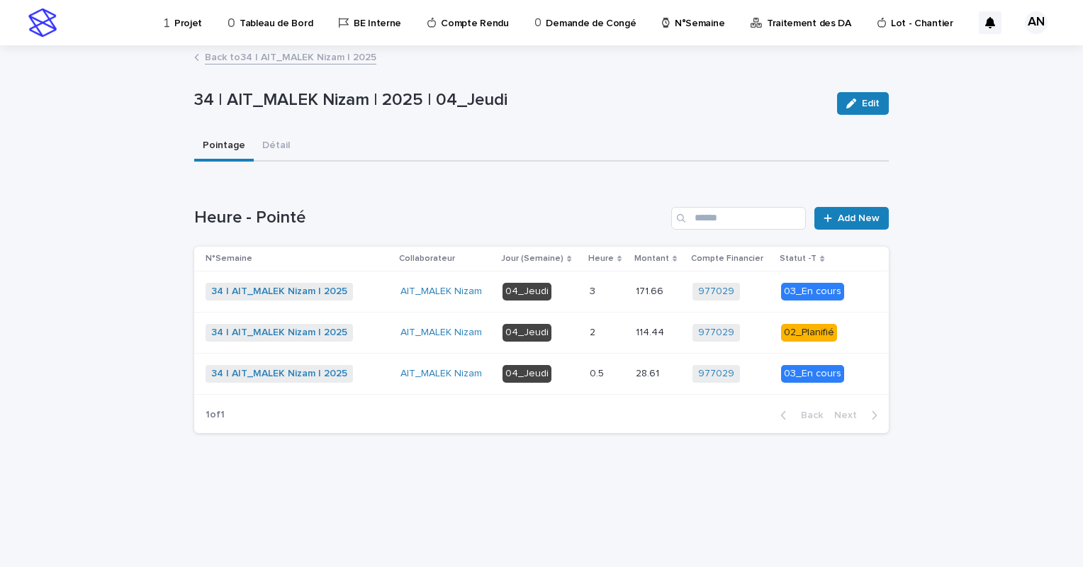
click at [288, 55] on link "Back to 34 | AIT_MALEK Nizam | 2025" at bounding box center [290, 56] width 171 height 16
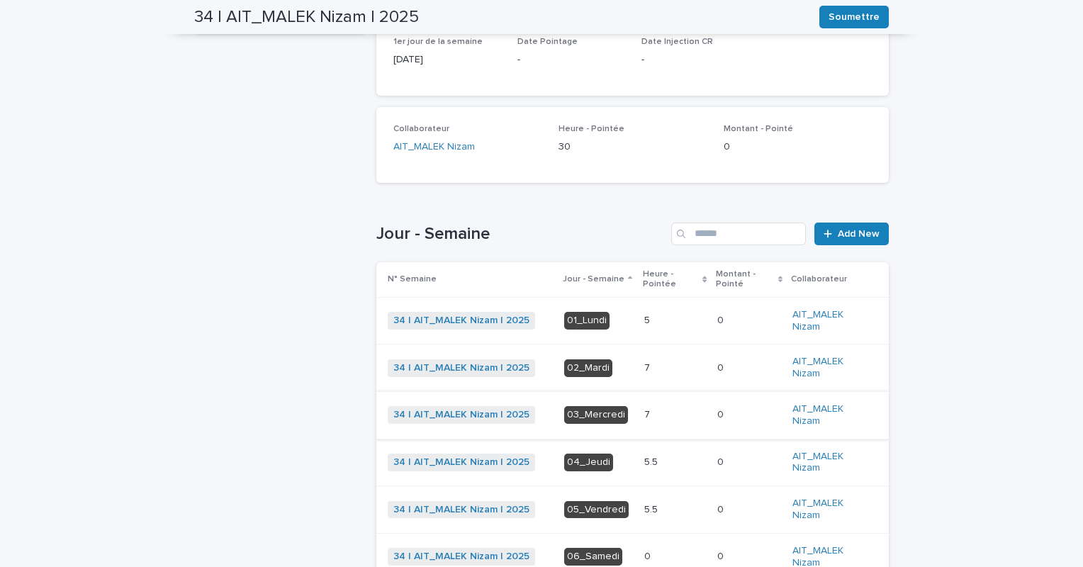
scroll to position [354, 0]
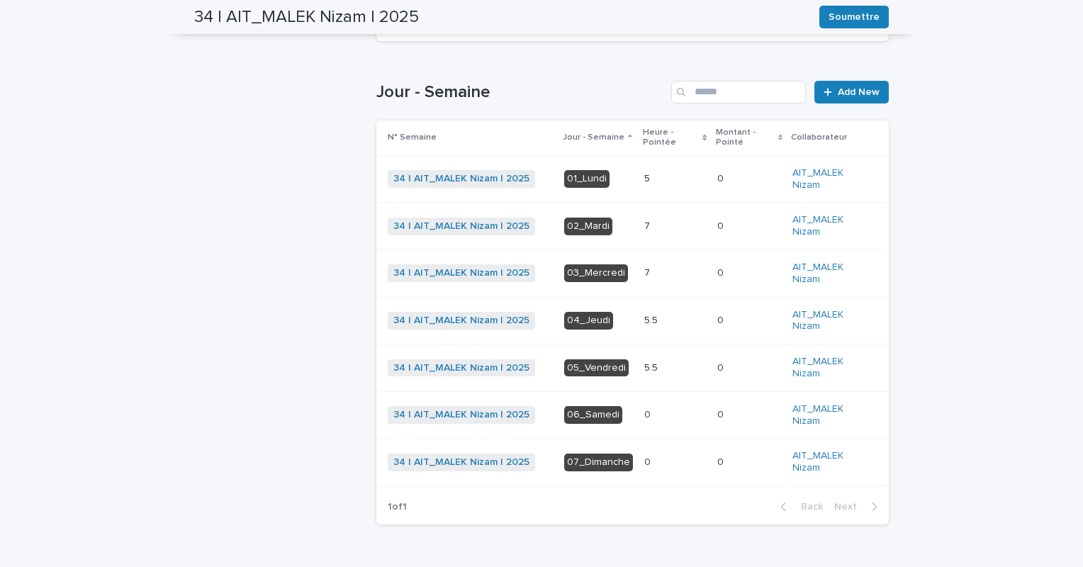
click at [645, 274] on p at bounding box center [675, 273] width 62 height 12
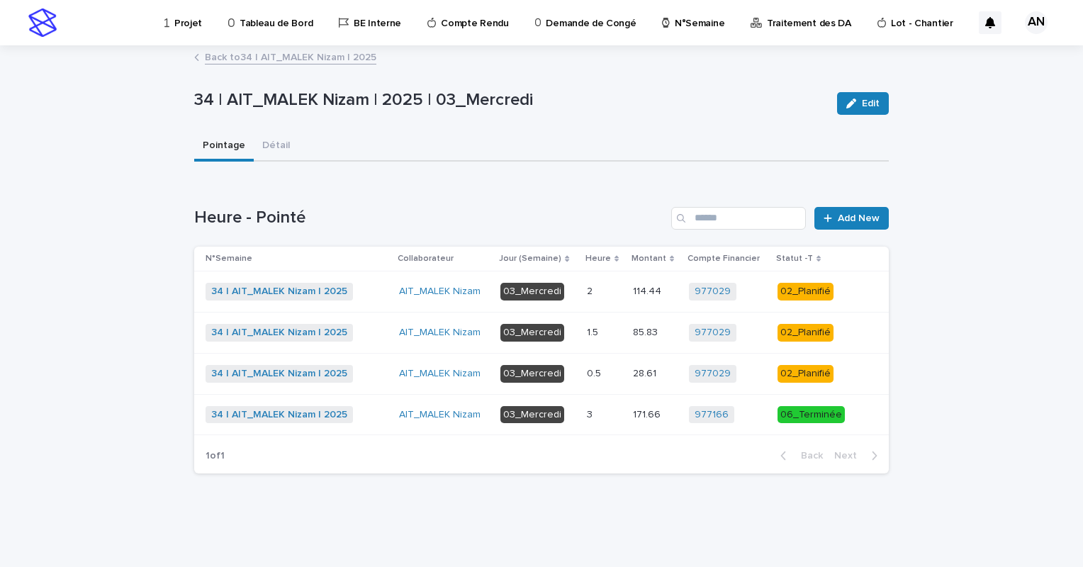
click at [343, 60] on link "Back to 34 | AIT_MALEK Nizam | 2025" at bounding box center [290, 56] width 171 height 16
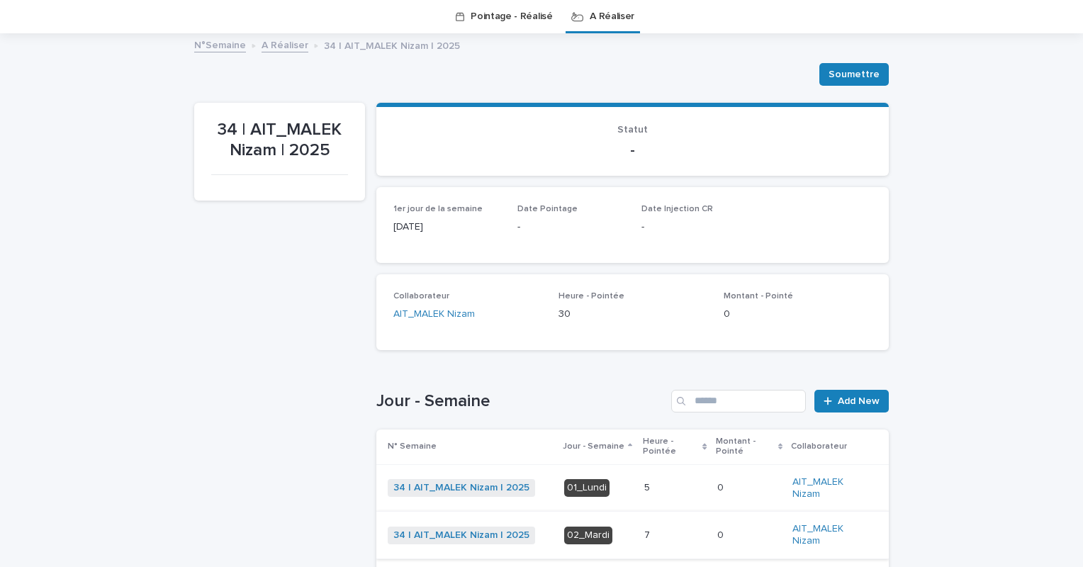
scroll to position [329, 0]
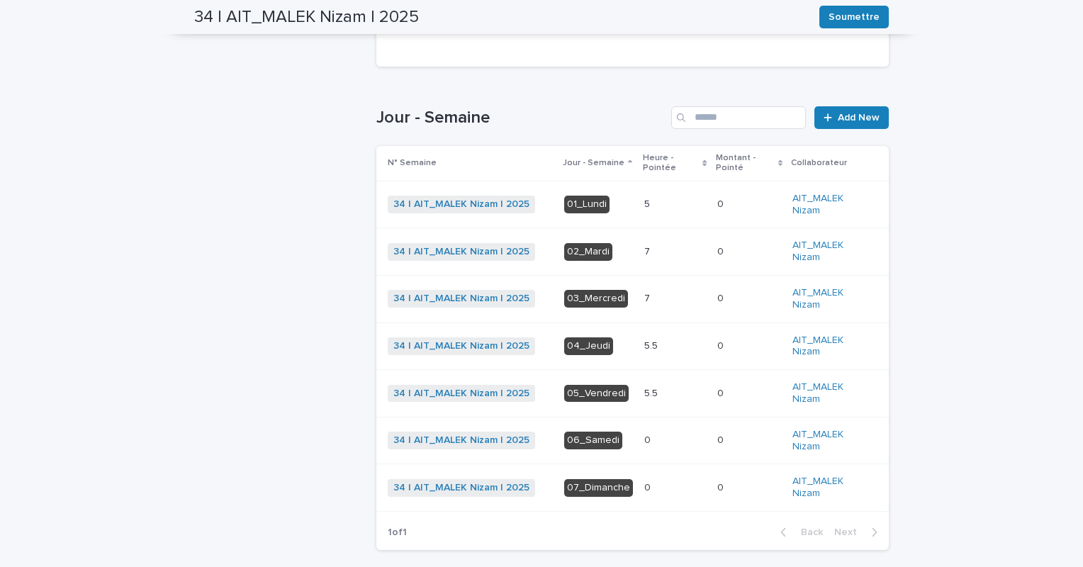
click at [644, 203] on p at bounding box center [675, 204] width 62 height 12
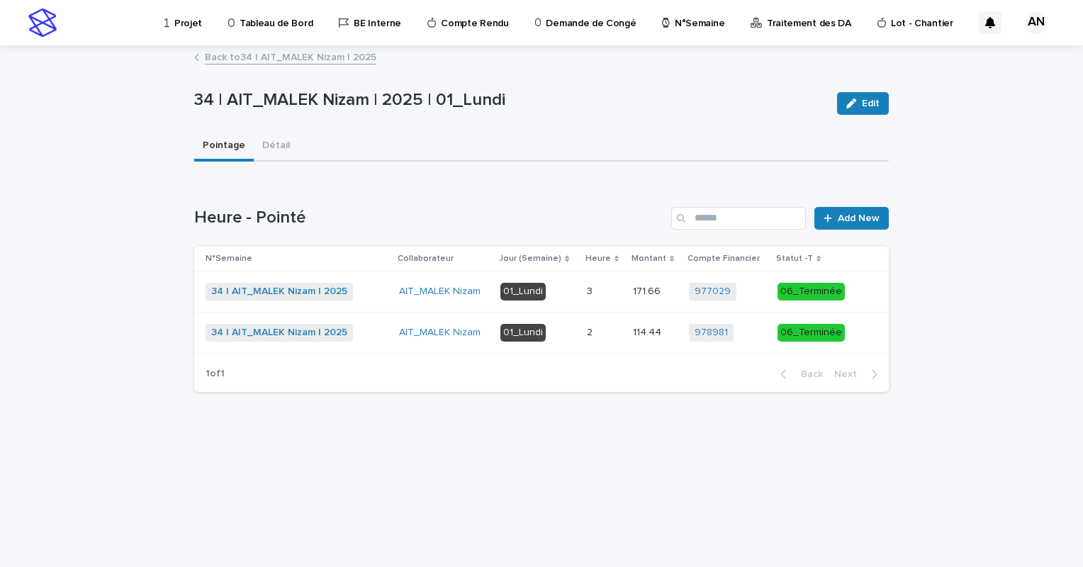
click at [337, 55] on link "Back to 34 | AIT_MALEK Nizam | 2025" at bounding box center [290, 56] width 171 height 16
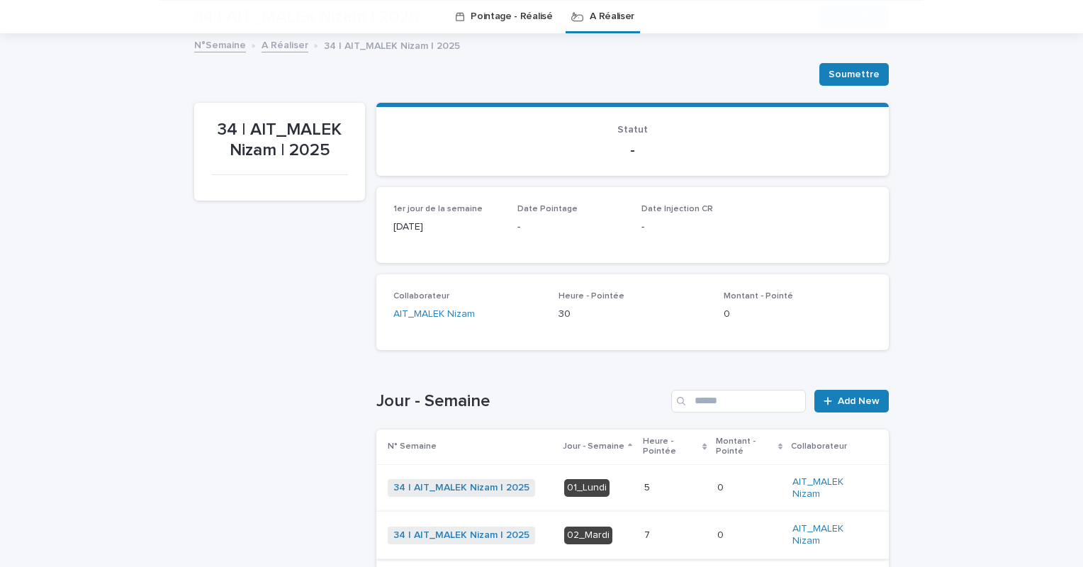
scroll to position [258, 0]
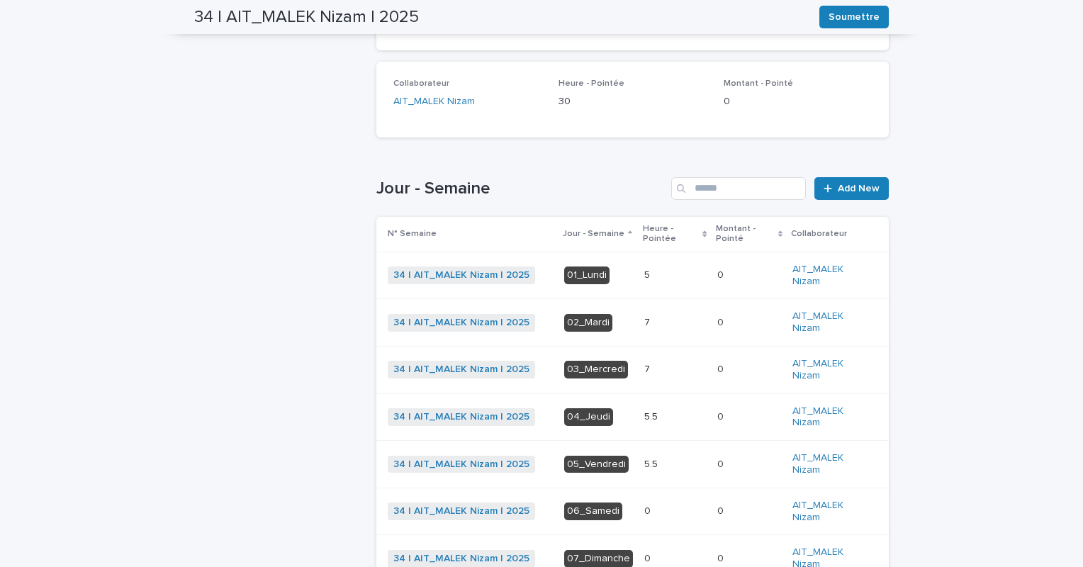
click at [658, 317] on p at bounding box center [675, 323] width 62 height 12
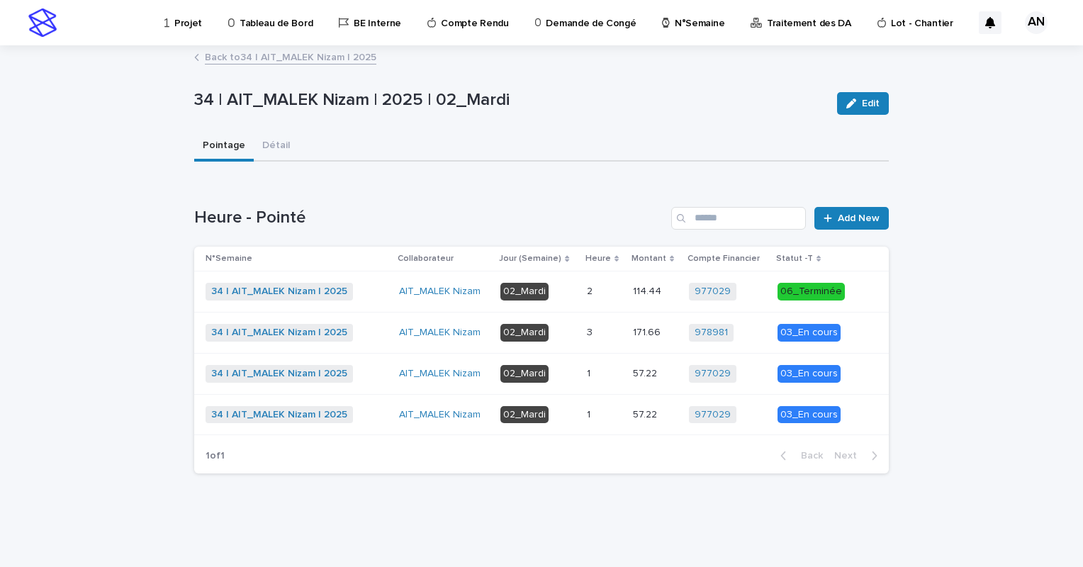
click at [340, 56] on link "Back to 34 | AIT_MALEK Nizam | 2025" at bounding box center [290, 56] width 171 height 16
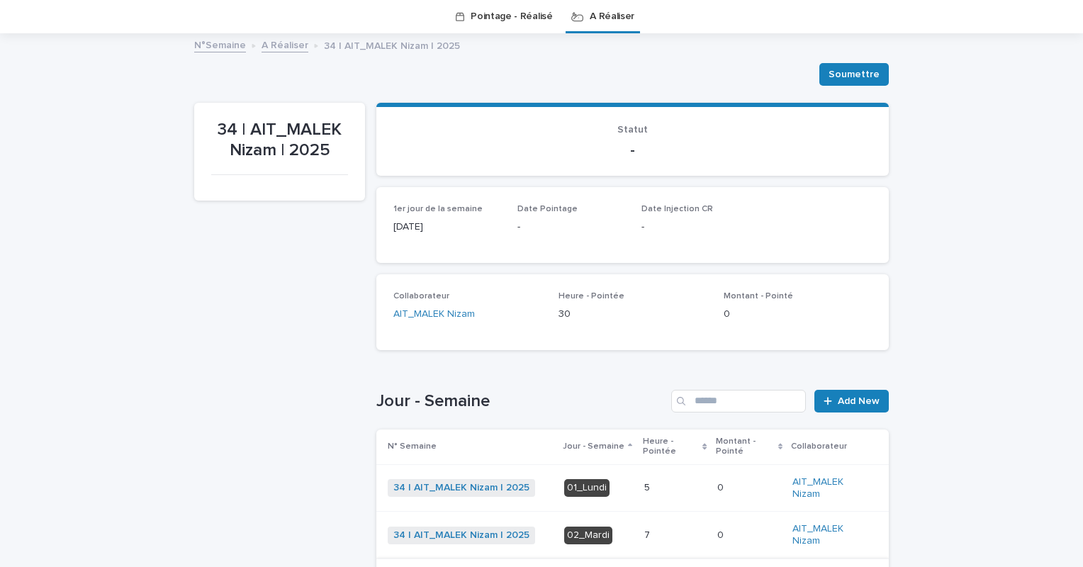
scroll to position [258, 0]
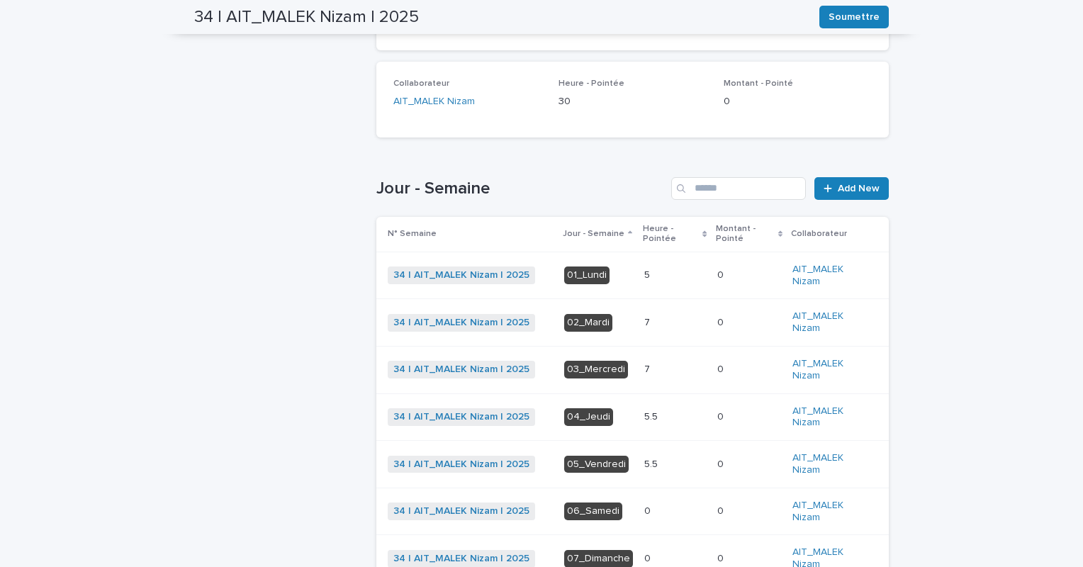
click at [646, 368] on p at bounding box center [675, 369] width 62 height 12
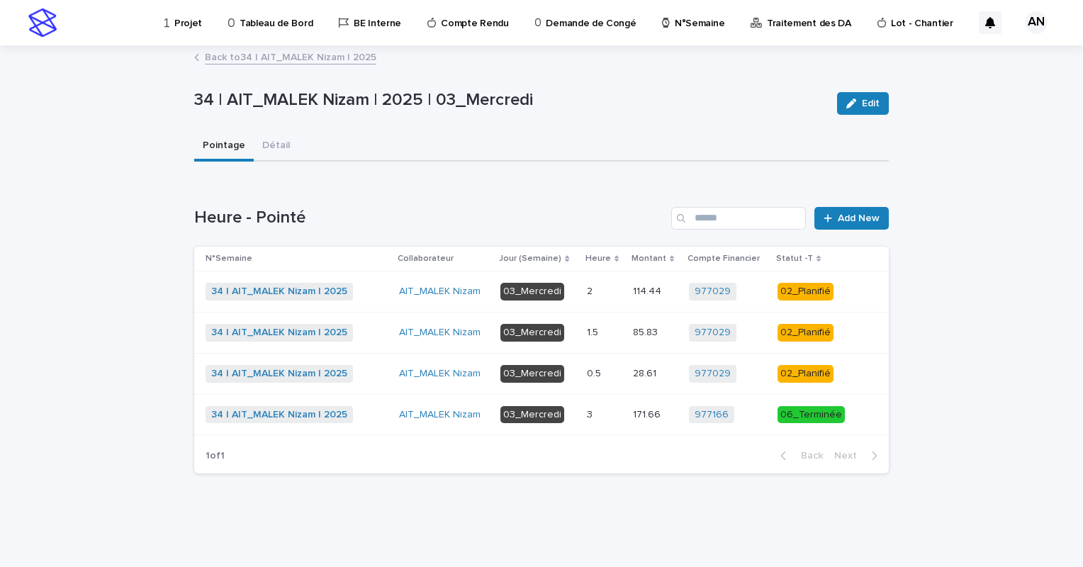
click at [606, 286] on p at bounding box center [604, 292] width 35 height 12
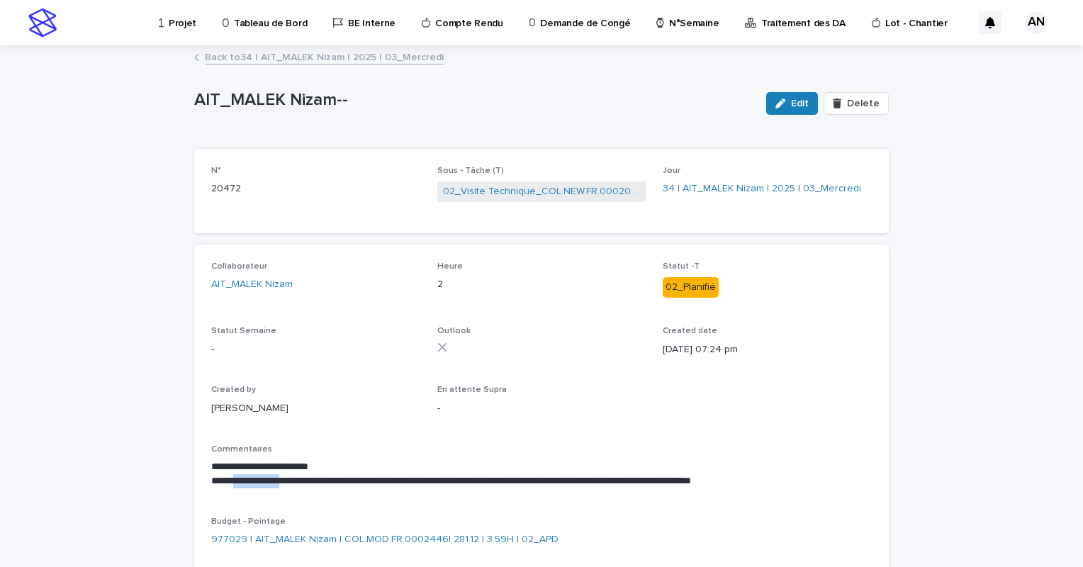
drag, startPoint x: 300, startPoint y: 479, endPoint x: 235, endPoint y: 477, distance: 65.2
click at [235, 477] on p "**********" at bounding box center [541, 481] width 660 height 14
click at [307, 59] on link "Back to 34 | AIT_MALEK Nizam | 2025 | 03_Mercredi" at bounding box center [324, 56] width 239 height 16
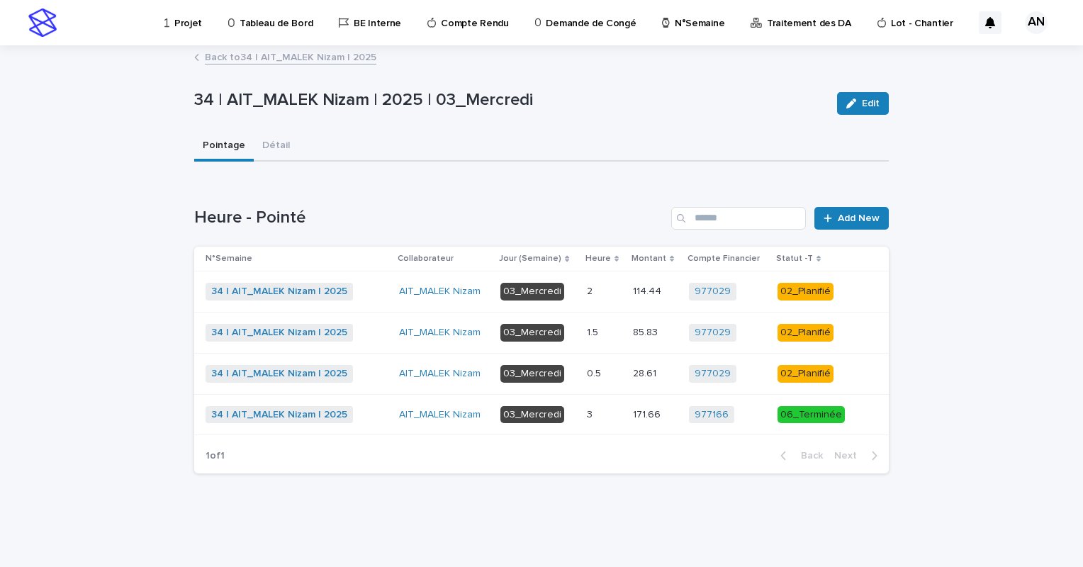
click at [609, 292] on p at bounding box center [604, 292] width 35 height 12
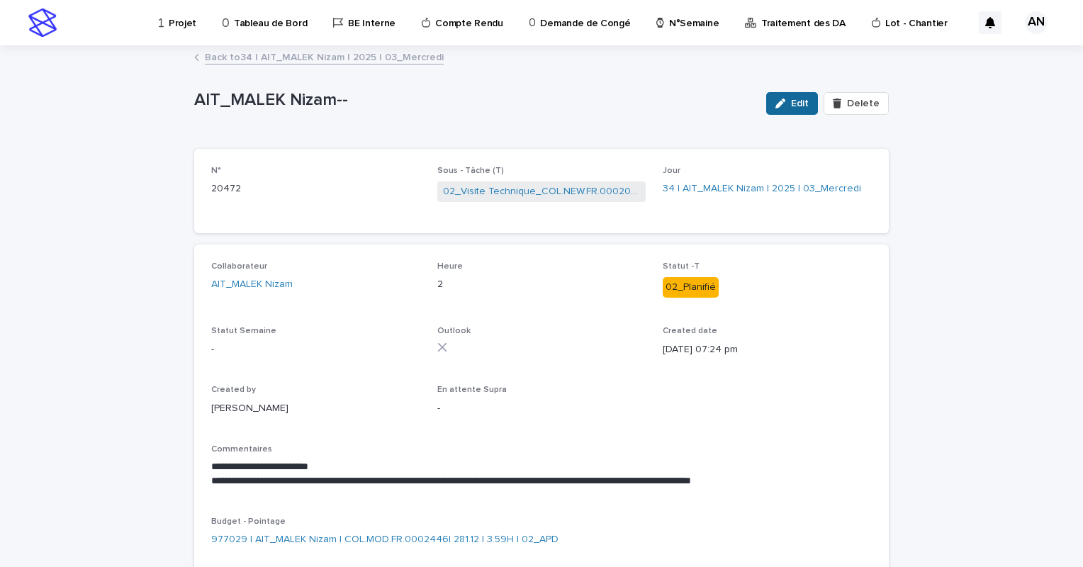
click at [796, 101] on span "Edit" at bounding box center [800, 103] width 18 height 10
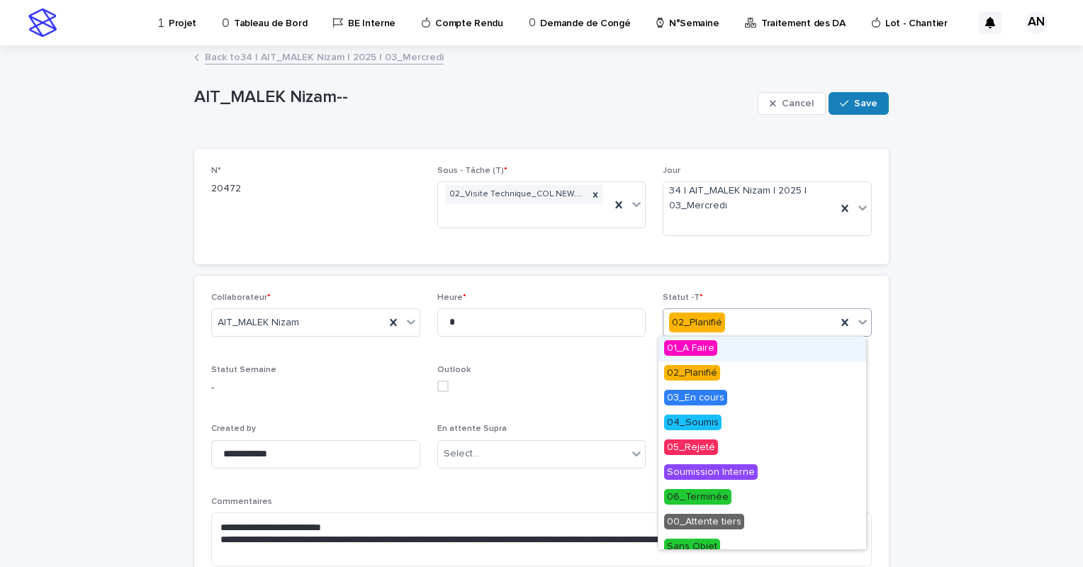
click at [859, 318] on icon at bounding box center [862, 322] width 14 height 14
click at [693, 394] on span "03_En cours" at bounding box center [695, 398] width 63 height 16
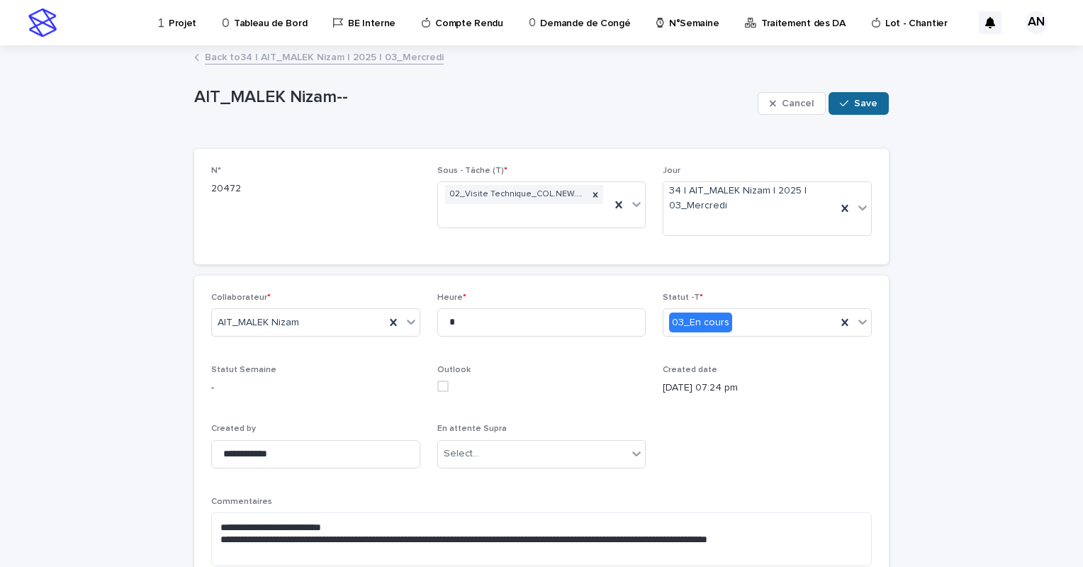
click at [854, 98] on span "Save" at bounding box center [865, 103] width 23 height 10
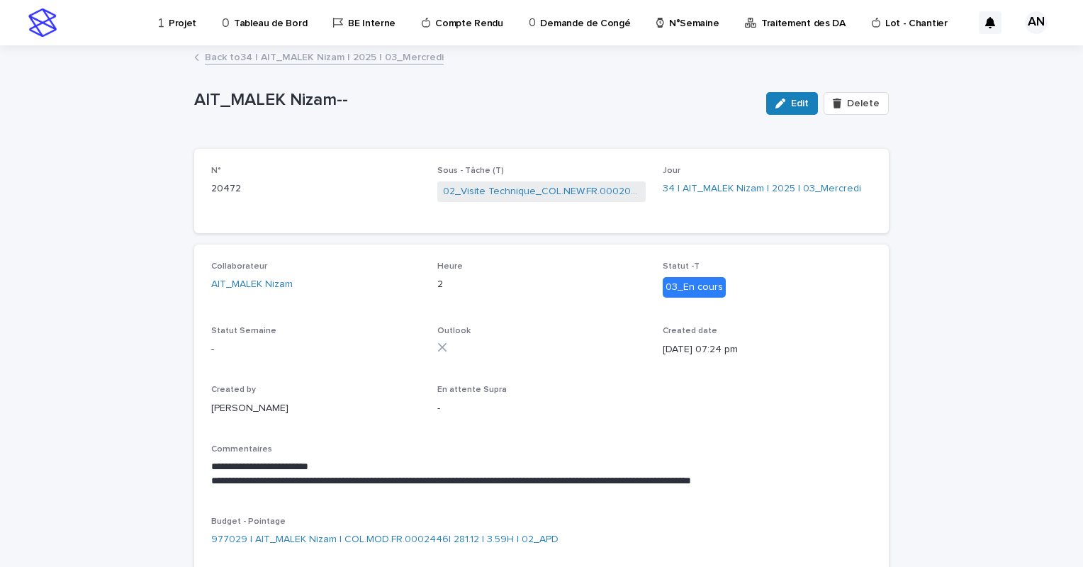
click at [388, 58] on link "Back to 34 | AIT_MALEK Nizam | 2025 | 03_Mercredi" at bounding box center [324, 56] width 239 height 16
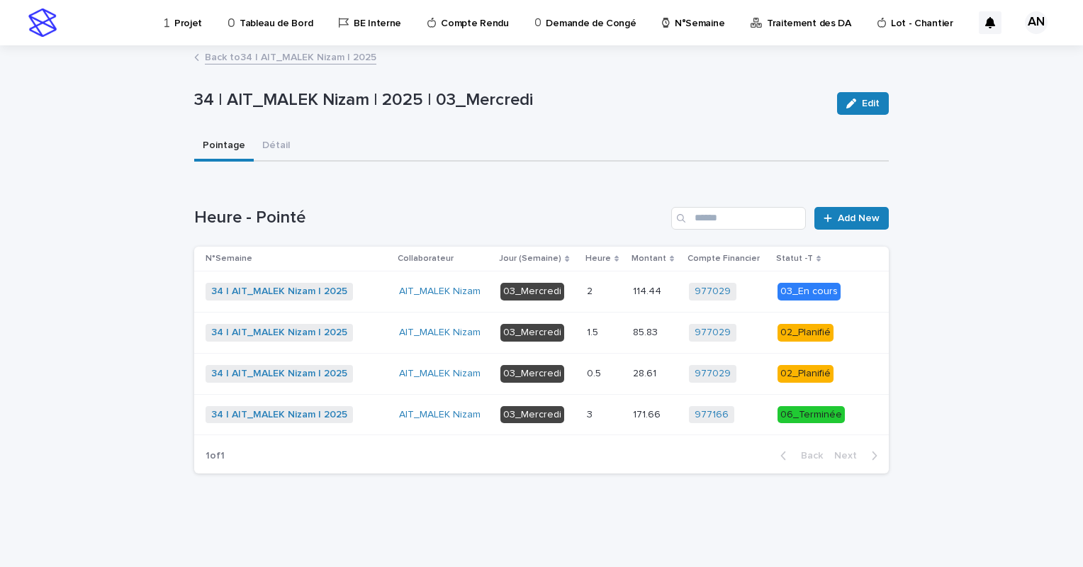
click at [611, 330] on p at bounding box center [604, 333] width 35 height 12
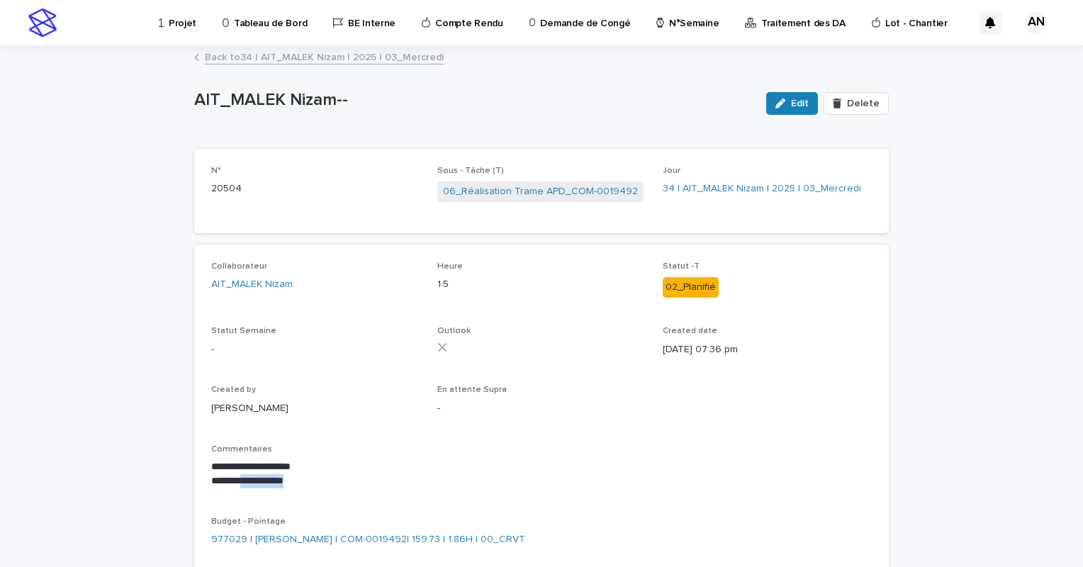
drag, startPoint x: 308, startPoint y: 480, endPoint x: 241, endPoint y: 480, distance: 67.3
click at [241, 480] on p "**********" at bounding box center [541, 481] width 660 height 14
copy p "**********"
click at [467, 191] on link "06_Réalisation Trame APD_COM-0019492" at bounding box center [540, 191] width 195 height 15
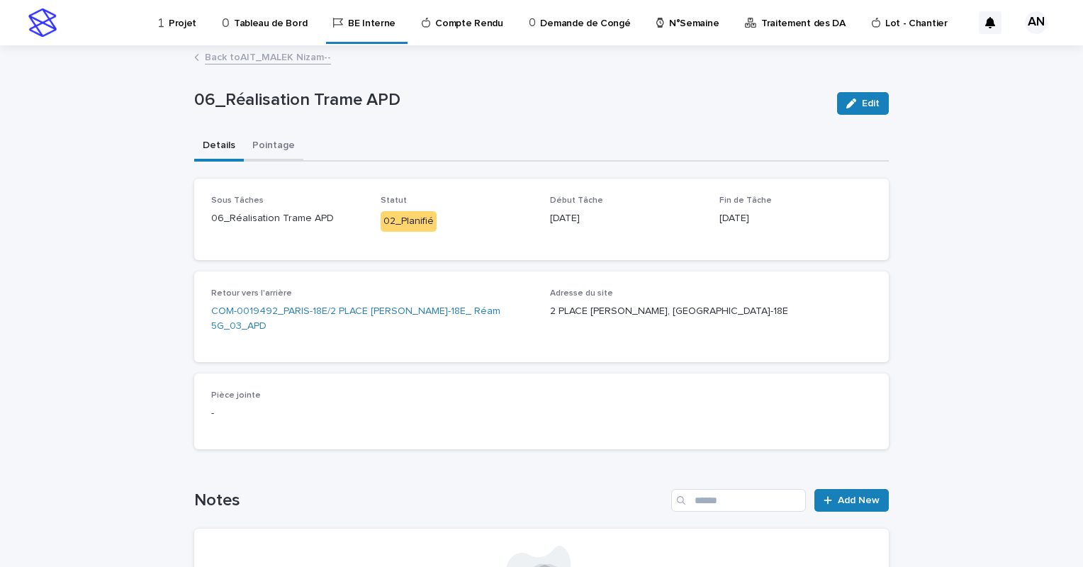
click at [269, 151] on button "Pointage" at bounding box center [274, 147] width 60 height 30
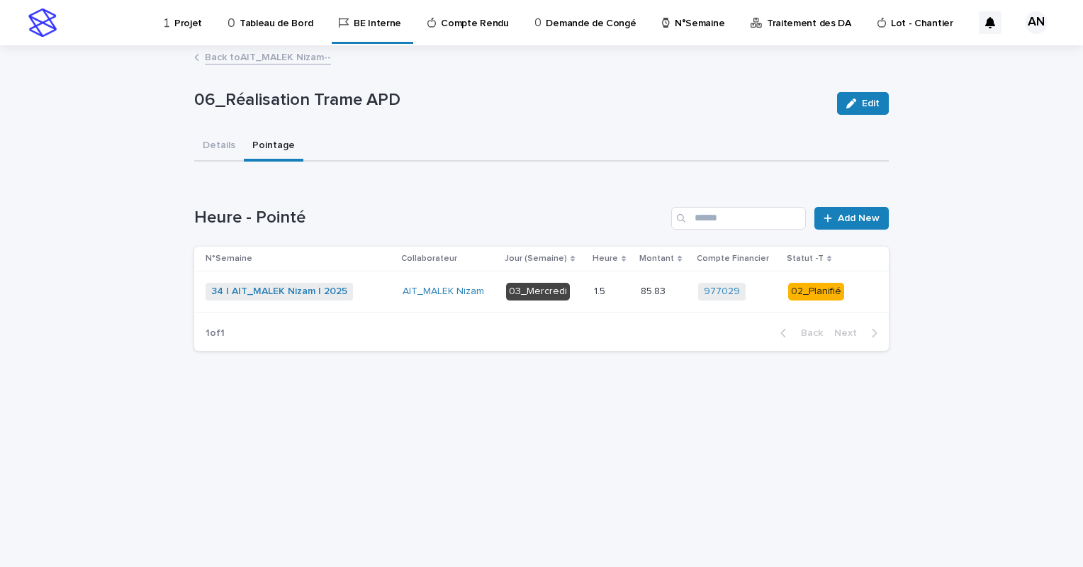
click at [238, 54] on link "Back to AIT_MALEK Nizam--" at bounding box center [268, 56] width 126 height 16
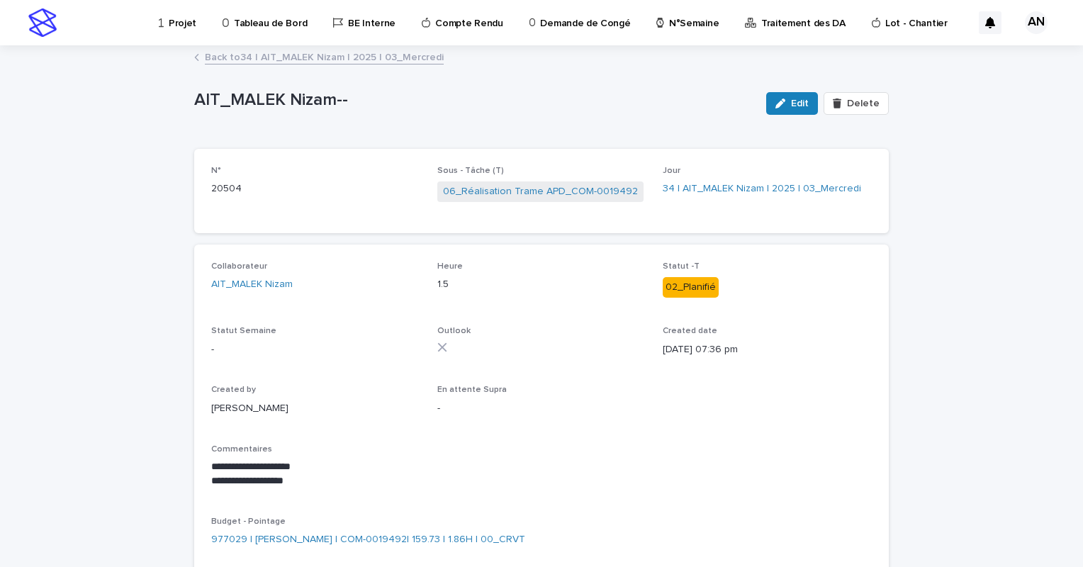
click at [238, 57] on link "Back to 34 | AIT_MALEK Nizam | 2025 | 03_Mercredi" at bounding box center [324, 56] width 239 height 16
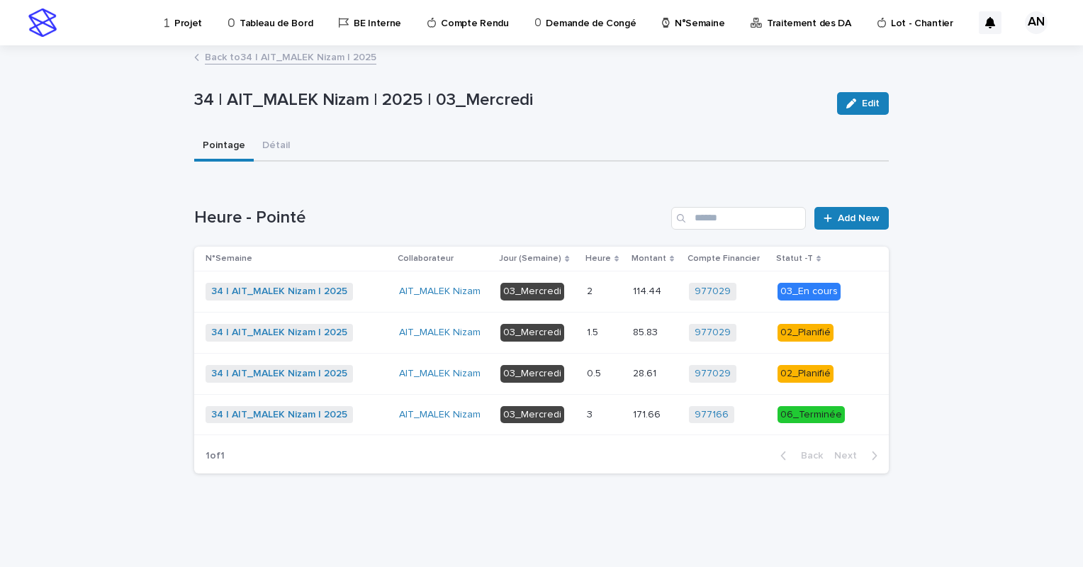
click at [612, 375] on p at bounding box center [604, 374] width 35 height 12
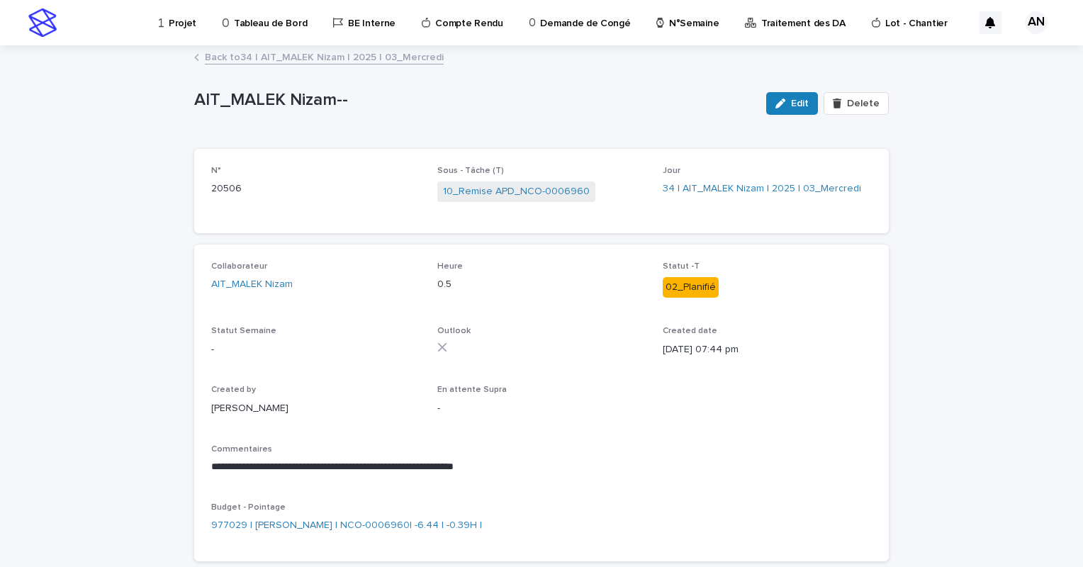
click at [322, 57] on link "Back to 34 | AIT_MALEK Nizam | 2025 | 03_Mercredi" at bounding box center [324, 56] width 239 height 16
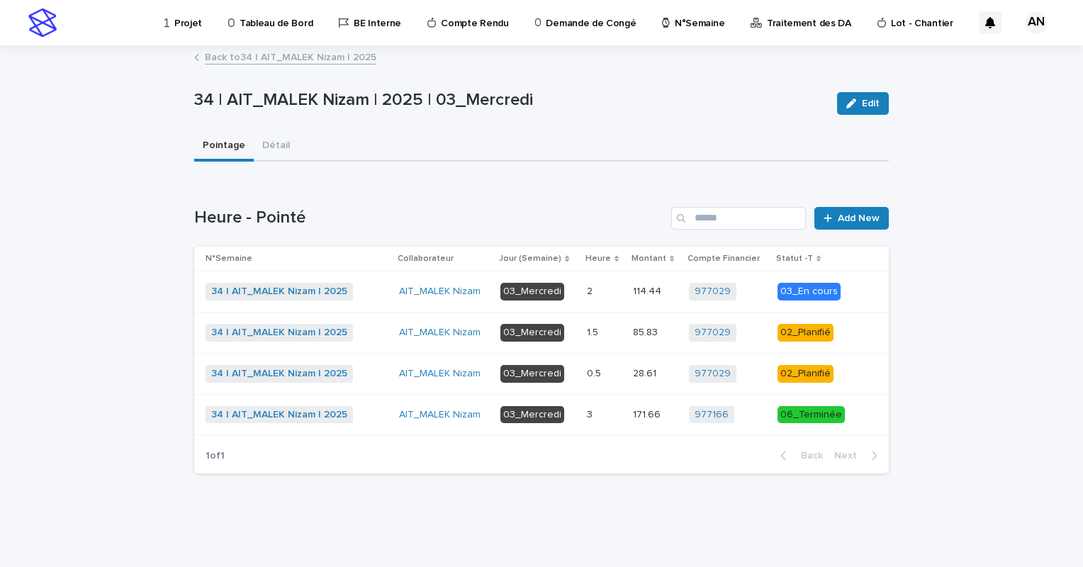
click at [337, 55] on link "Back to 34 | AIT_MALEK Nizam | 2025" at bounding box center [290, 56] width 171 height 16
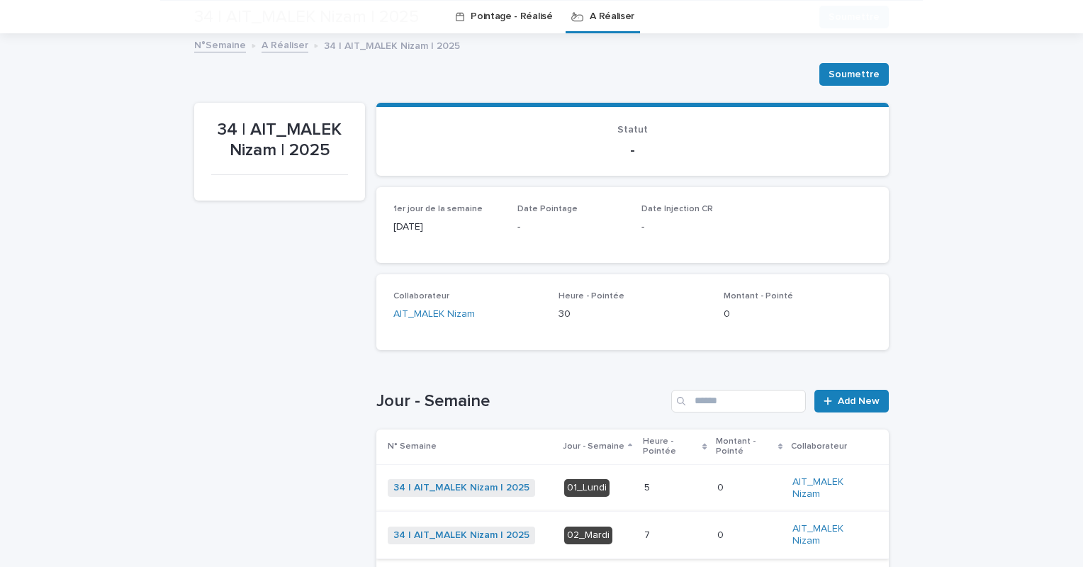
scroll to position [392, 0]
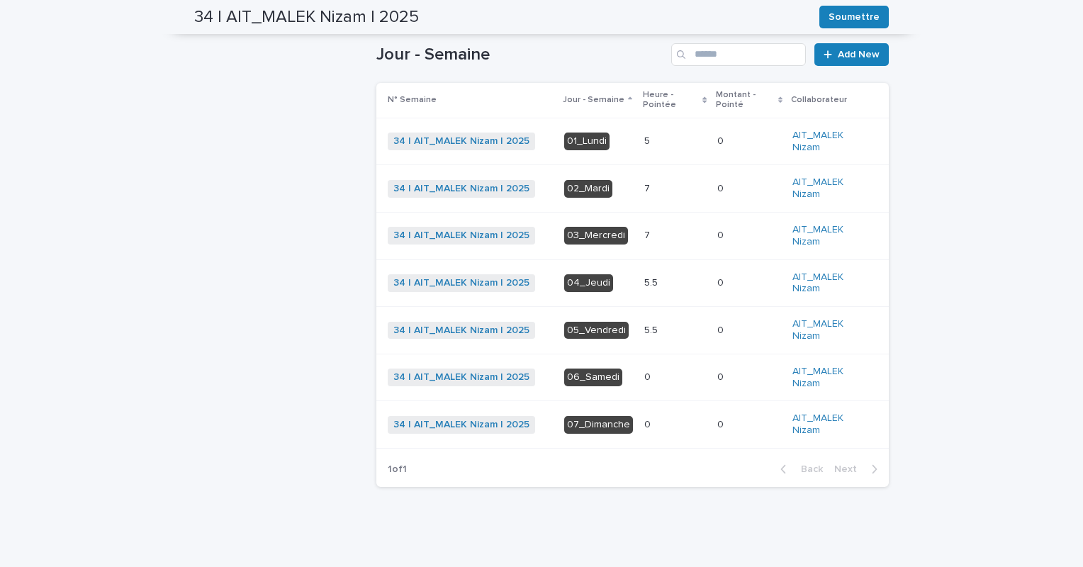
click at [644, 237] on p at bounding box center [675, 236] width 62 height 12
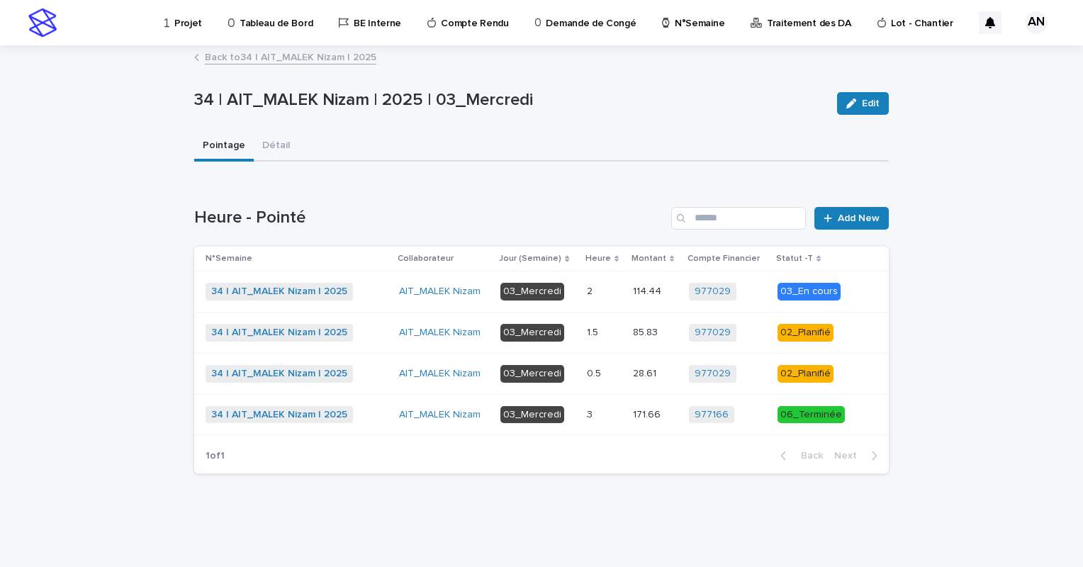
click at [344, 59] on link "Back to 34 | AIT_MALEK Nizam | 2025" at bounding box center [290, 56] width 171 height 16
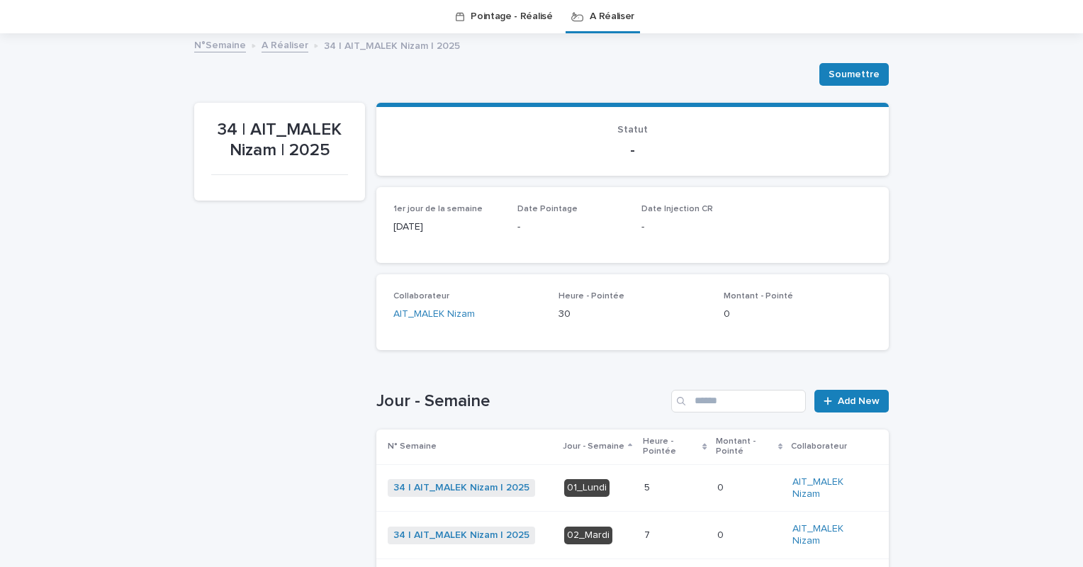
scroll to position [187, 0]
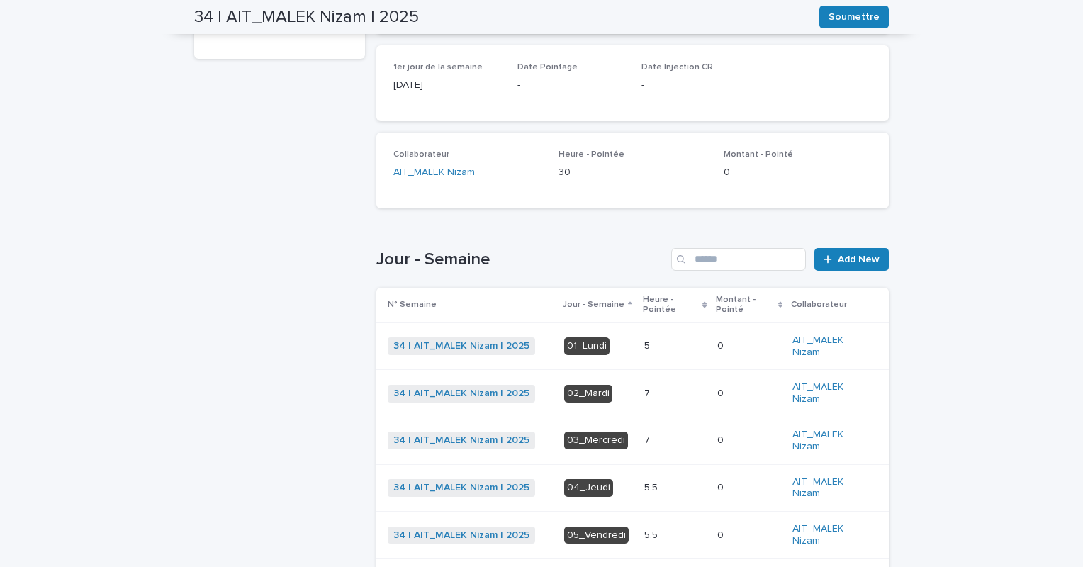
click at [651, 434] on p at bounding box center [675, 440] width 62 height 12
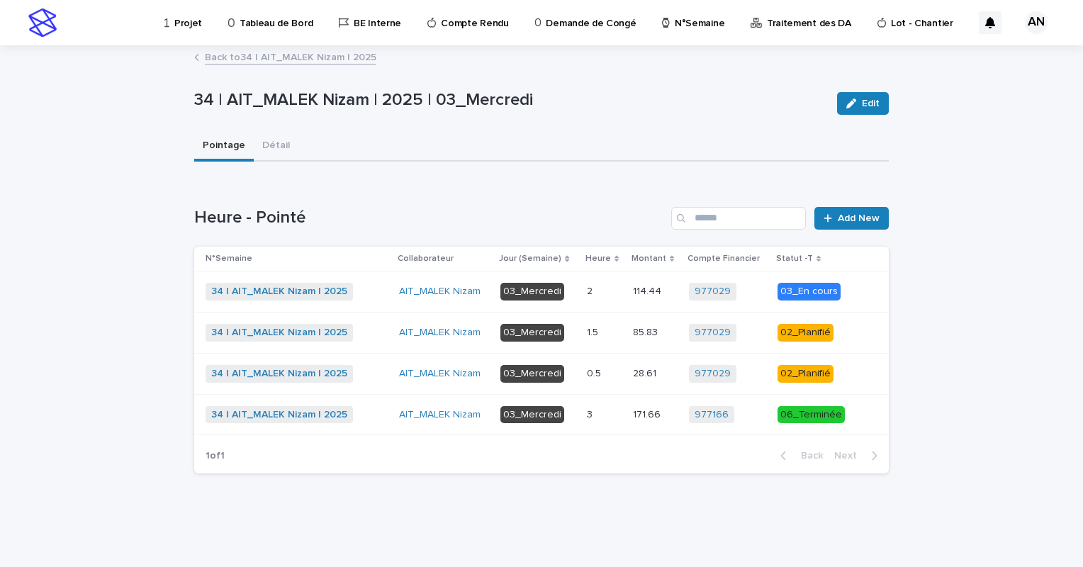
click at [615, 337] on p at bounding box center [604, 333] width 35 height 12
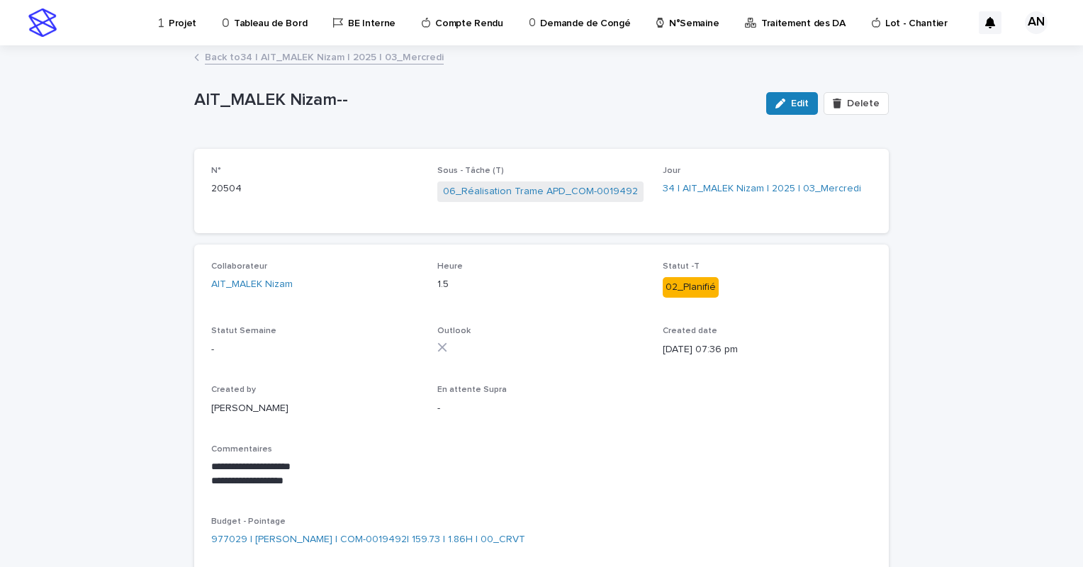
click at [388, 55] on link "Back to 34 | AIT_MALEK Nizam | 2025 | 03_Mercredi" at bounding box center [324, 56] width 239 height 16
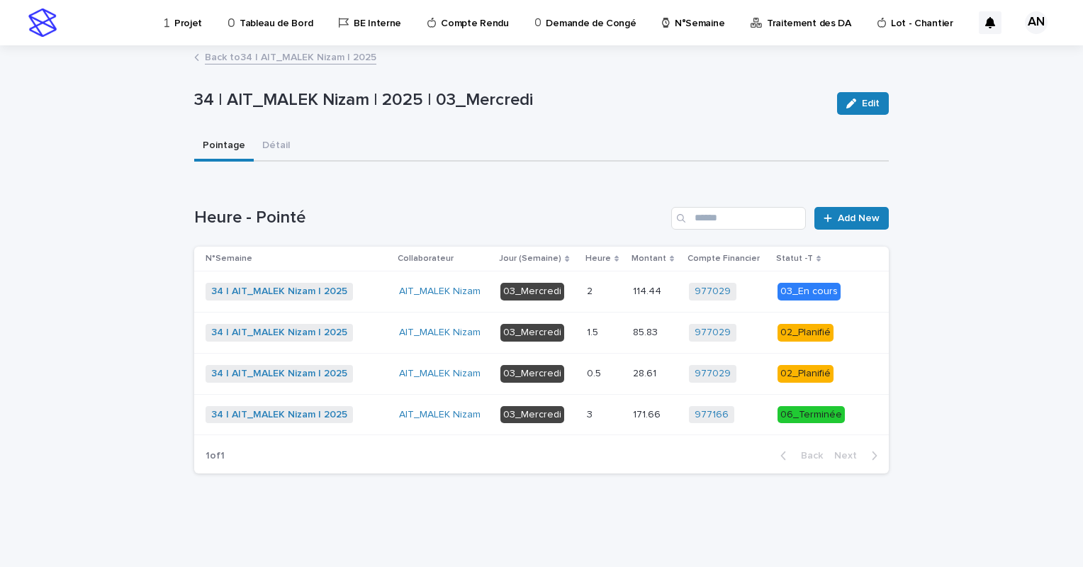
click at [608, 378] on div "0.5 0.5" at bounding box center [604, 373] width 35 height 23
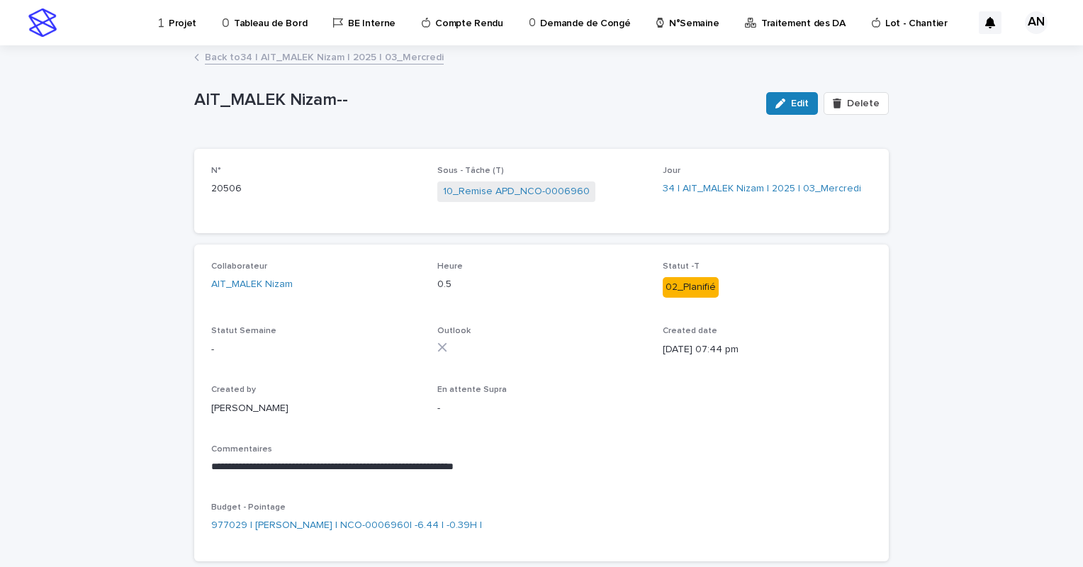
click at [397, 60] on link "Back to 34 | AIT_MALEK Nizam | 2025 | 03_Mercredi" at bounding box center [324, 56] width 239 height 16
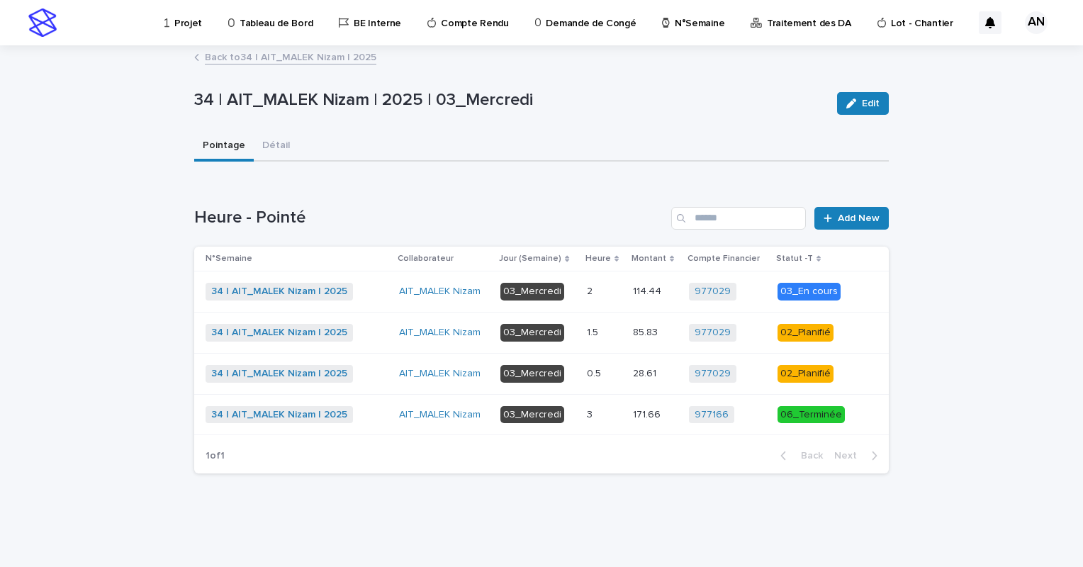
click at [614, 414] on p at bounding box center [604, 415] width 35 height 12
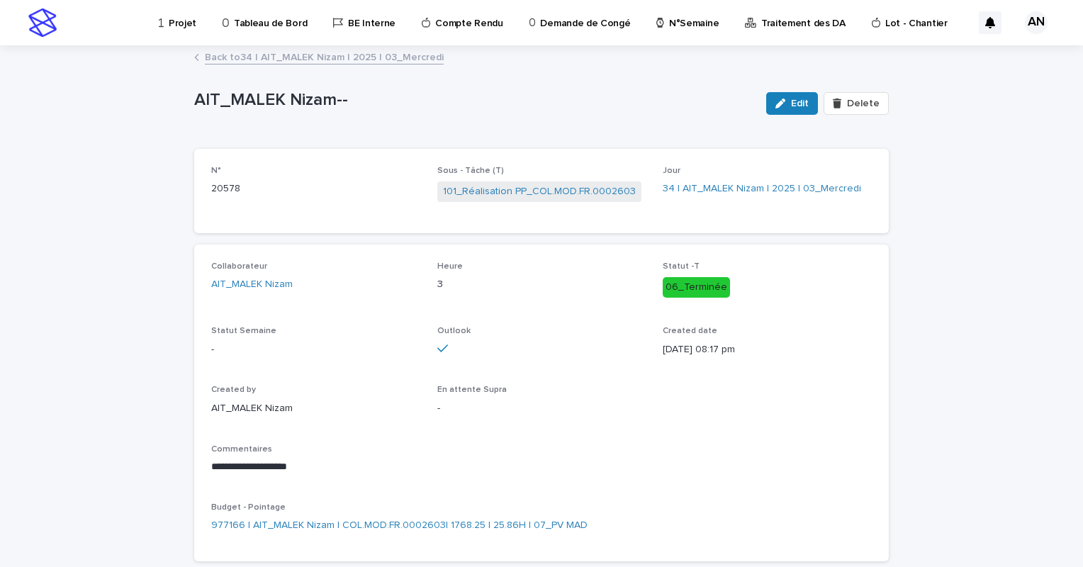
click at [396, 55] on link "Back to 34 | AIT_MALEK Nizam | 2025 | 03_Mercredi" at bounding box center [324, 56] width 239 height 16
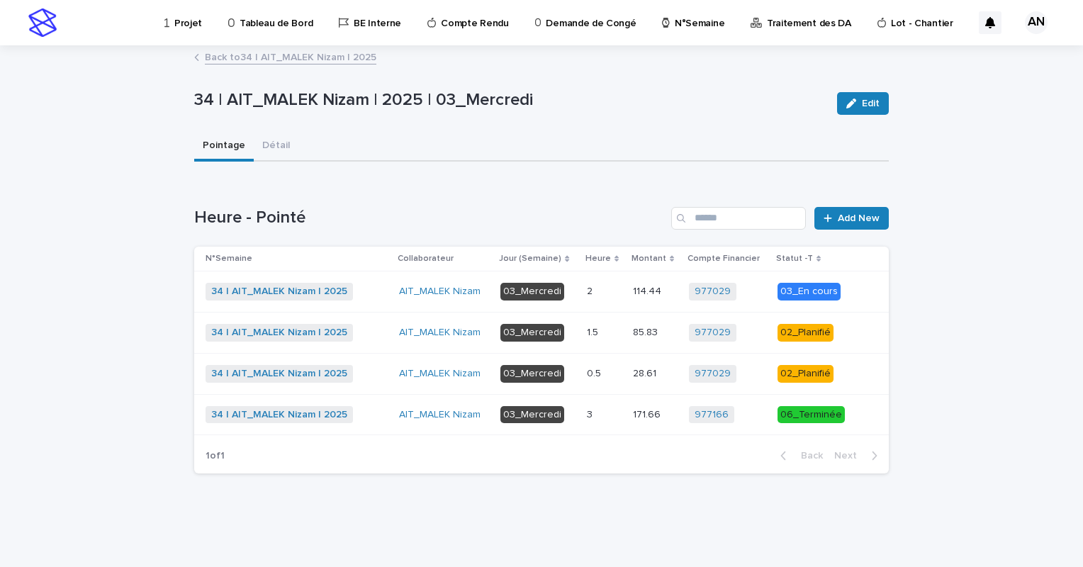
click at [349, 54] on link "Back to 34 | AIT_MALEK Nizam | 2025" at bounding box center [290, 56] width 171 height 16
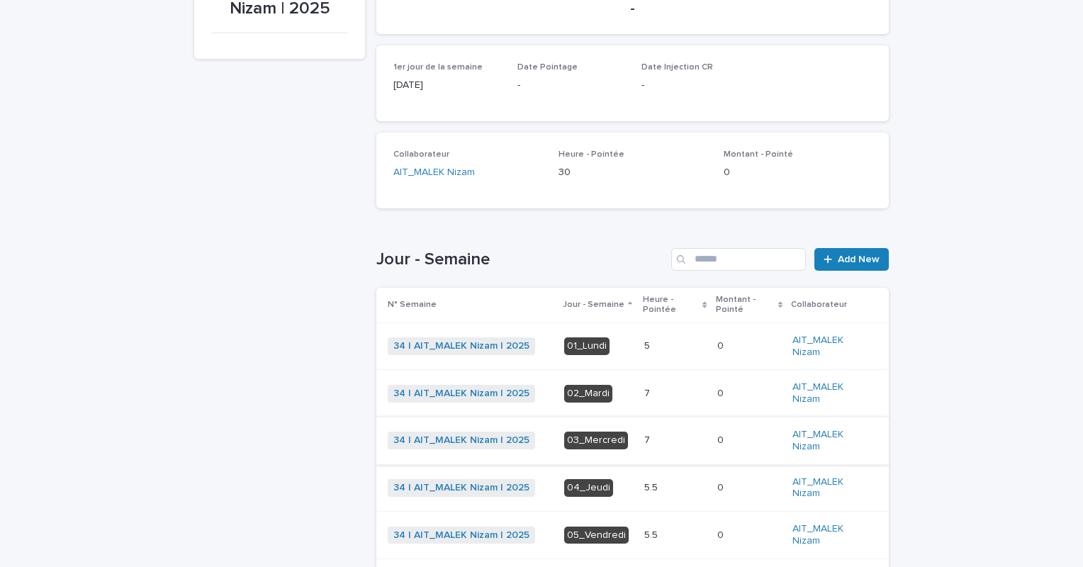
scroll to position [258, 0]
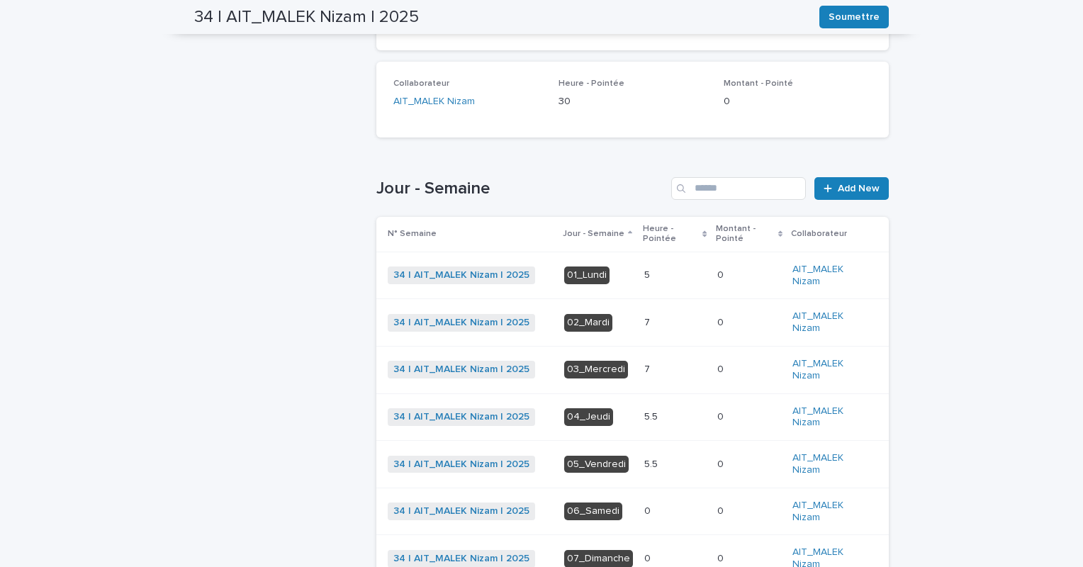
click at [660, 420] on p at bounding box center [675, 417] width 62 height 12
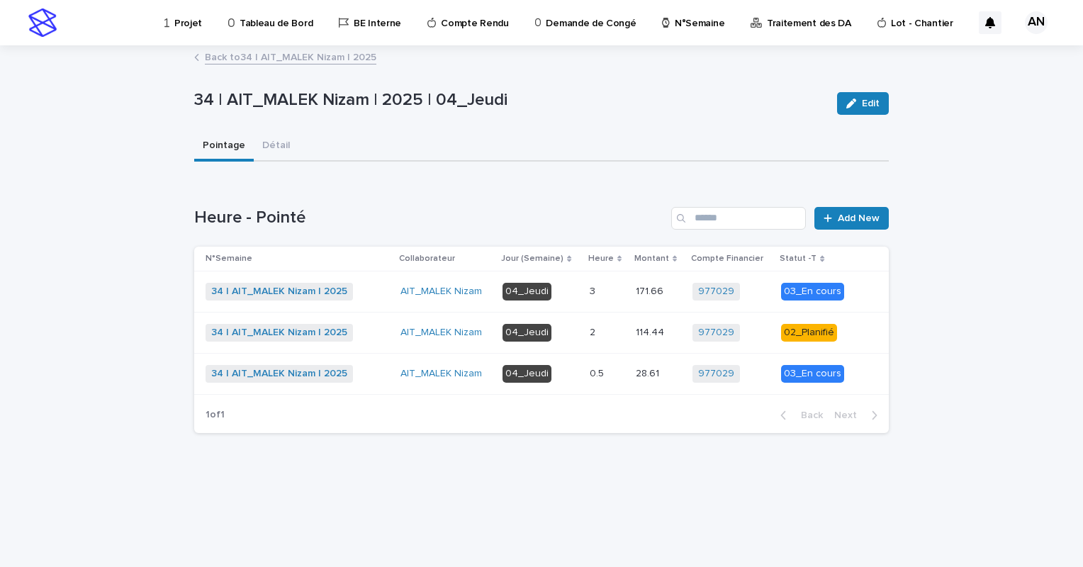
click at [343, 55] on link "Back to 34 | AIT_MALEK Nizam | 2025" at bounding box center [290, 56] width 171 height 16
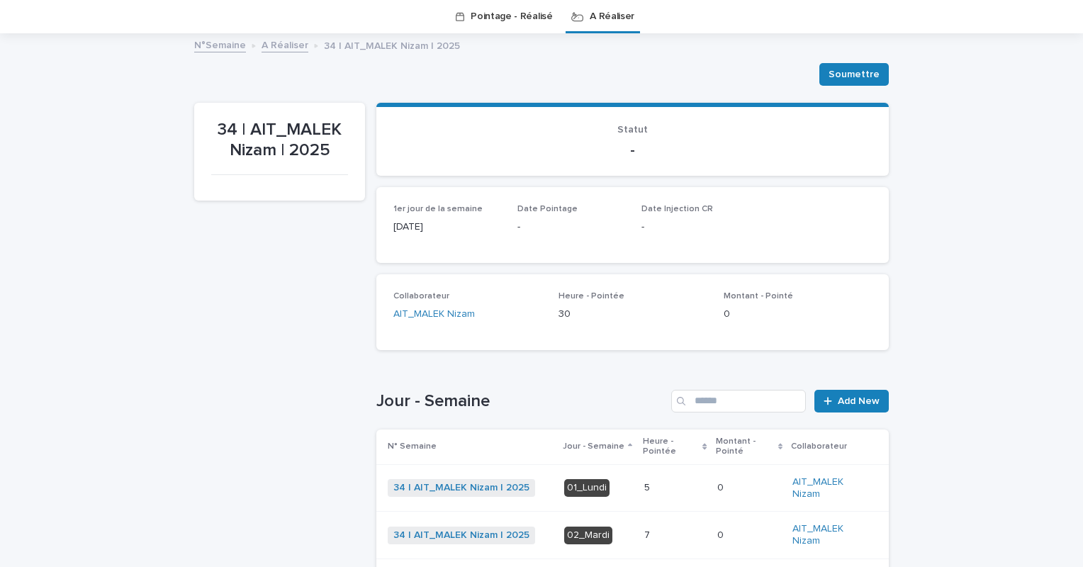
scroll to position [329, 0]
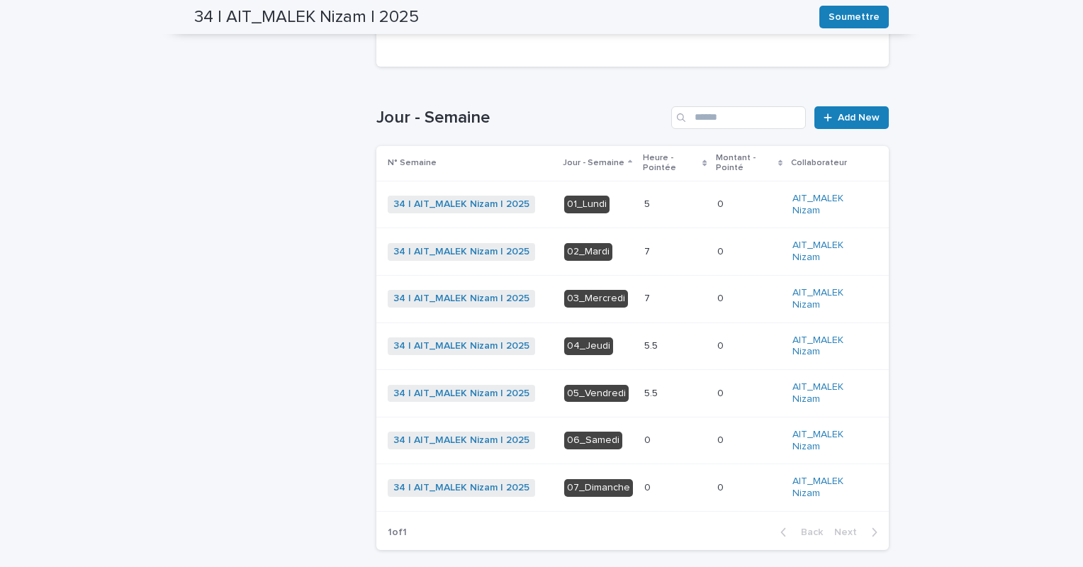
click at [655, 400] on div "5.5 5.5" at bounding box center [675, 393] width 62 height 23
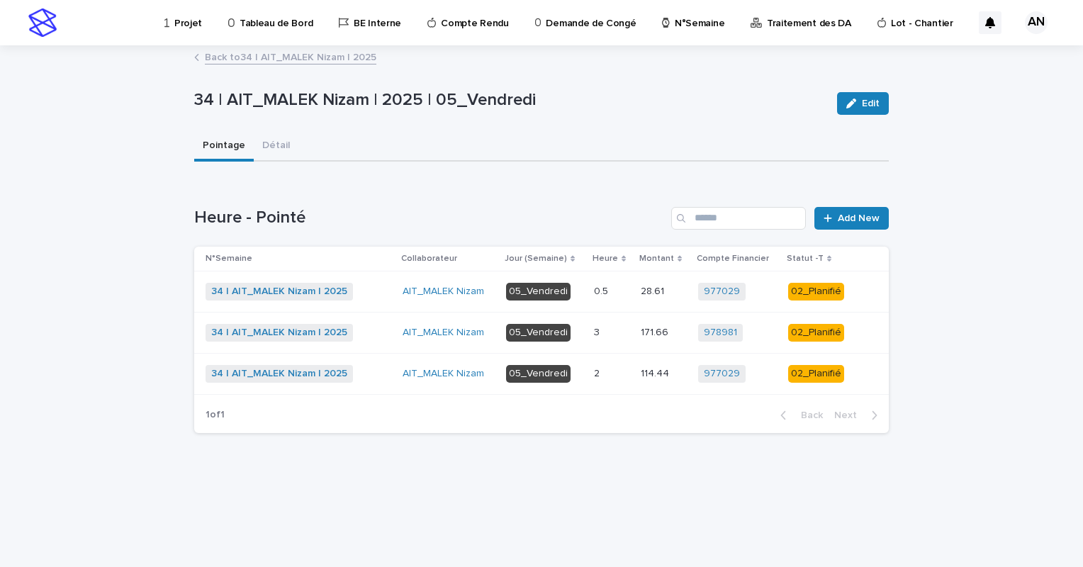
click at [620, 337] on div "3 3" at bounding box center [611, 332] width 35 height 23
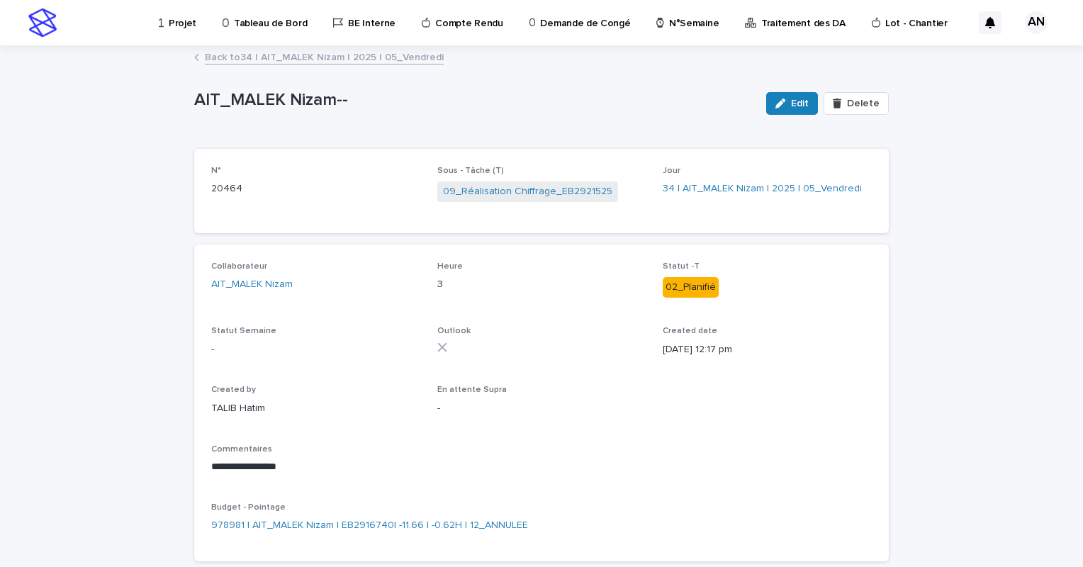
click at [347, 57] on link "Back to 34 | AIT_MALEK Nizam | 2025 | 05_Vendredi" at bounding box center [324, 56] width 239 height 16
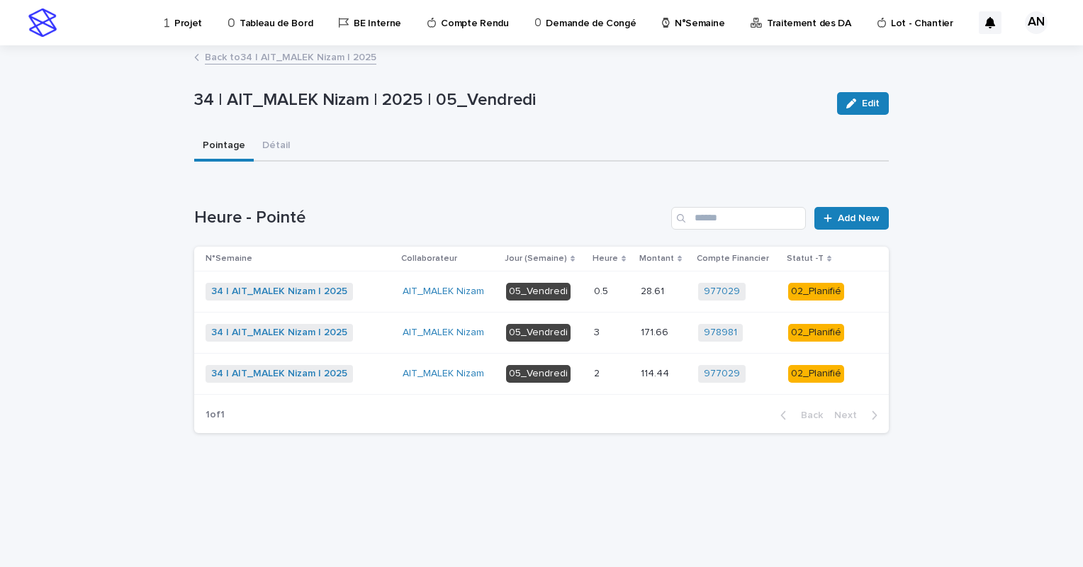
click at [616, 374] on p at bounding box center [611, 374] width 35 height 12
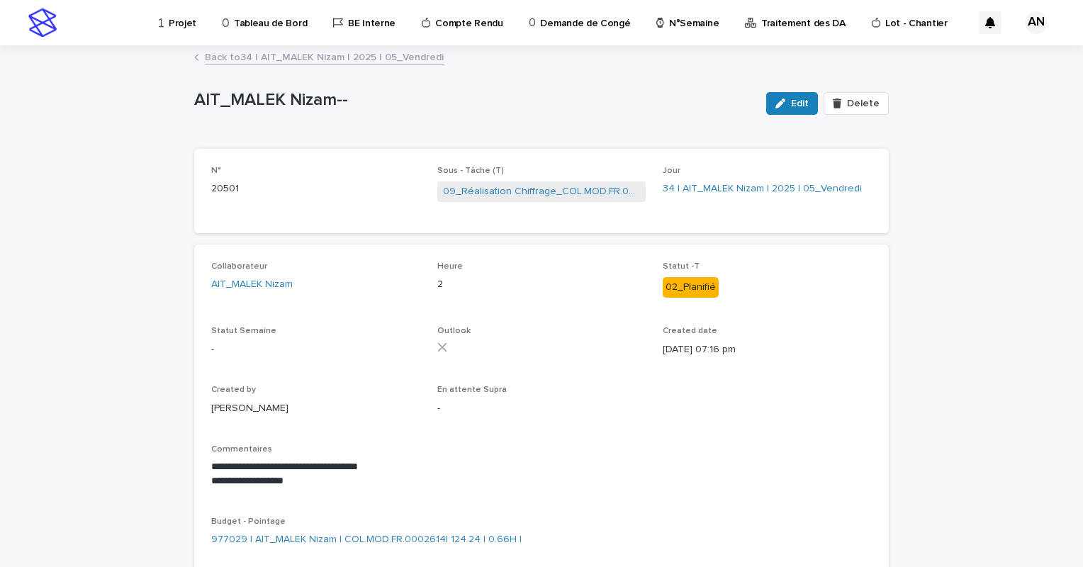
click at [355, 61] on link "Back to 34 | AIT_MALEK Nizam | 2025 | 05_Vendredi" at bounding box center [324, 56] width 239 height 16
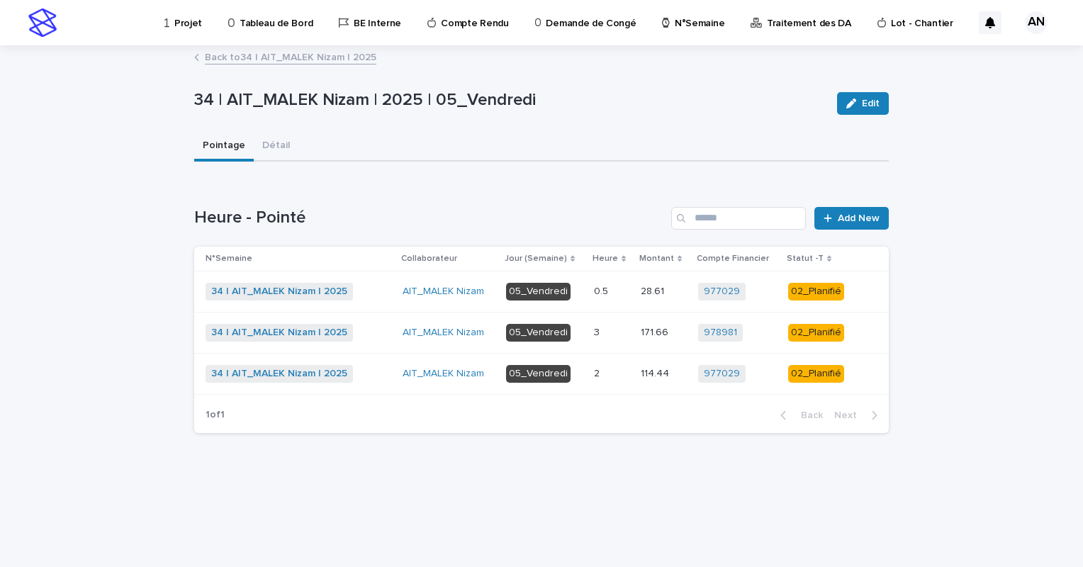
click at [591, 285] on td "0.5 0.5" at bounding box center [611, 291] width 47 height 41
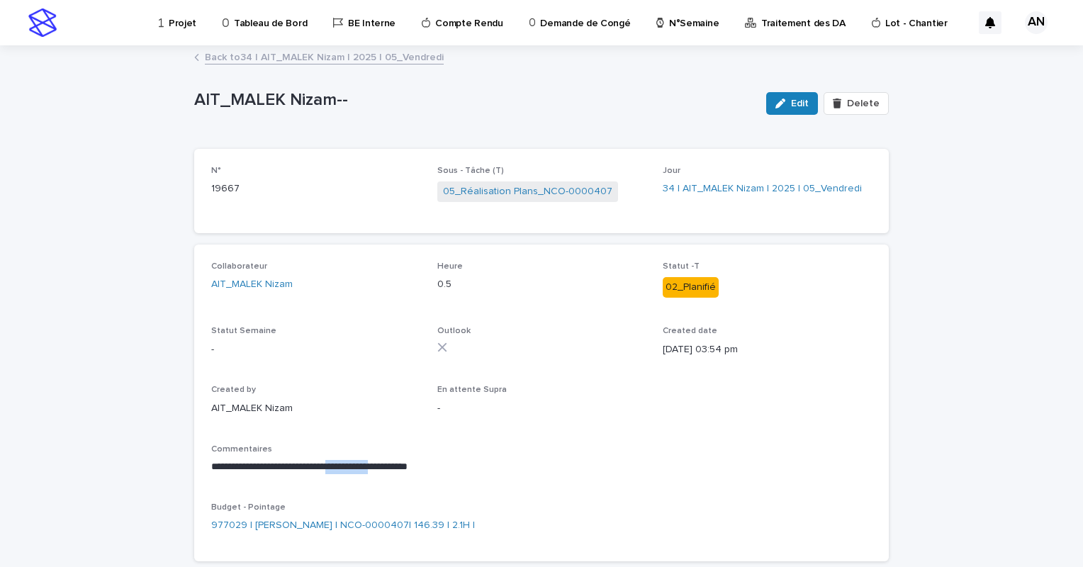
drag, startPoint x: 414, startPoint y: 464, endPoint x: 354, endPoint y: 465, distance: 60.2
click at [354, 465] on p "**********" at bounding box center [541, 467] width 660 height 14
click at [837, 426] on div "**********" at bounding box center [541, 402] width 660 height 283
click at [304, 62] on link "Back to 34 | AIT_MALEK Nizam | 2025 | 05_Vendredi" at bounding box center [324, 56] width 239 height 16
